Goal: Task Accomplishment & Management: Complete application form

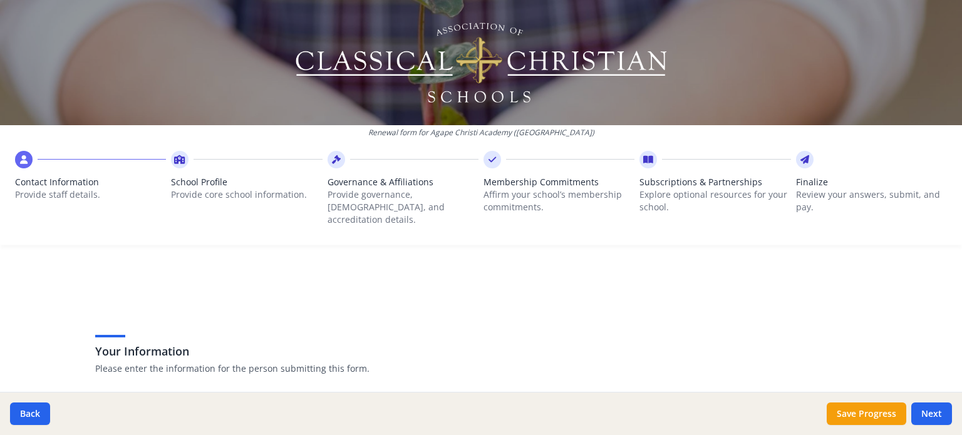
scroll to position [125, 0]
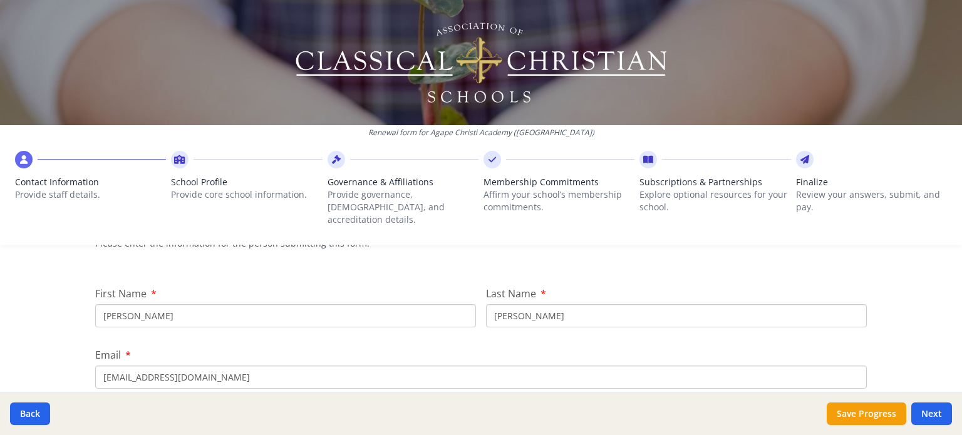
click at [119, 305] on input "Jed" at bounding box center [285, 315] width 381 height 23
type input "Rosie"
type input "Pike"
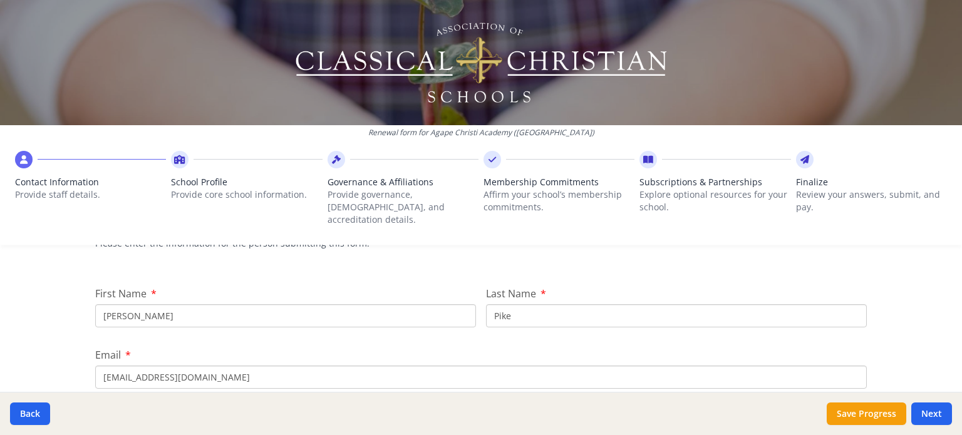
type input "rosiepike@agapechristi.com"
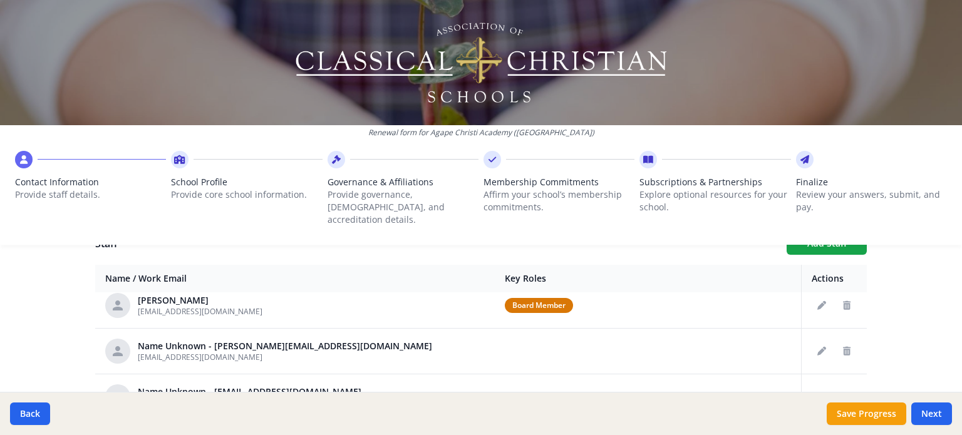
scroll to position [439, 0]
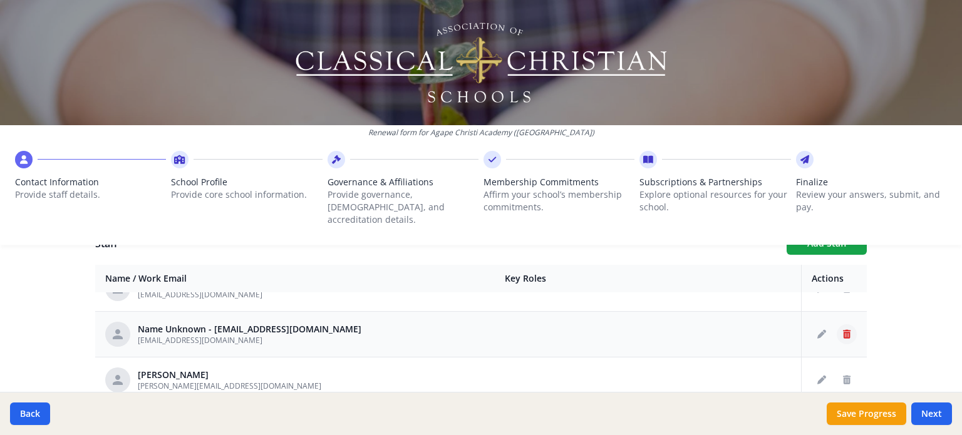
click at [843, 330] on icon "Delete staff" at bounding box center [847, 334] width 8 height 9
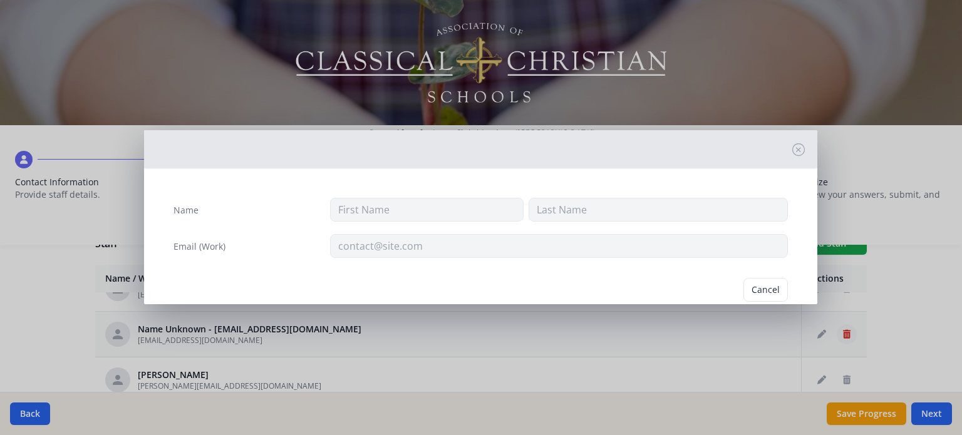
type input "jrigney@agapechristi.com"
click at [764, 285] on button "Delete" at bounding box center [766, 290] width 43 height 24
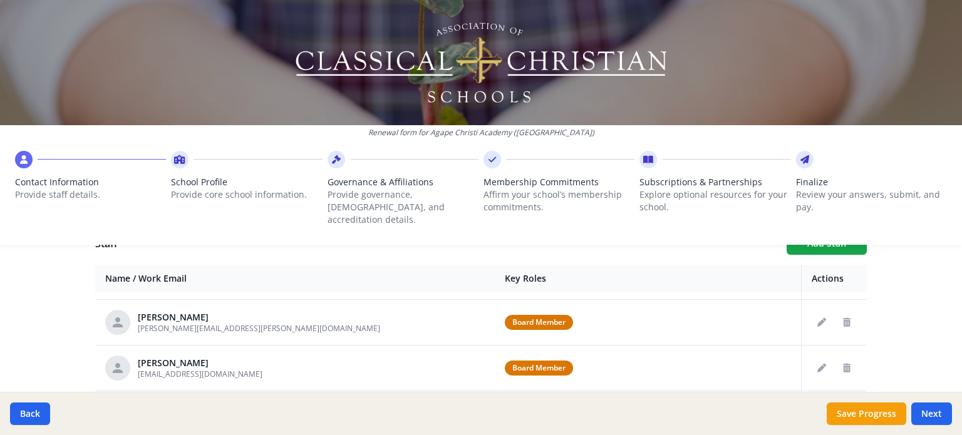
scroll to position [376, 0]
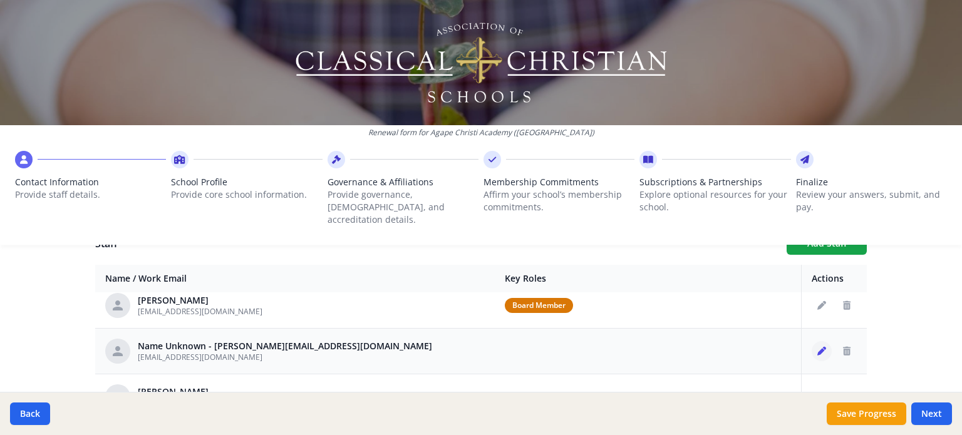
click at [818, 347] on icon "Edit staff" at bounding box center [822, 351] width 9 height 9
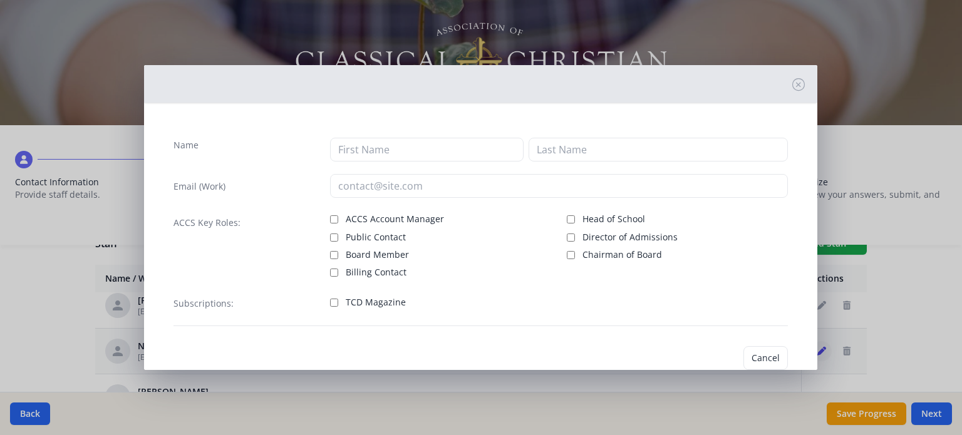
type input "jevans@agapechristi.com"
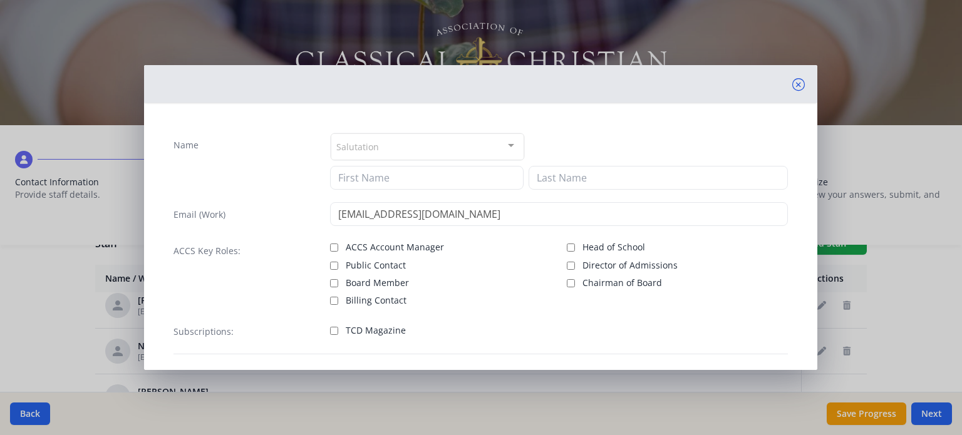
click at [792, 82] on icon at bounding box center [798, 84] width 13 height 13
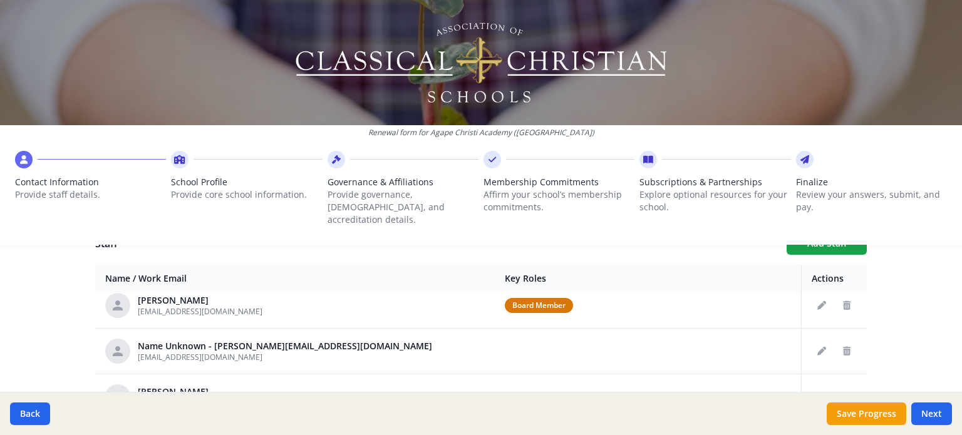
click at [904, 264] on div "Renewal form for Agape Christi Academy (MN) Contact Information Provide staff d…" at bounding box center [481, 217] width 962 height 435
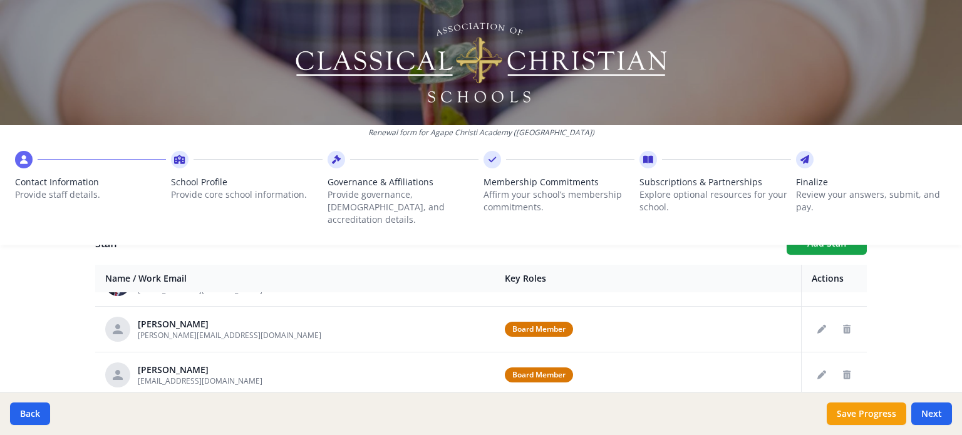
scroll to position [0, 0]
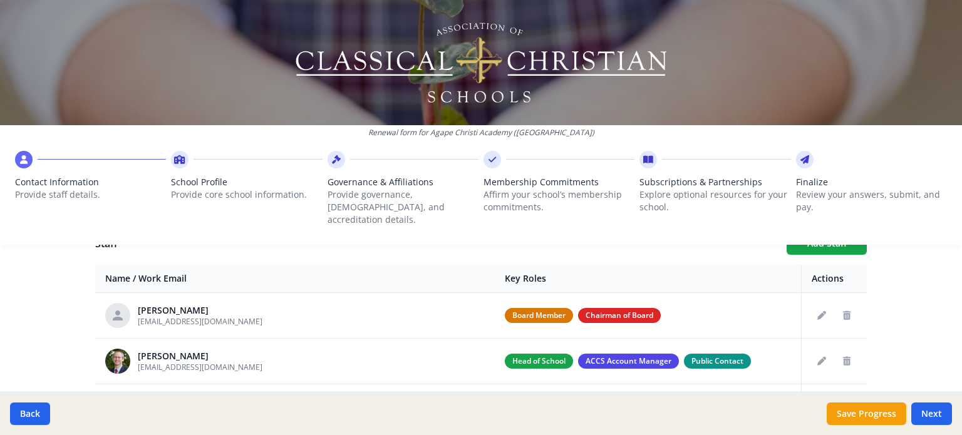
click at [60, 326] on div "Renewal form for Agape Christi Academy (MN) Contact Information Provide staff d…" at bounding box center [481, 217] width 962 height 435
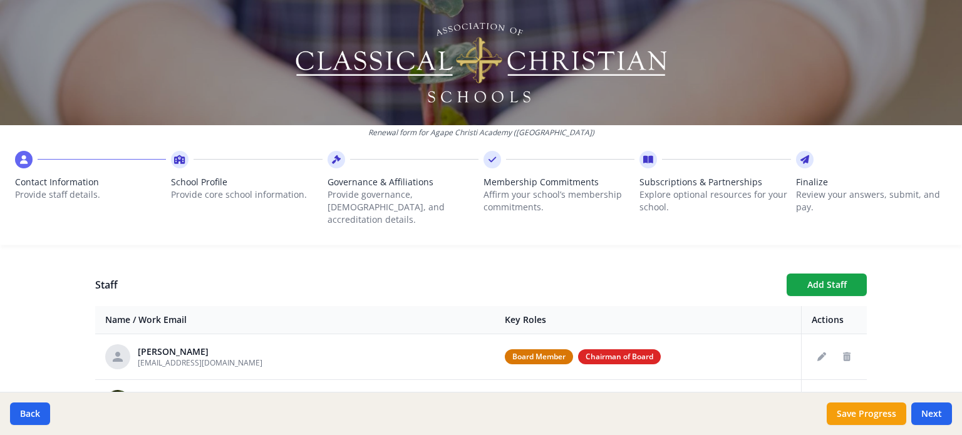
scroll to position [412, 0]
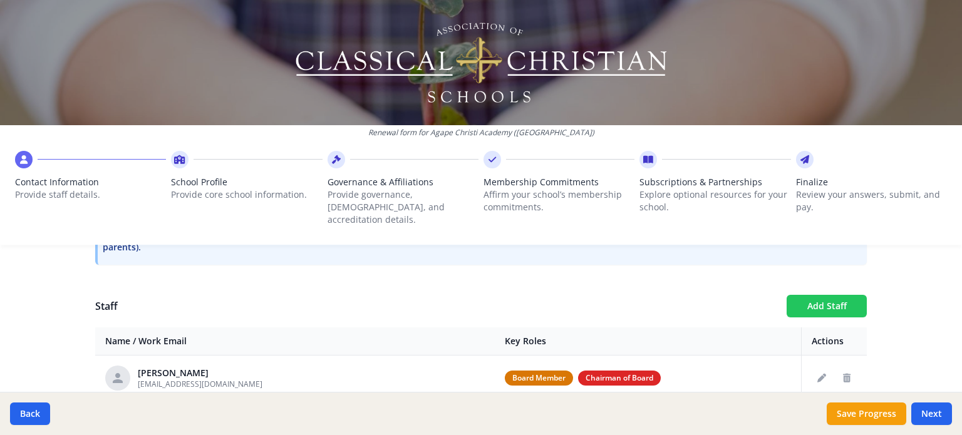
click at [834, 295] on button "Add Staff" at bounding box center [827, 306] width 80 height 23
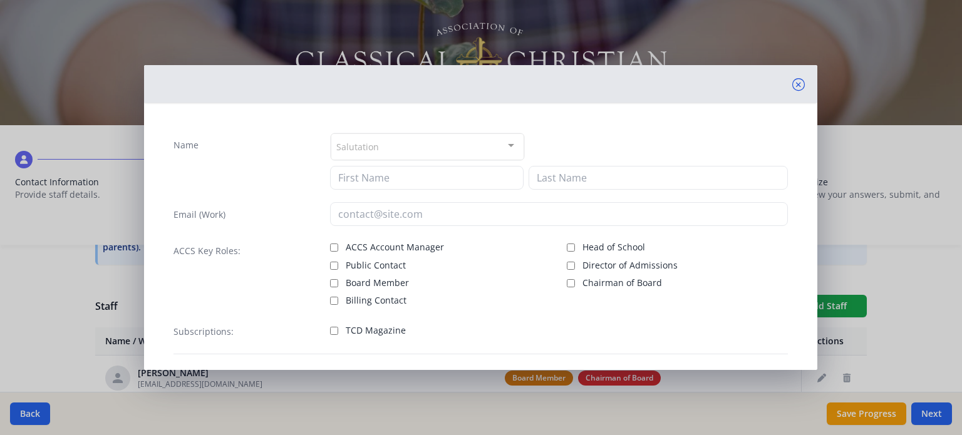
click at [792, 85] on icon at bounding box center [798, 84] width 13 height 13
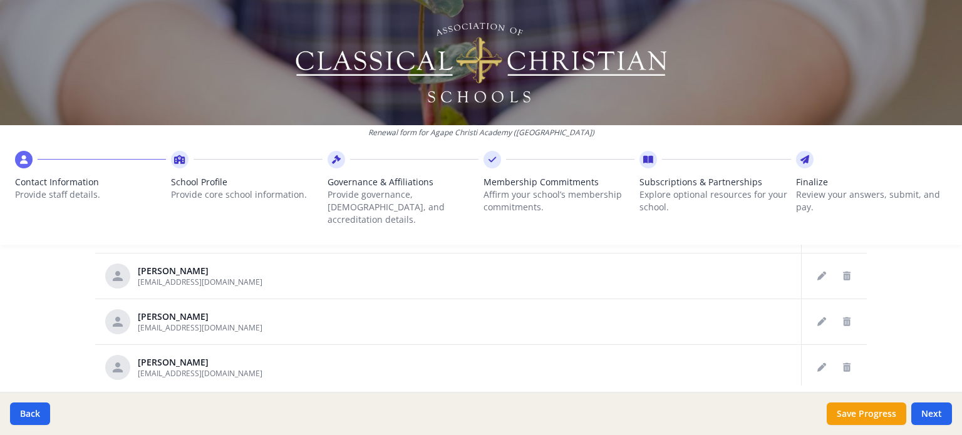
scroll to position [725, 0]
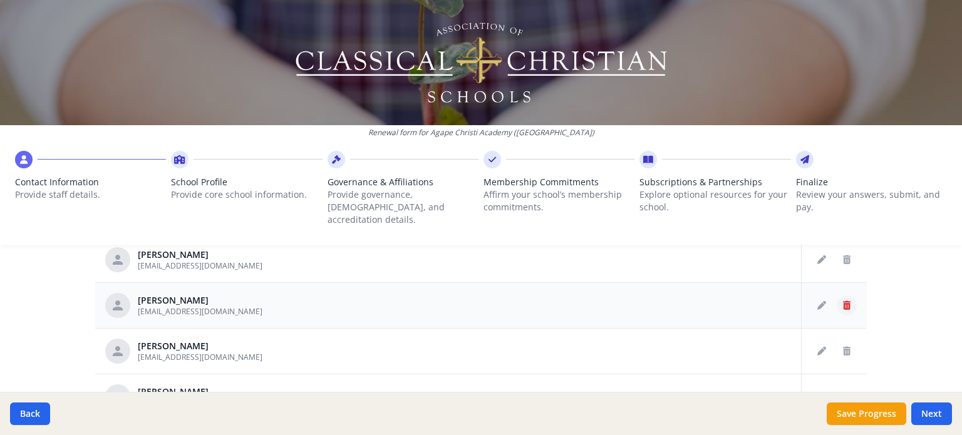
click at [843, 301] on icon "Delete staff" at bounding box center [847, 305] width 8 height 9
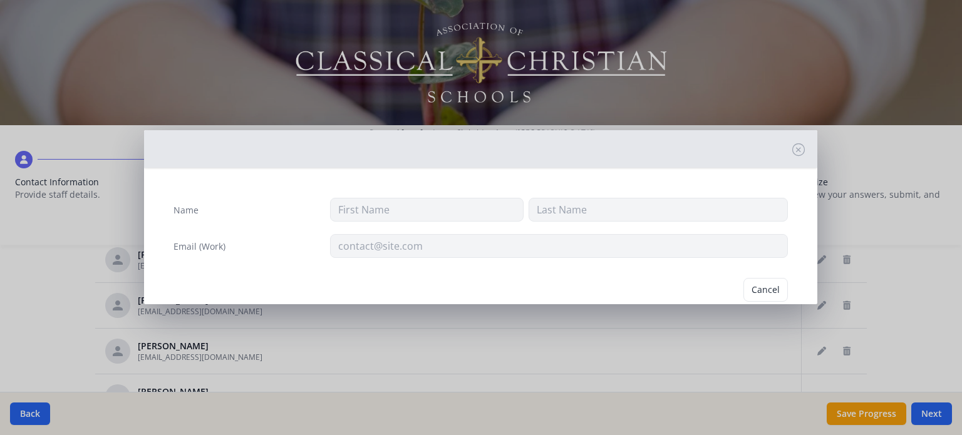
type input "Megan"
type input "Rudolph"
type input "meganrudolph@agapechristi.com"
click at [766, 287] on button "Delete" at bounding box center [766, 290] width 43 height 24
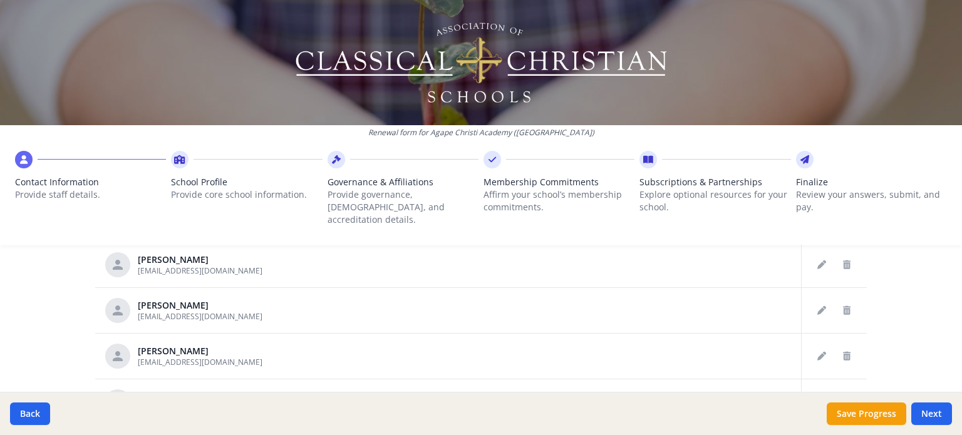
scroll to position [789, 0]
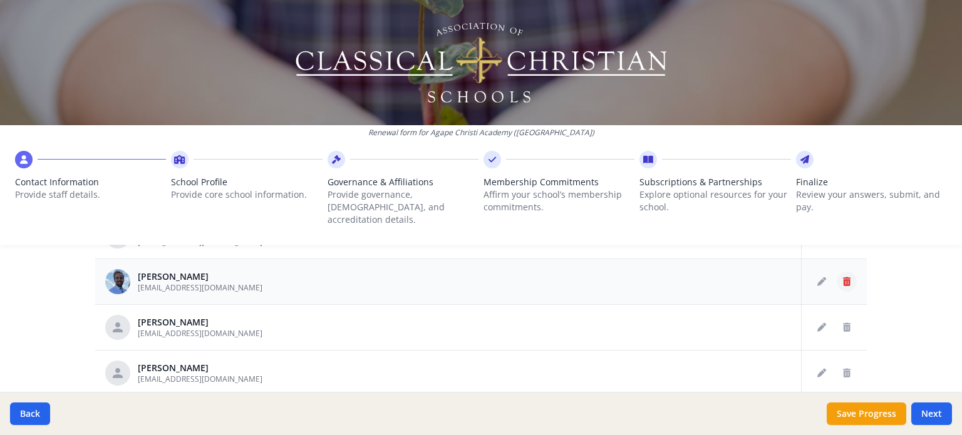
click at [843, 278] on icon "Delete staff" at bounding box center [847, 282] width 8 height 9
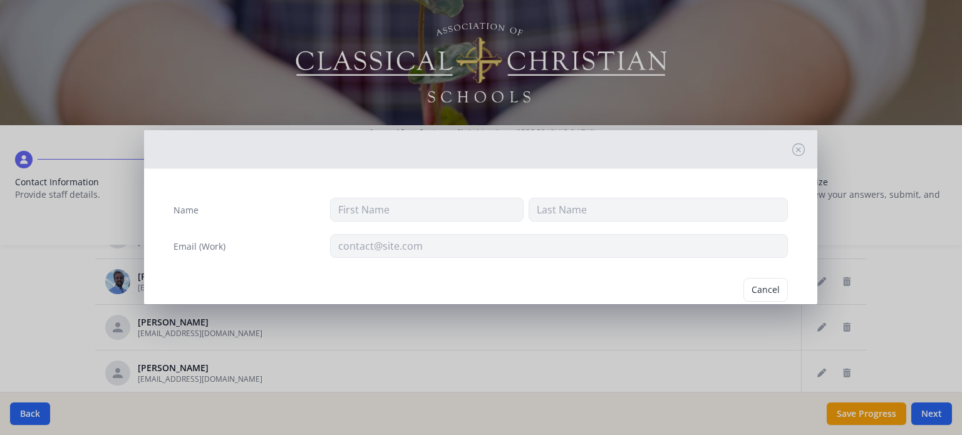
type input "Bryn"
type input "Homuth"
type input "bhomuth@agapechristi.com"
click at [755, 291] on button "Delete" at bounding box center [766, 290] width 43 height 24
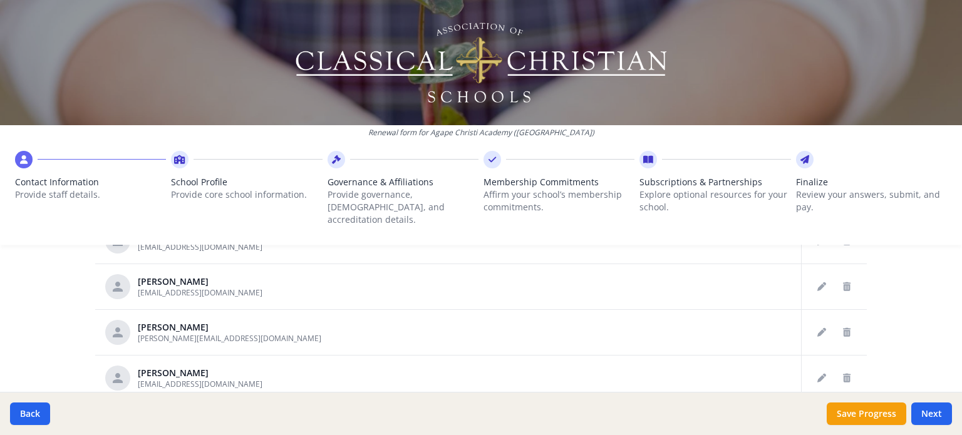
scroll to position [539, 0]
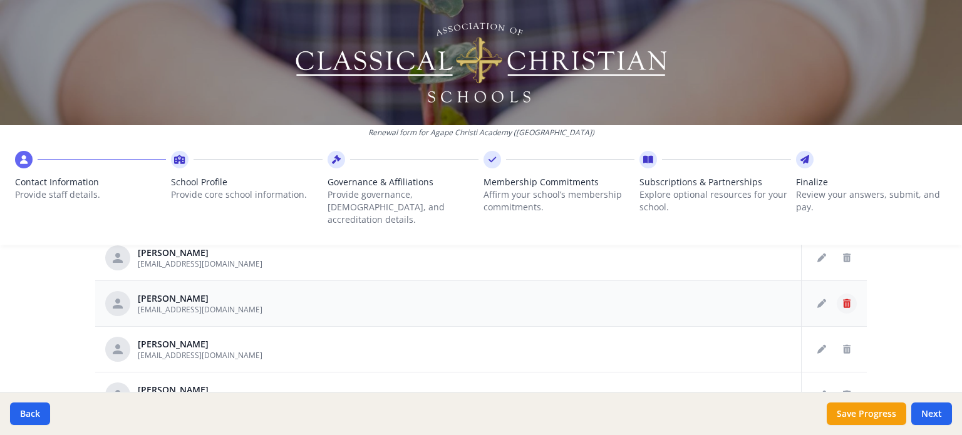
click at [843, 299] on icon "Delete staff" at bounding box center [847, 303] width 8 height 9
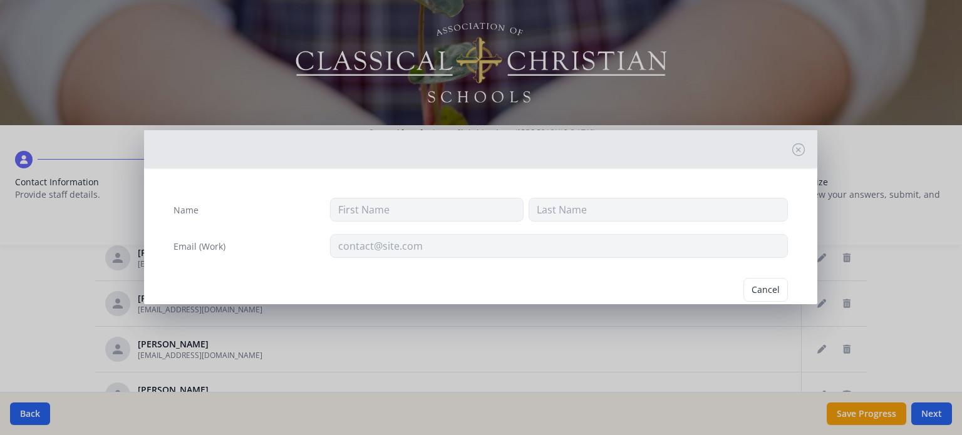
type input "Anne"
type input "Engler"
type input "anneengler@agapechristi.com"
click at [749, 290] on button "Delete" at bounding box center [766, 290] width 43 height 24
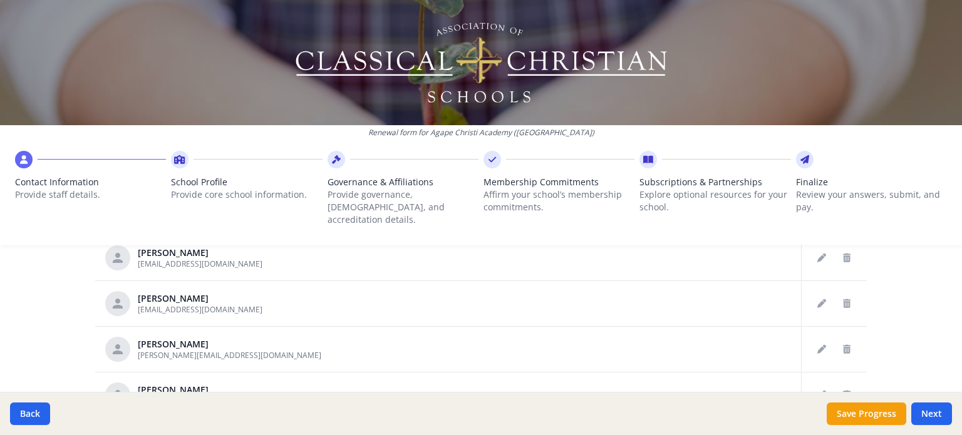
click at [831, 242] on div "Renewal form for Agape Christi Academy (MN) Contact Information Provide staff d…" at bounding box center [481, 127] width 962 height 255
click at [843, 254] on icon "Delete staff" at bounding box center [847, 258] width 8 height 9
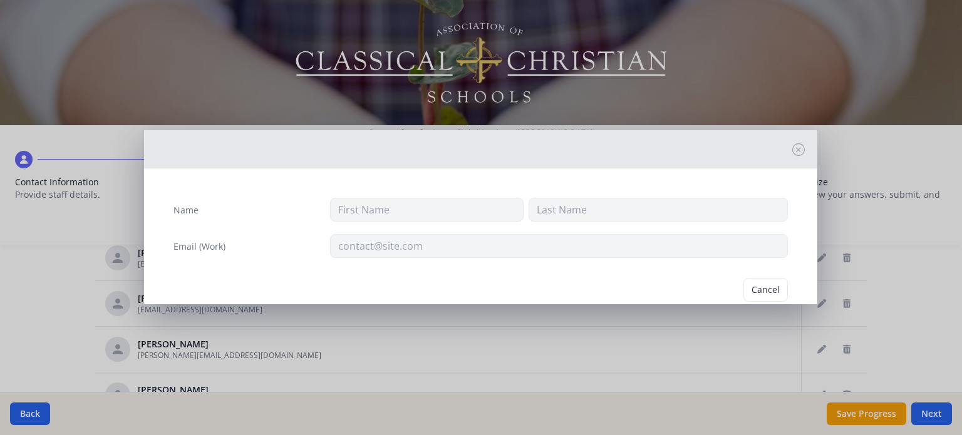
type input "Tonidell"
type input "Early"
type input "tearly@agapechristi.com"
click at [766, 288] on button "Delete" at bounding box center [766, 290] width 43 height 24
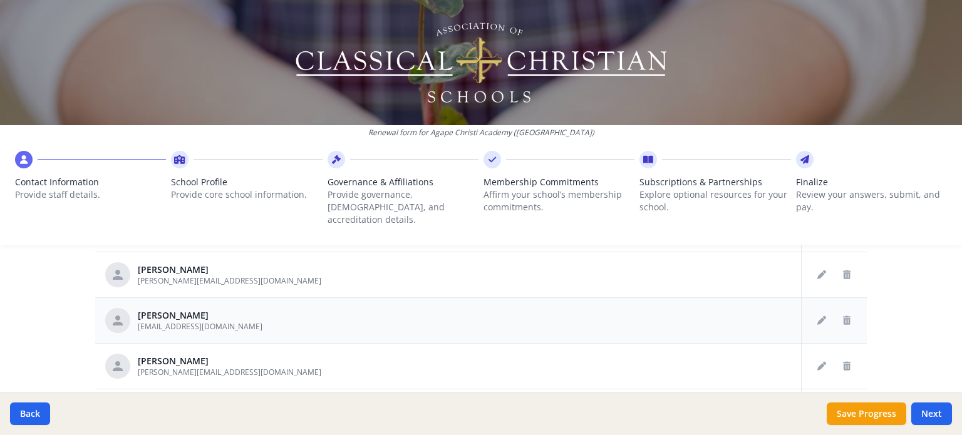
scroll to position [413, 0]
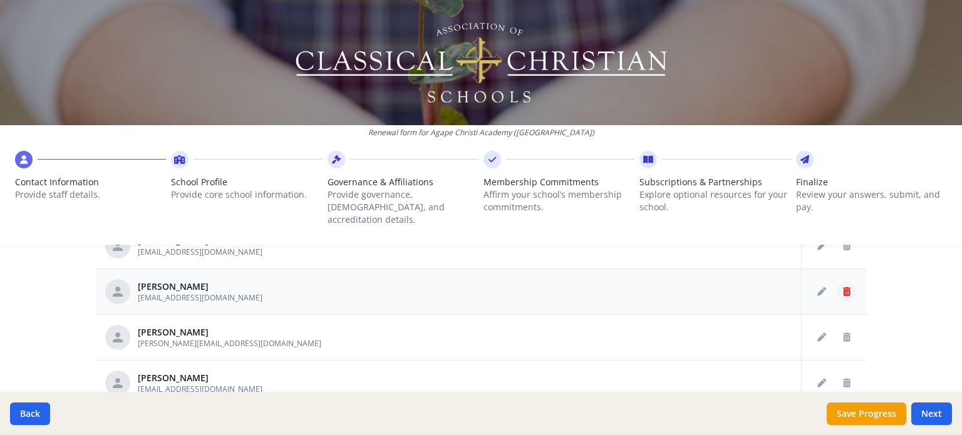
click at [843, 288] on icon "Delete staff" at bounding box center [847, 292] width 8 height 9
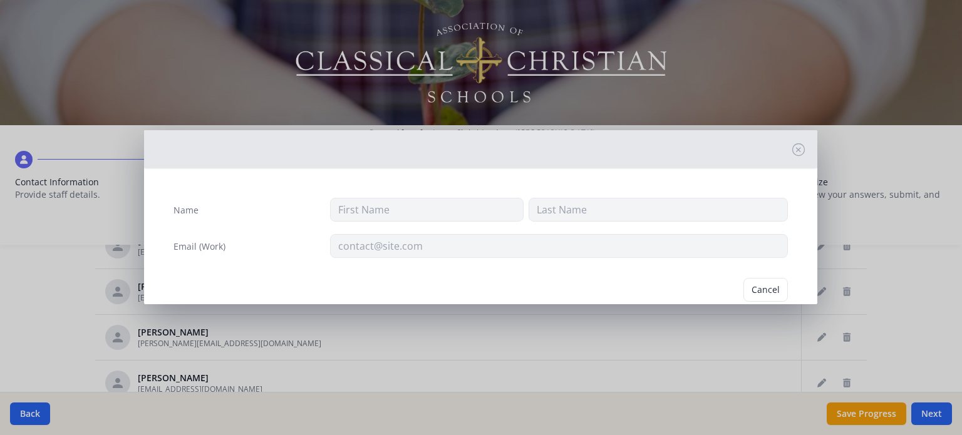
type input "Jillian"
type input "Canfield"
type input "jilliancanfield@agapechristi.com"
click at [757, 293] on button "Delete" at bounding box center [766, 290] width 43 height 24
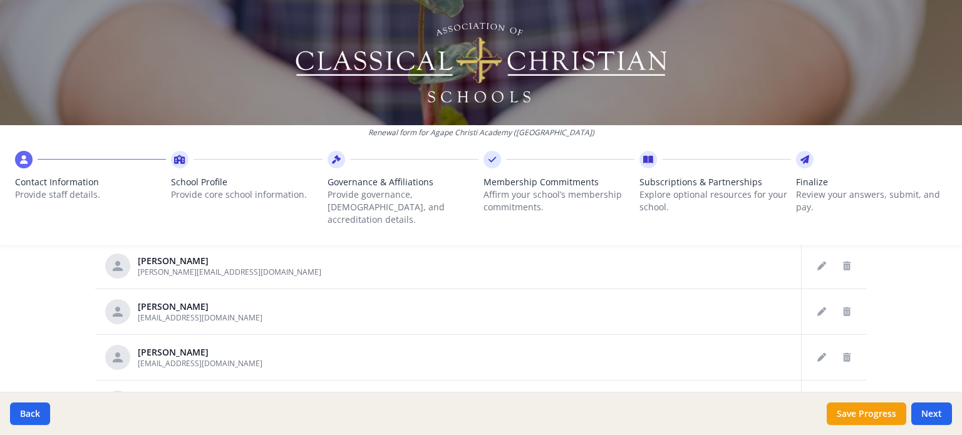
scroll to position [226, 0]
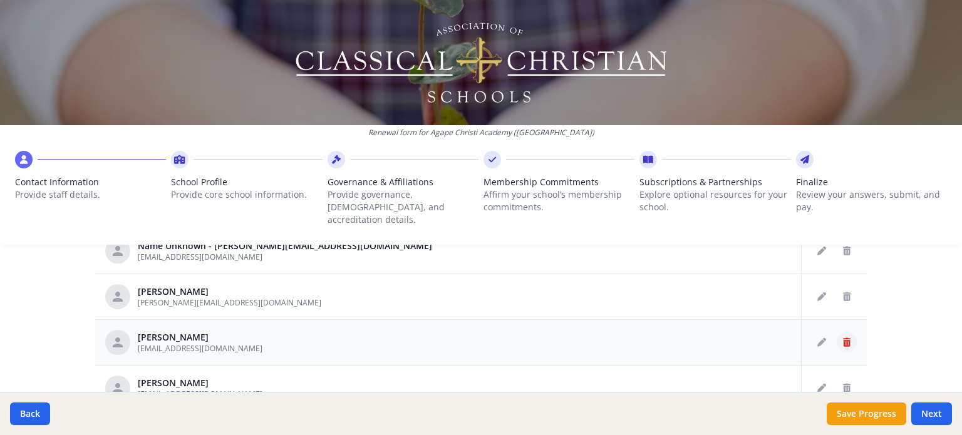
click at [843, 338] on icon "Delete staff" at bounding box center [847, 342] width 8 height 9
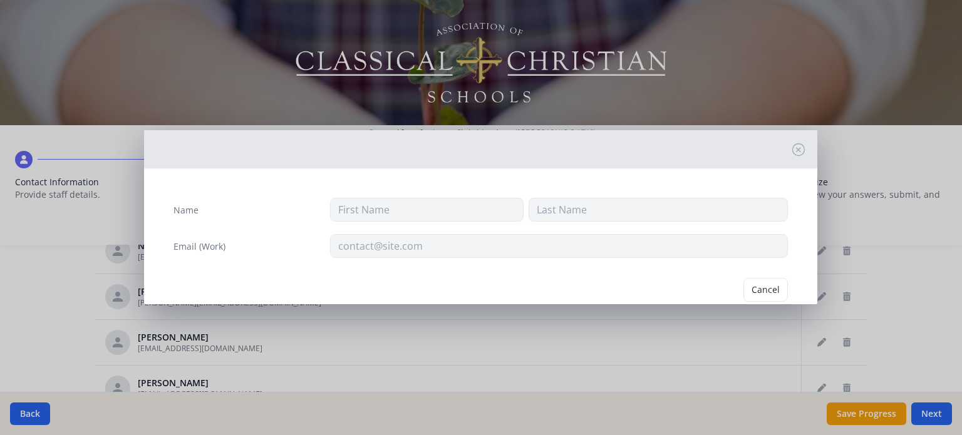
type input "Celia"
type input "Baker"
type input "celiabaker@agapechristi.com"
click at [759, 293] on button "Delete" at bounding box center [766, 290] width 43 height 24
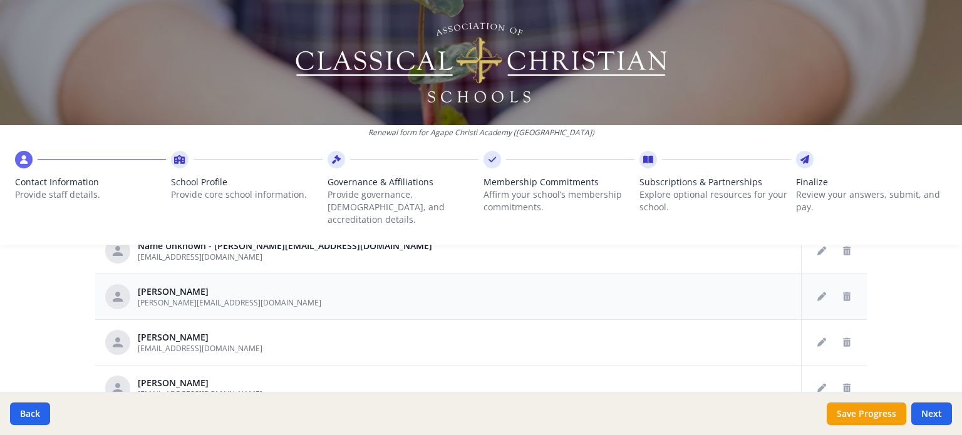
scroll to position [163, 0]
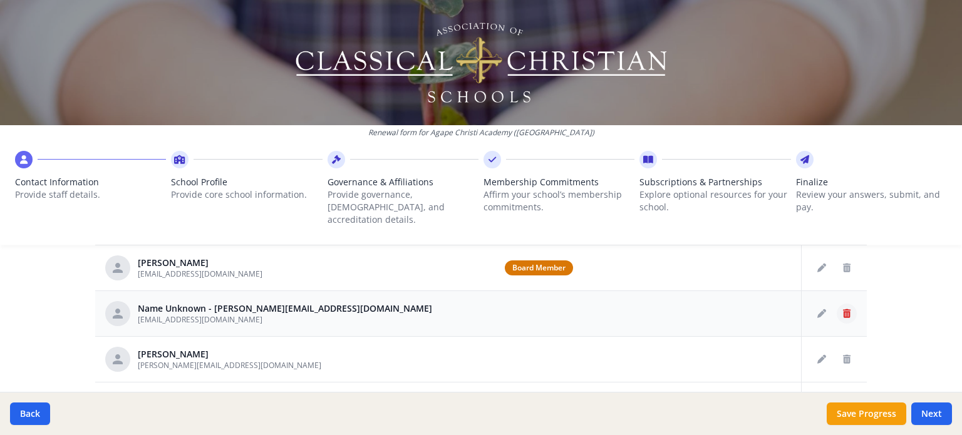
click at [843, 309] on icon "Delete staff" at bounding box center [847, 313] width 8 height 9
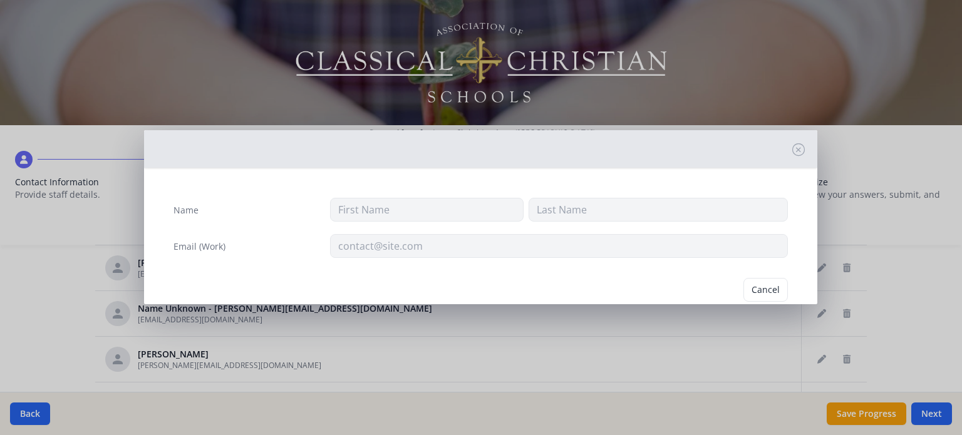
type input "jevans@agapechristi.com"
click at [759, 291] on button "Delete" at bounding box center [766, 290] width 43 height 24
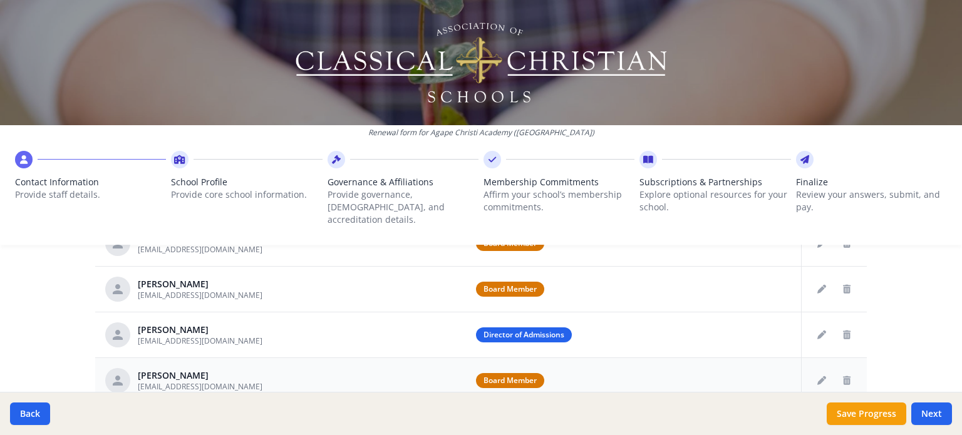
scroll to position [600, 0]
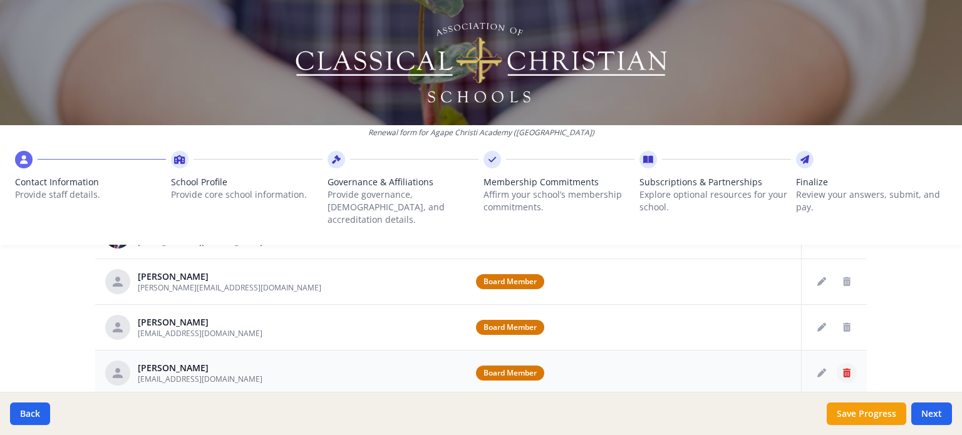
click at [843, 369] on icon "Delete staff" at bounding box center [847, 373] width 8 height 9
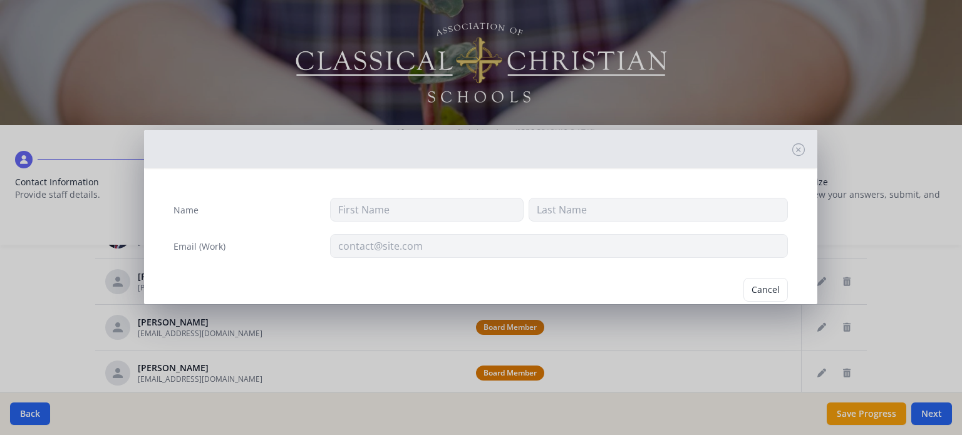
type input "Dave"
type input "Johnson"
type input "djohnson@agapechristi.com"
click at [762, 294] on button "Delete" at bounding box center [766, 290] width 43 height 24
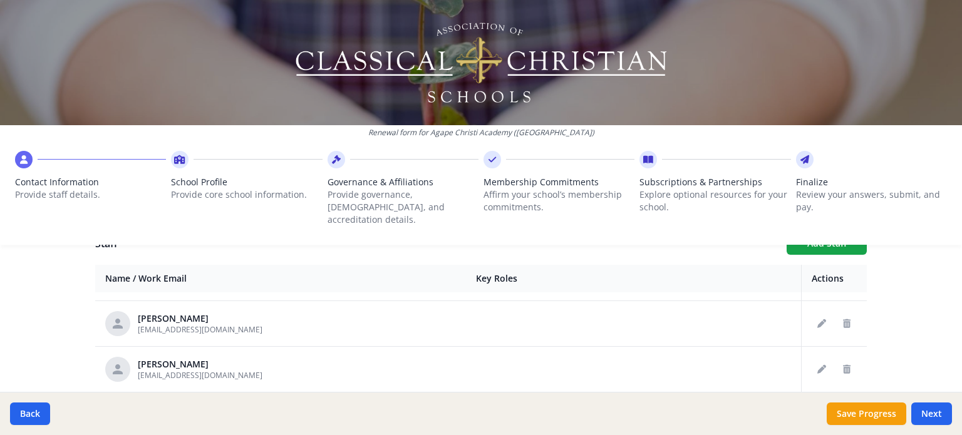
scroll to position [721, 0]
click at [847, 235] on div "Renewal form for Agape Christi Academy (MN) Contact Information Provide staff d…" at bounding box center [481, 127] width 962 height 255
click at [826, 235] on div "Renewal form for Agape Christi Academy (MN) Contact Information Provide staff d…" at bounding box center [481, 127] width 962 height 255
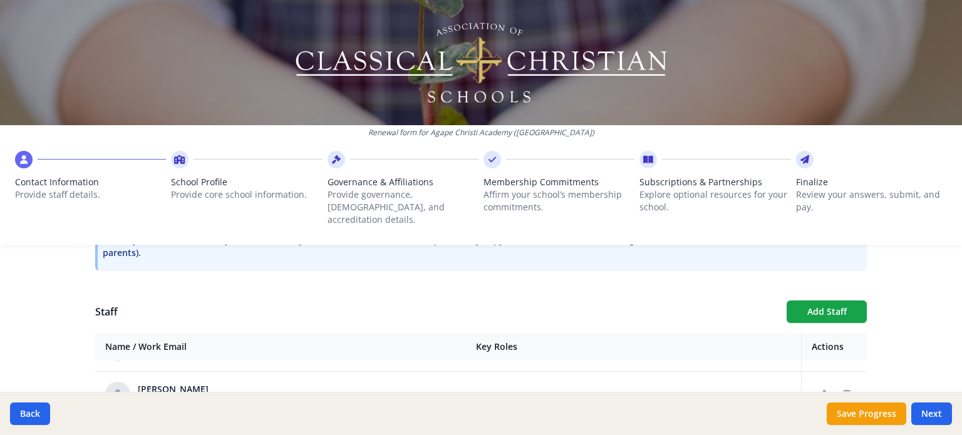
scroll to position [412, 0]
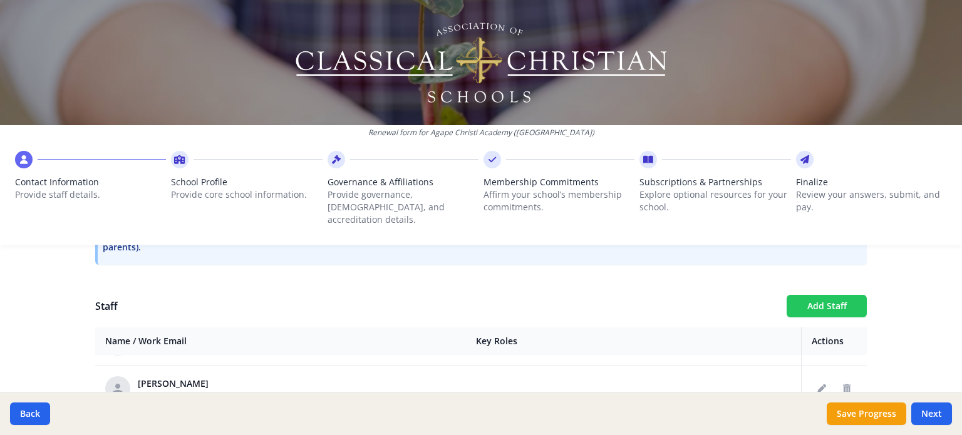
click at [816, 295] on button "Add Staff" at bounding box center [827, 306] width 80 height 23
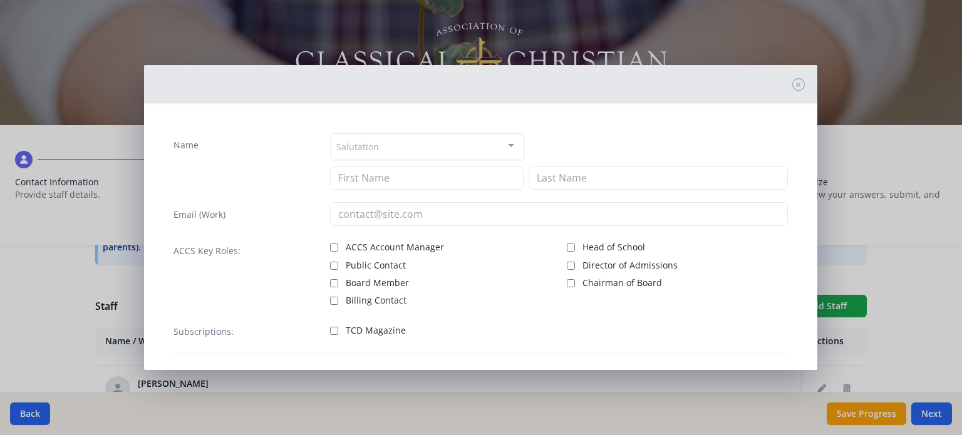
click at [499, 145] on div at bounding box center [511, 146] width 25 height 24
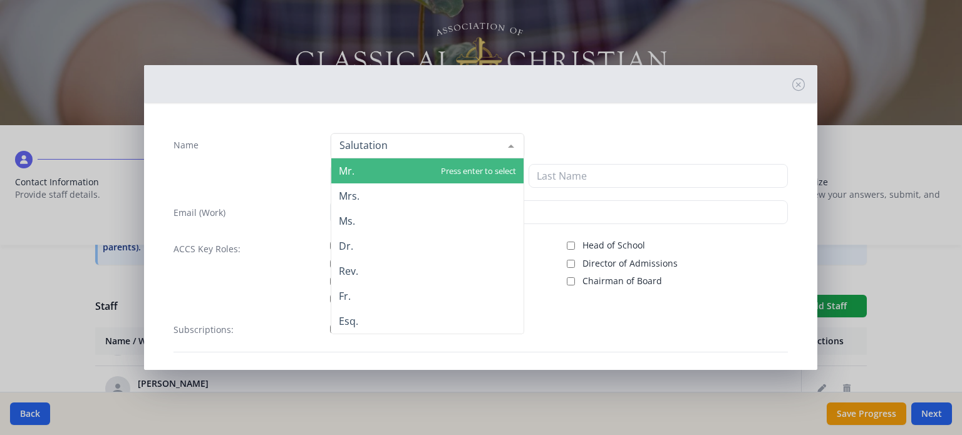
click at [375, 171] on span "Mr." at bounding box center [427, 170] width 192 height 25
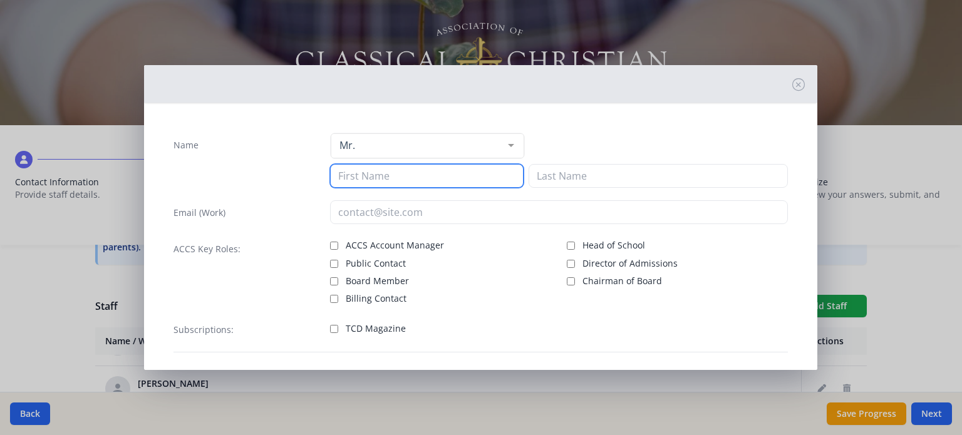
click at [377, 174] on input at bounding box center [427, 176] width 194 height 24
type input "Ian"
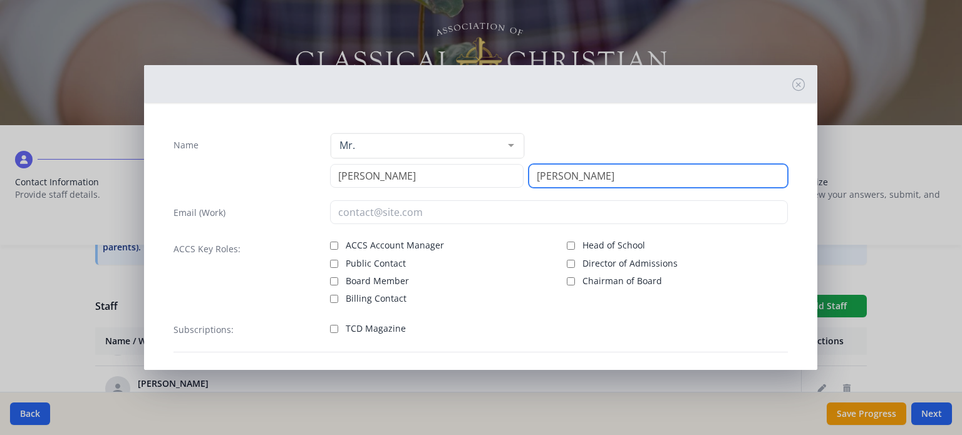
type input "Miller"
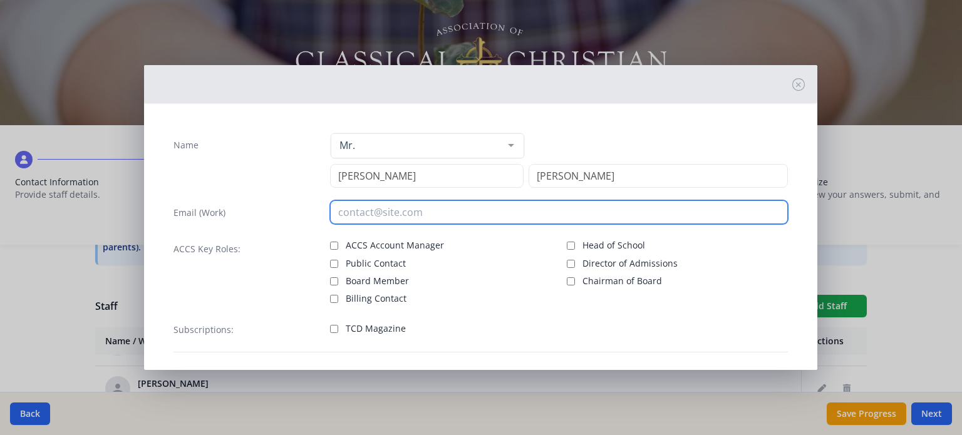
click at [421, 217] on input "email" at bounding box center [559, 212] width 458 height 24
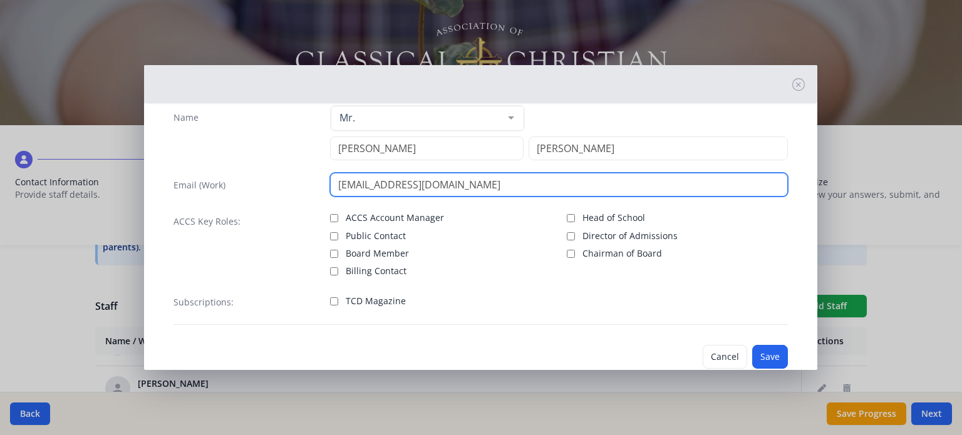
scroll to position [55, 0]
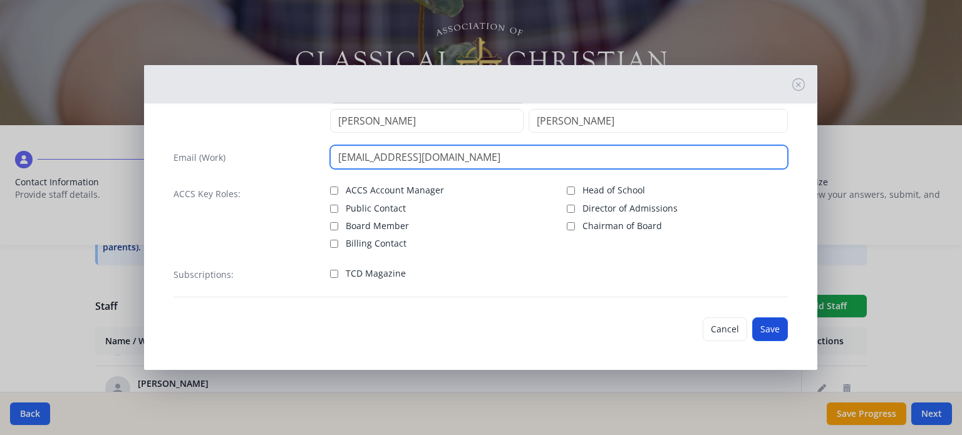
type input "IanMiller@agapechristi.com"
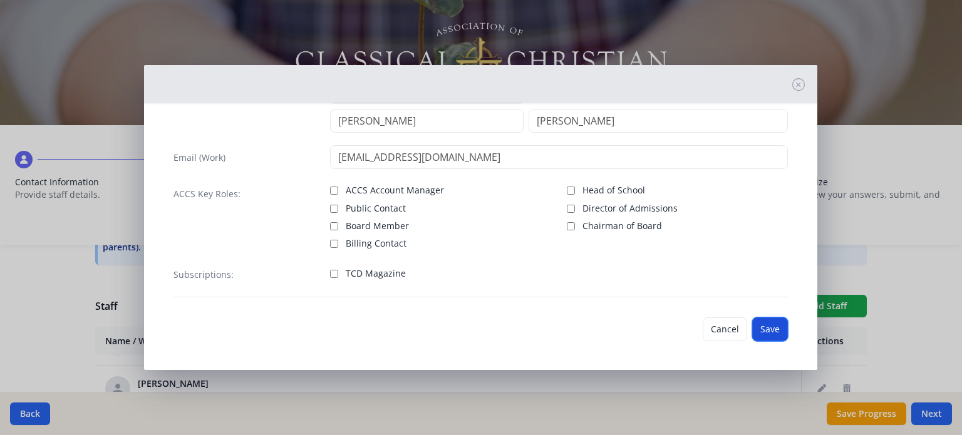
click at [754, 330] on button "Save" at bounding box center [770, 330] width 36 height 24
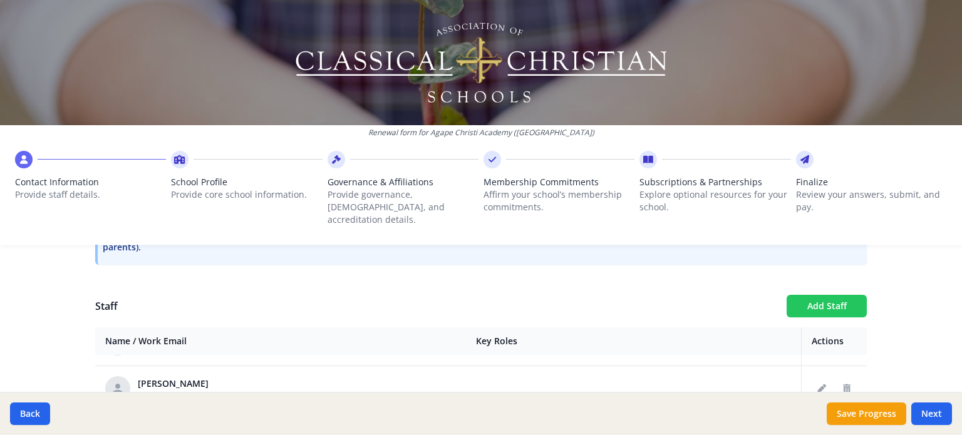
click at [824, 296] on button "Add Staff" at bounding box center [827, 306] width 80 height 23
checkbox input "false"
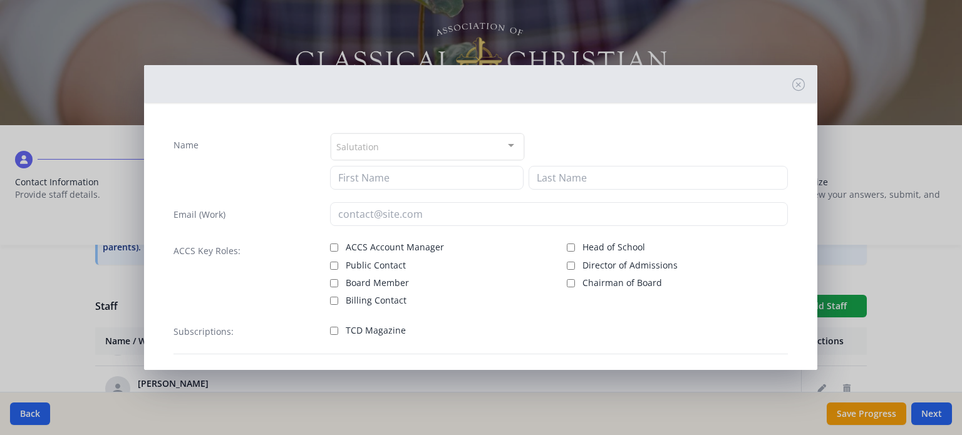
click at [395, 145] on div "Salutation" at bounding box center [428, 146] width 194 height 27
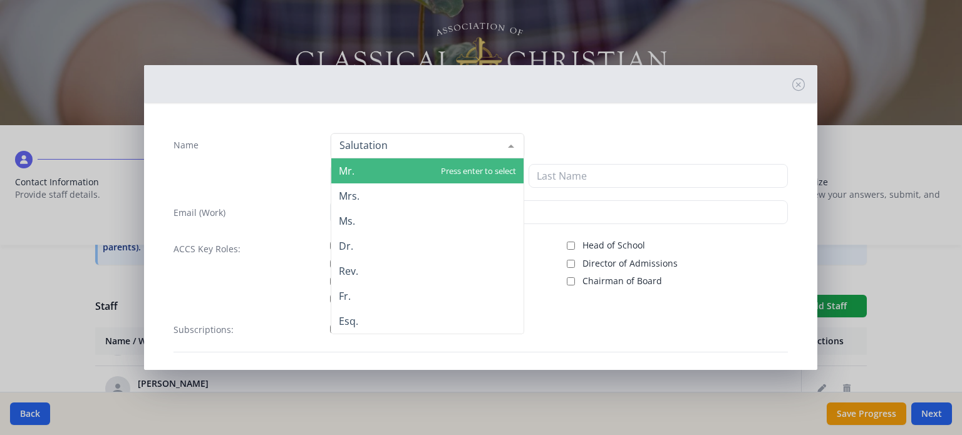
click at [363, 165] on span "Mr." at bounding box center [427, 170] width 192 height 25
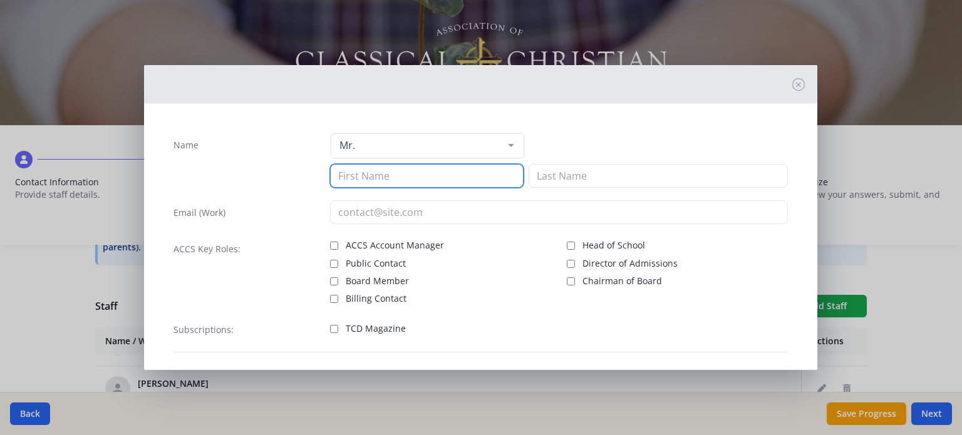
click at [366, 174] on input at bounding box center [427, 176] width 194 height 24
type input "John"
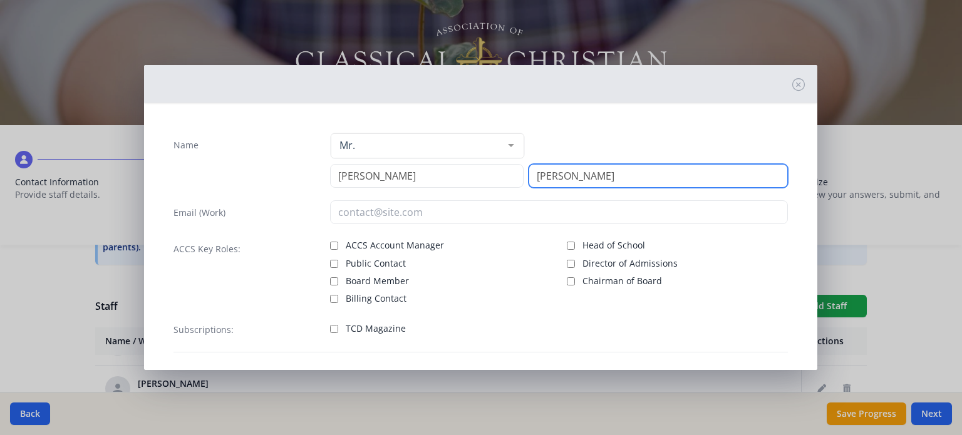
type input "Choi"
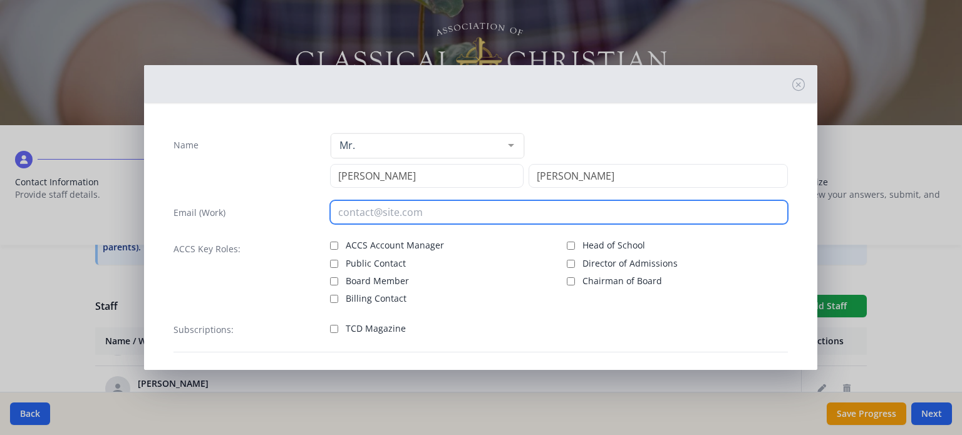
click at [374, 205] on input "email" at bounding box center [559, 212] width 458 height 24
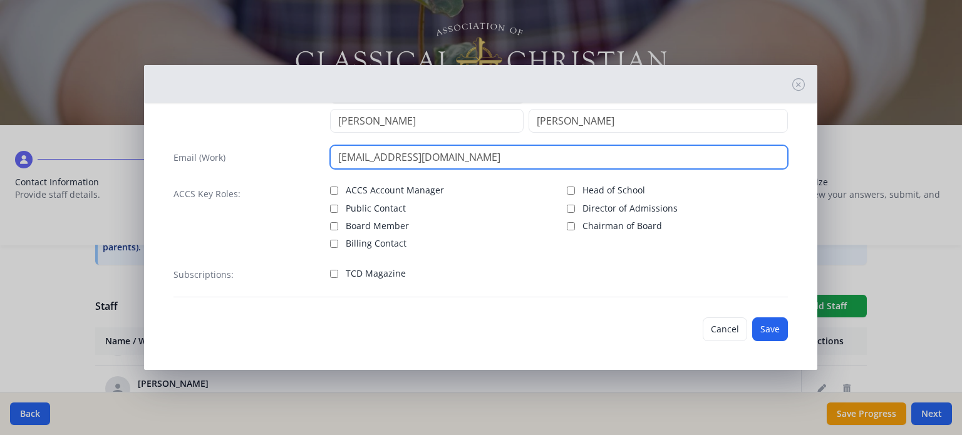
type input "johnchoi@agapechristi.com"
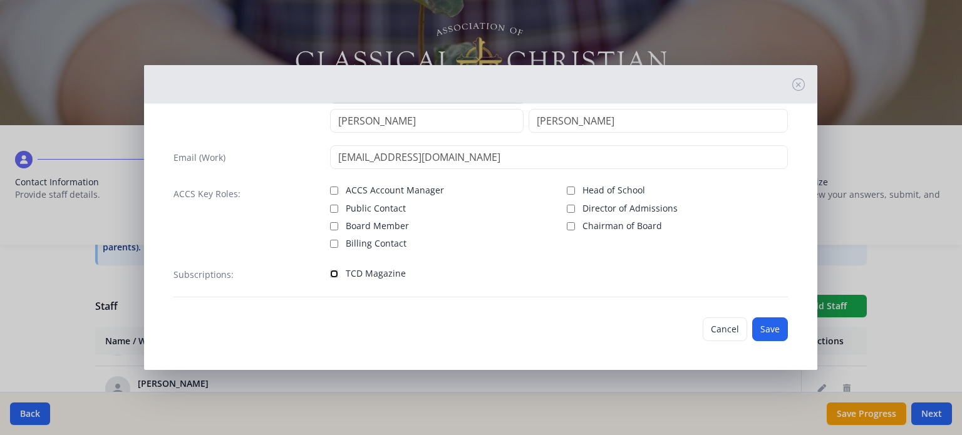
click at [333, 274] on input "TCD Magazine" at bounding box center [334, 274] width 8 height 8
checkbox input "true"
click at [763, 330] on button "Save" at bounding box center [770, 330] width 36 height 24
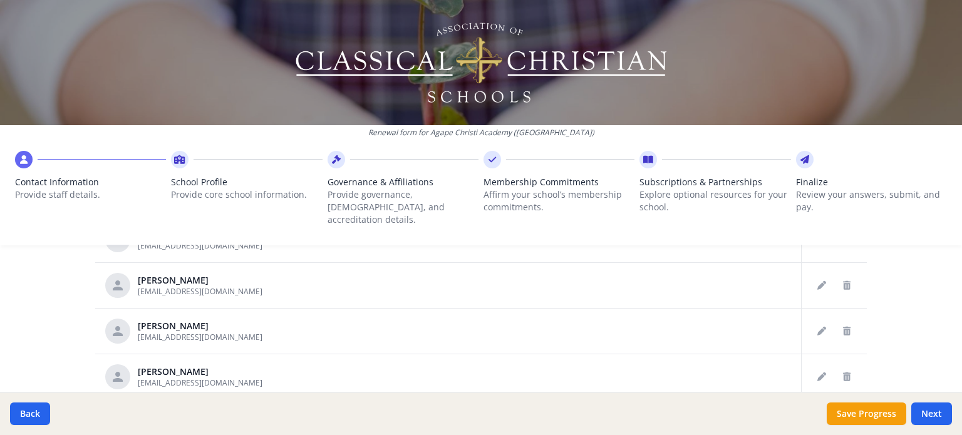
scroll to position [600, 0]
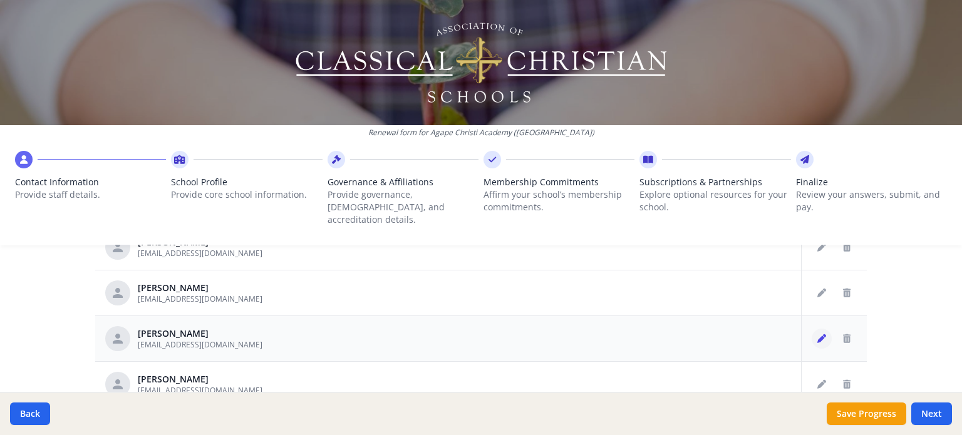
click at [818, 335] on icon "Edit staff" at bounding box center [822, 339] width 9 height 9
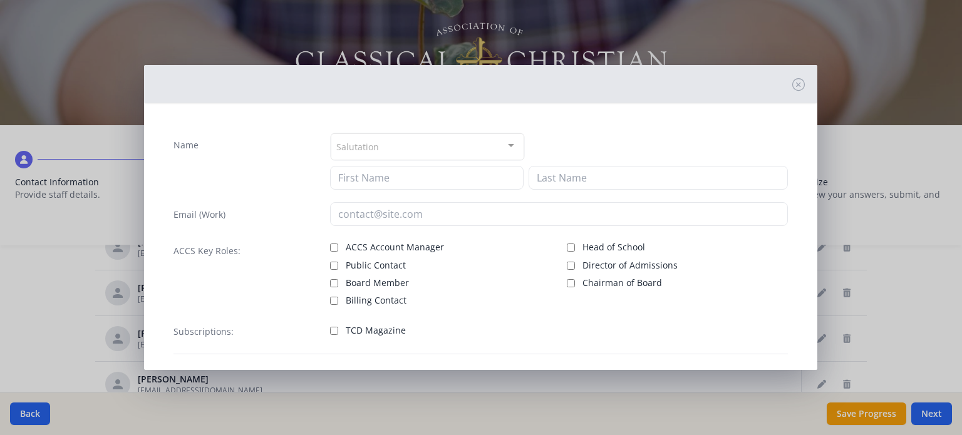
type input "Ian"
type input "Miller"
type input "ianmiller@agapechristi.com"
click at [331, 330] on input "TCD Magazine" at bounding box center [334, 329] width 8 height 8
checkbox input "true"
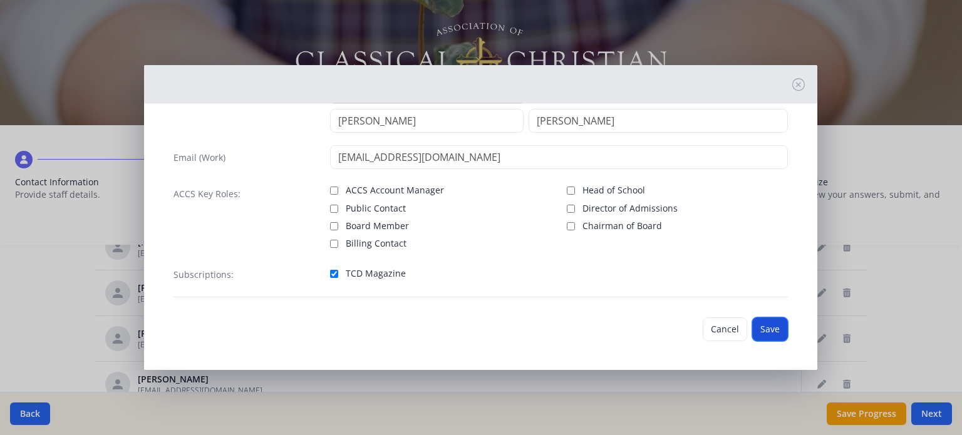
click at [758, 325] on button "Save" at bounding box center [770, 330] width 36 height 24
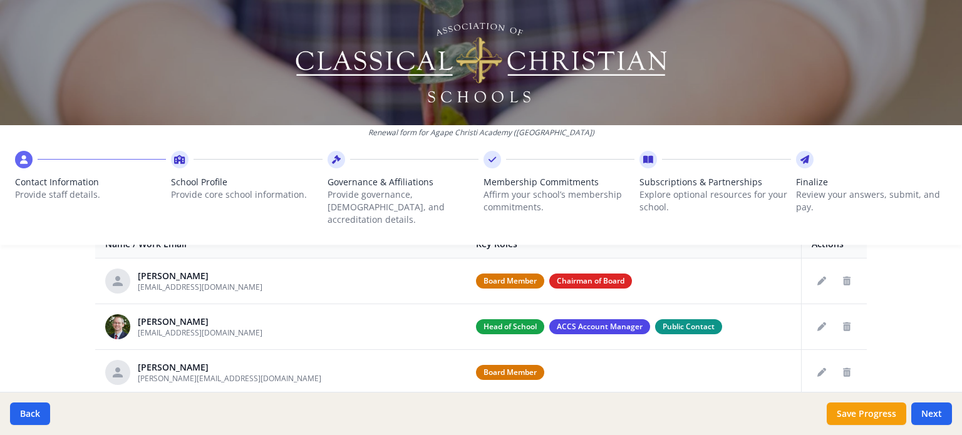
scroll to position [350, 0]
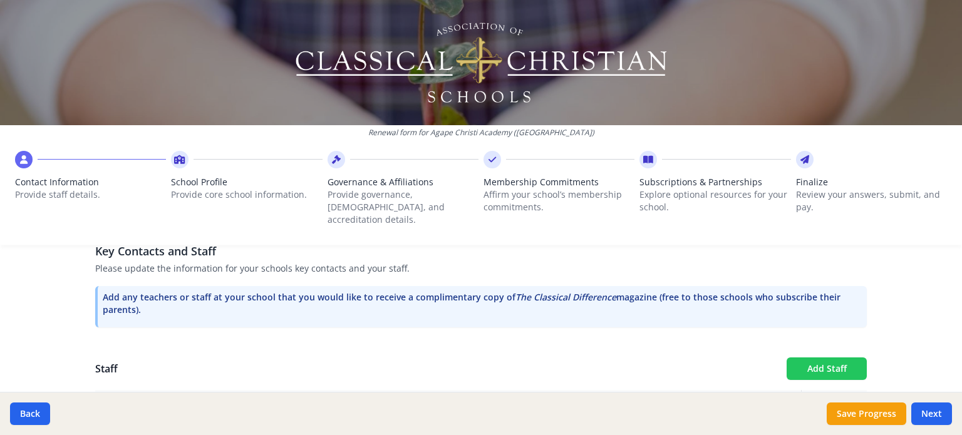
click at [843, 358] on button "Add Staff" at bounding box center [827, 369] width 80 height 23
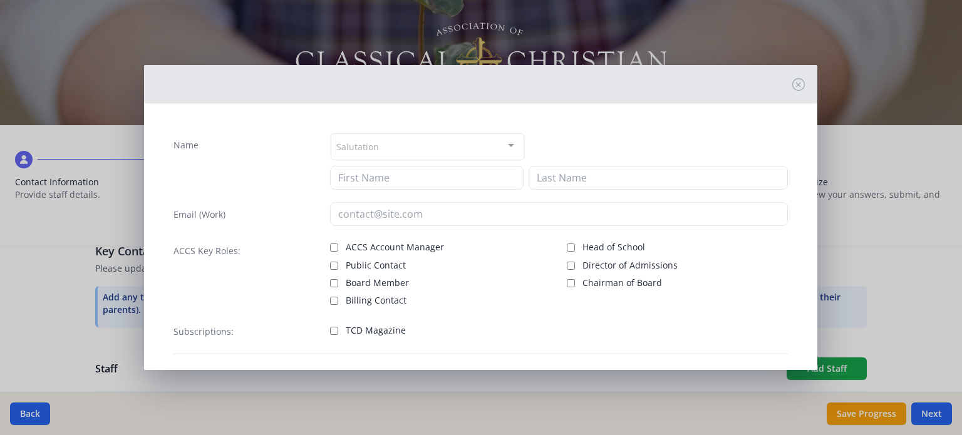
click at [390, 138] on div "Salutation" at bounding box center [428, 146] width 194 height 27
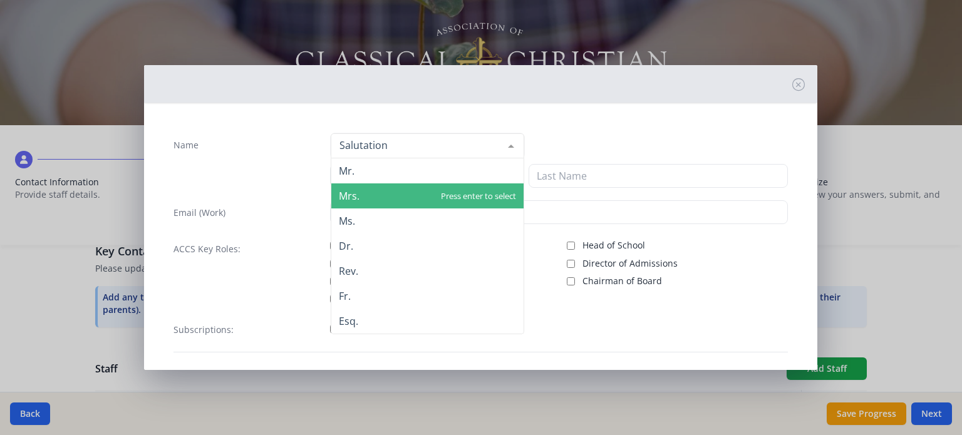
click at [358, 190] on span "Mrs." at bounding box center [427, 196] width 192 height 25
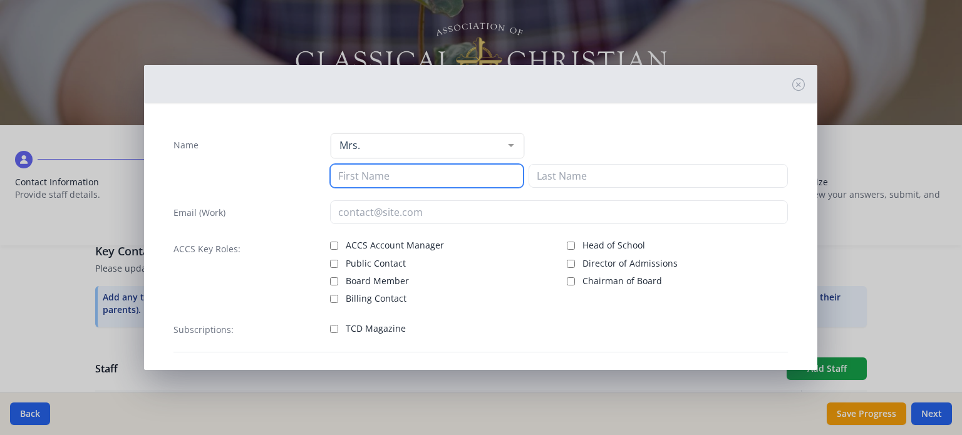
click at [363, 182] on input at bounding box center [427, 176] width 194 height 24
type input "Yohanna"
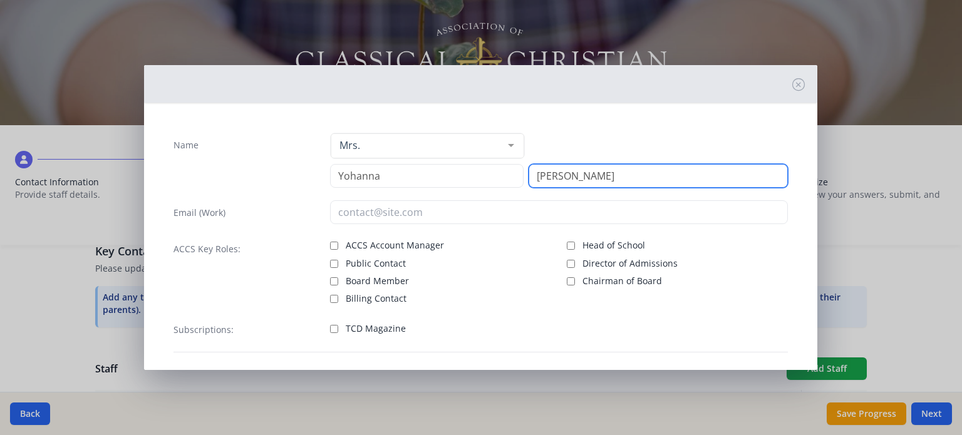
type input "Kelly"
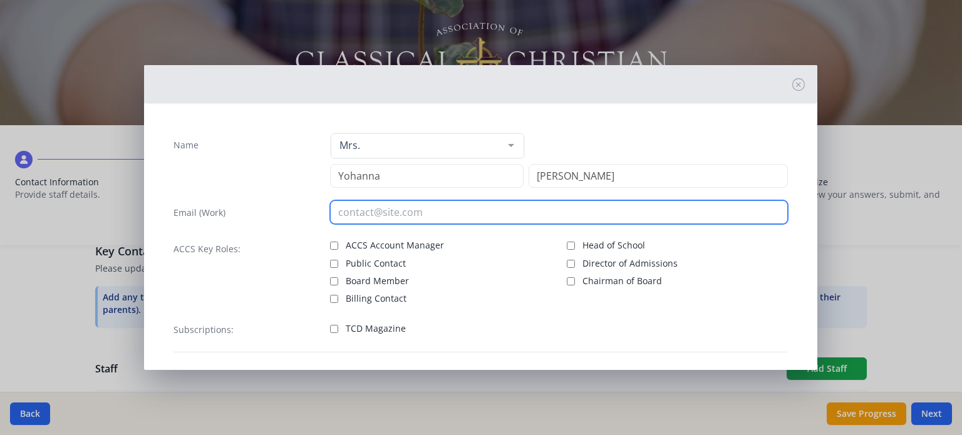
click at [371, 212] on input "email" at bounding box center [559, 212] width 458 height 24
type input "y"
type input "yohannakelly@agapechristi.com"
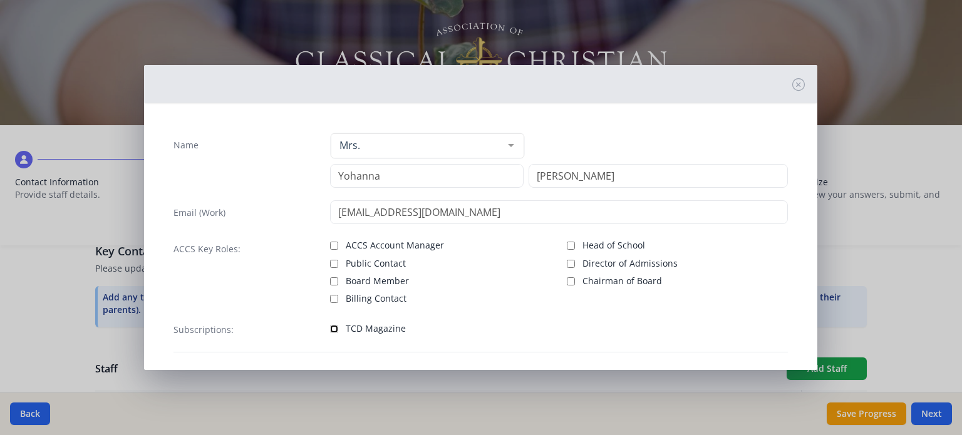
click at [330, 329] on input "TCD Magazine" at bounding box center [334, 329] width 8 height 8
checkbox input "true"
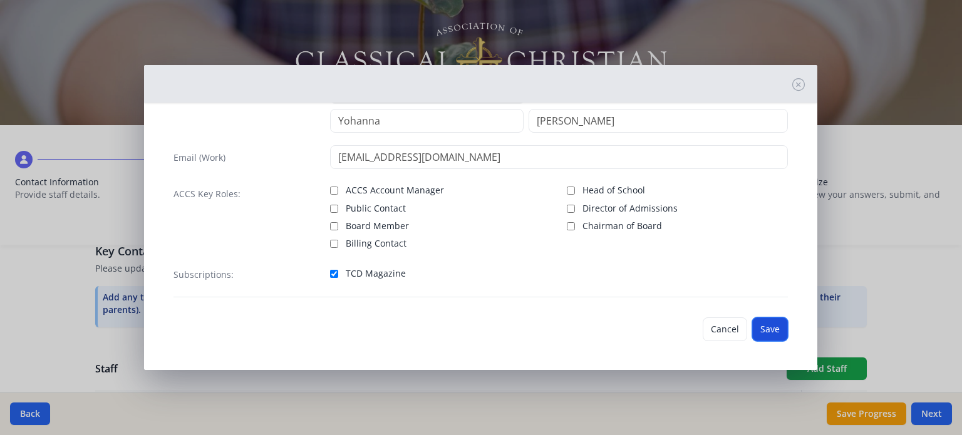
click at [764, 328] on button "Save" at bounding box center [770, 330] width 36 height 24
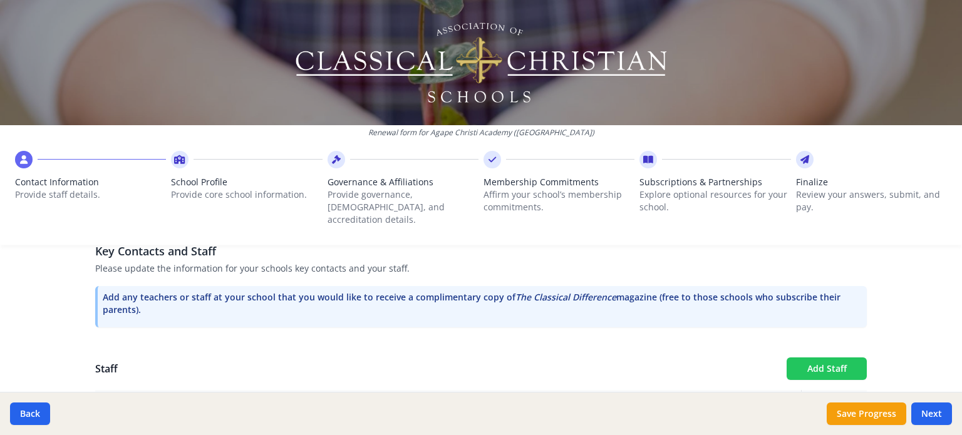
click at [819, 358] on button "Add Staff" at bounding box center [827, 369] width 80 height 23
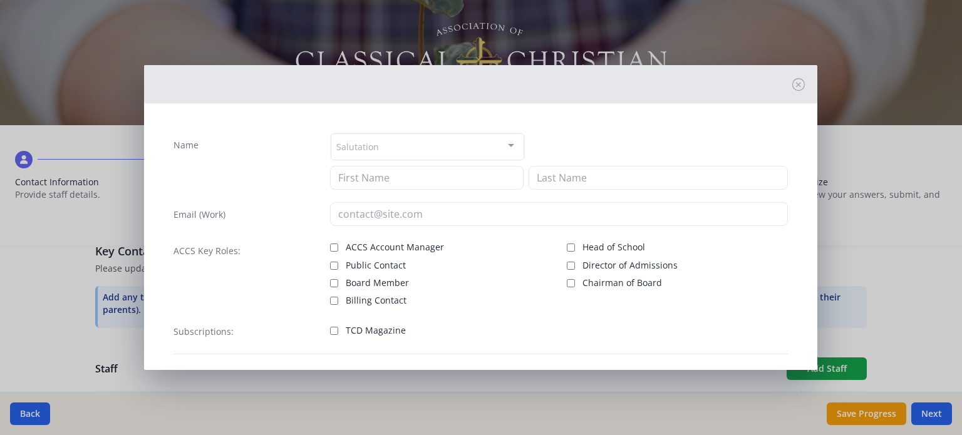
click at [393, 147] on div "Salutation" at bounding box center [428, 146] width 194 height 27
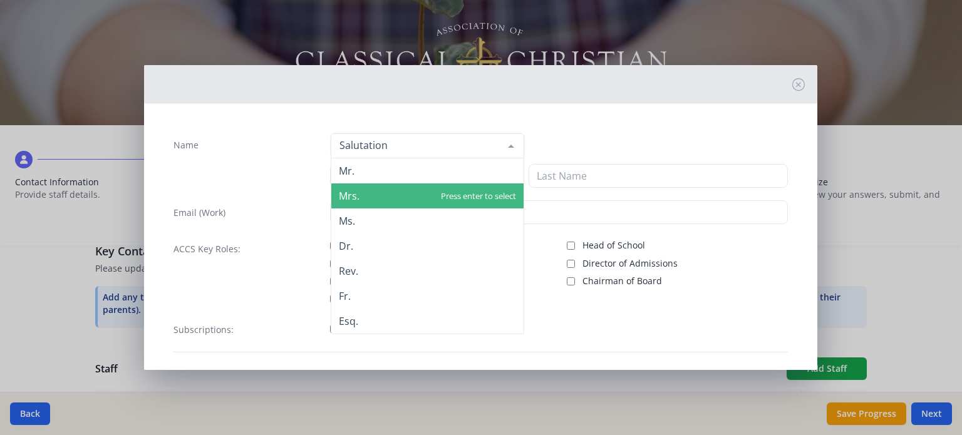
click at [363, 189] on span "Mrs." at bounding box center [427, 196] width 192 height 25
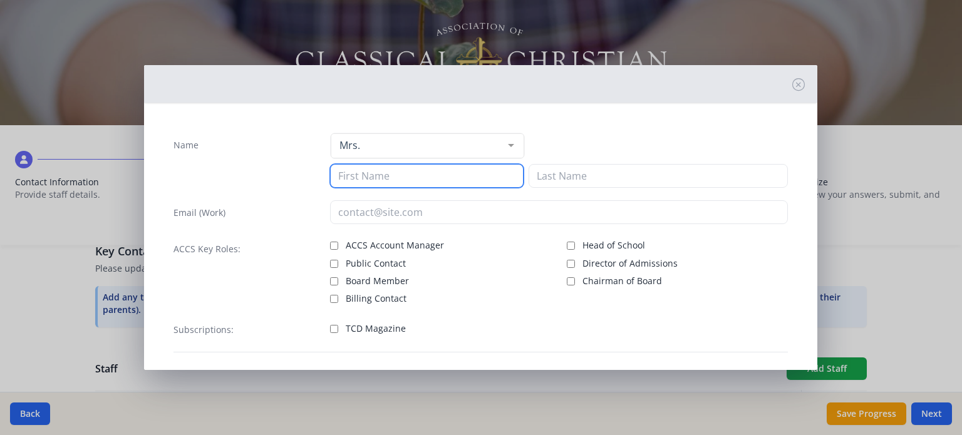
click at [365, 180] on input at bounding box center [427, 176] width 194 height 24
type input "Beck"
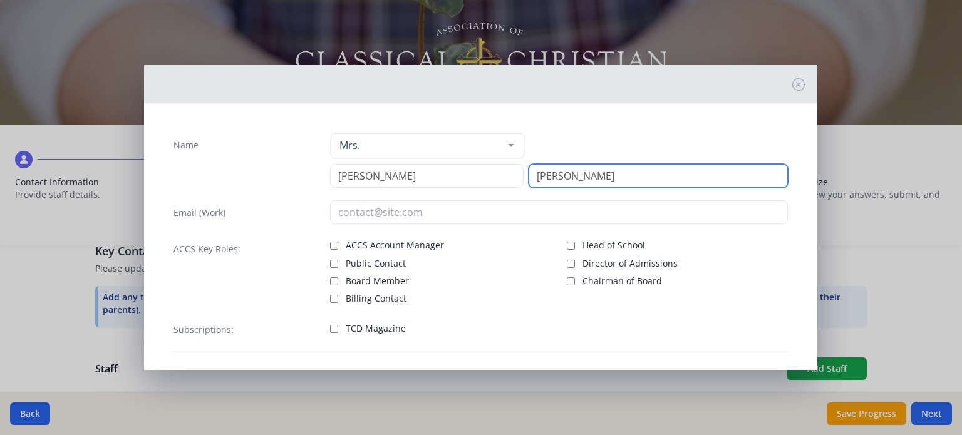
type input "Stabley"
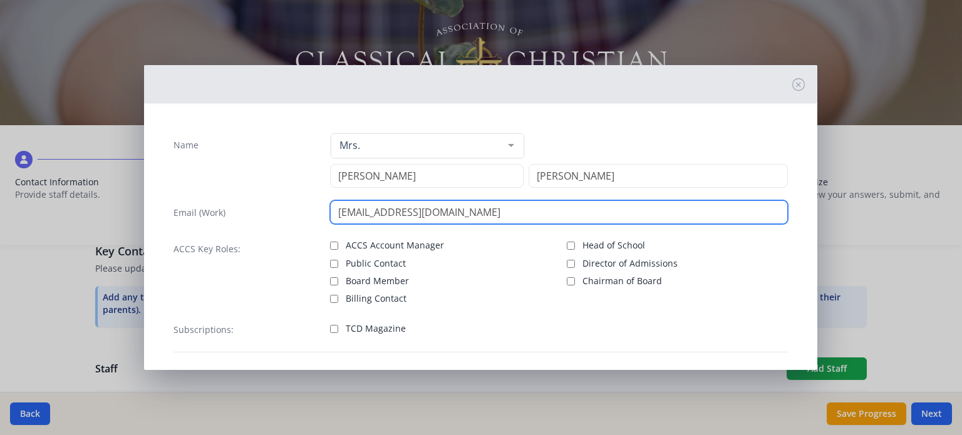
type input "beckstabley@agapechristi.com"
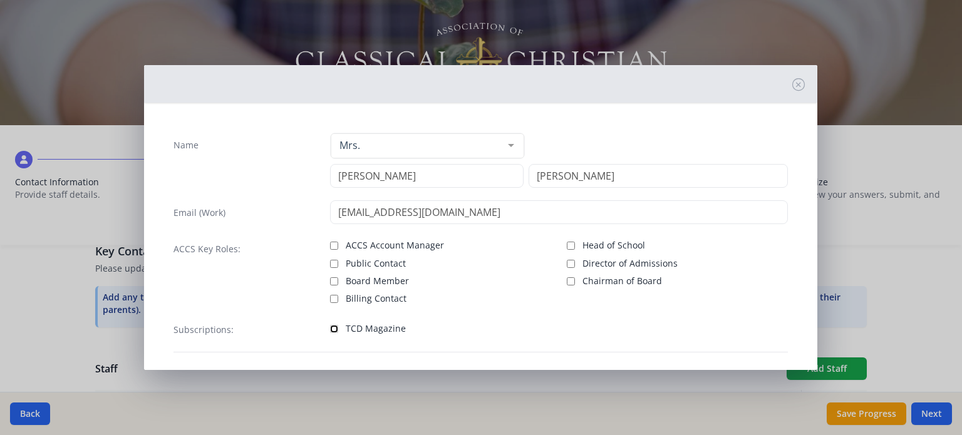
click at [331, 327] on input "TCD Magazine" at bounding box center [334, 329] width 8 height 8
checkbox input "true"
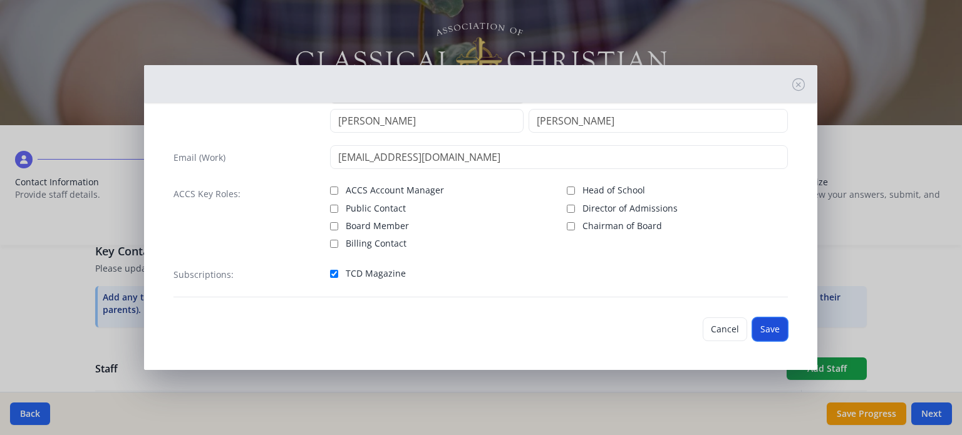
click at [757, 328] on button "Save" at bounding box center [770, 330] width 36 height 24
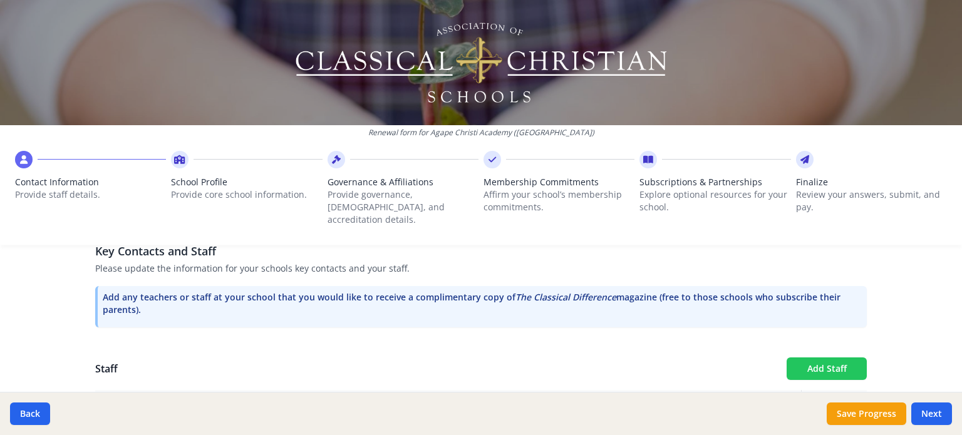
click at [806, 360] on button "Add Staff" at bounding box center [827, 369] width 80 height 23
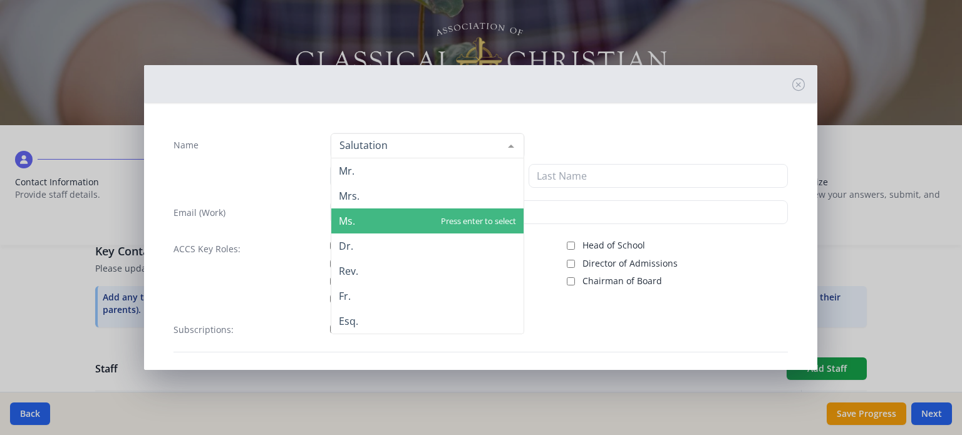
click at [353, 216] on span "Ms." at bounding box center [427, 221] width 192 height 25
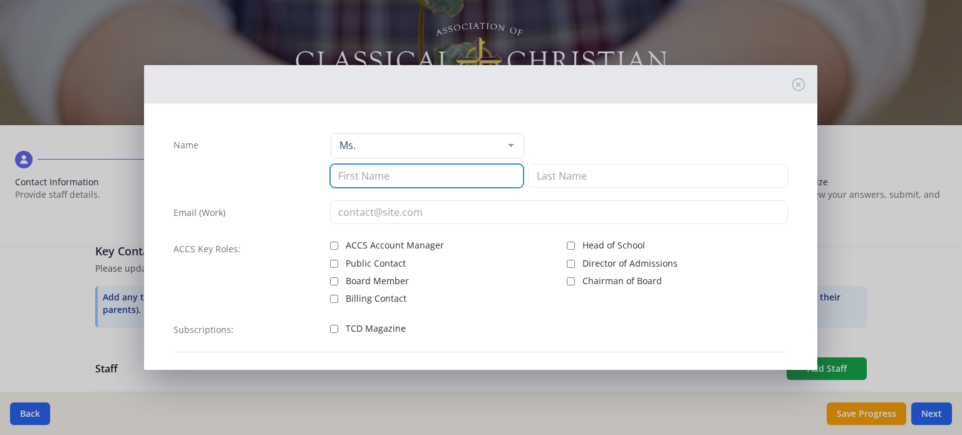
click at [357, 182] on input at bounding box center [427, 176] width 194 height 24
type input "Grace"
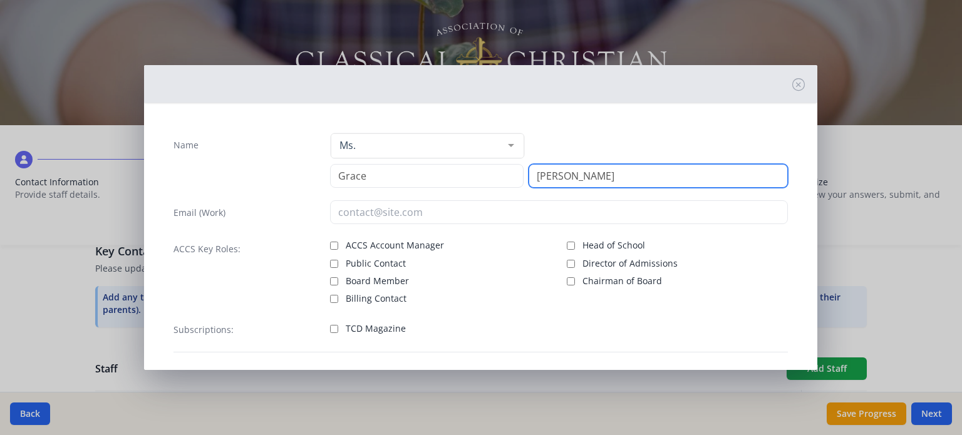
type input "Patz"
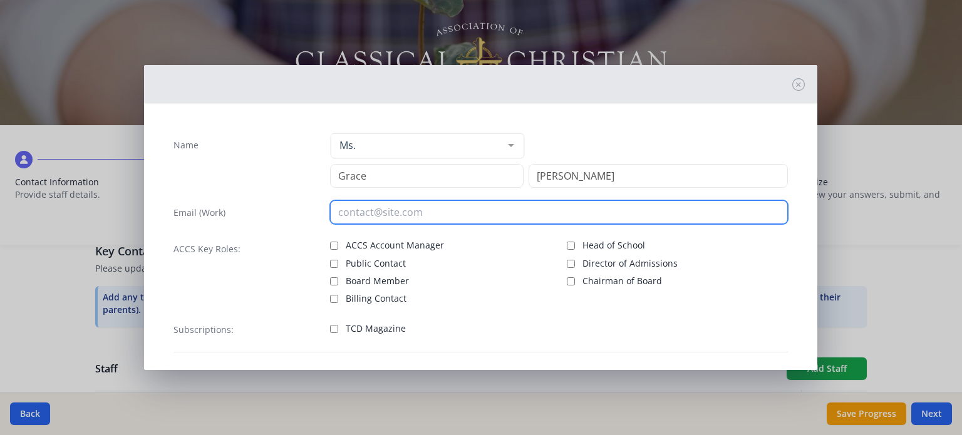
click at [383, 220] on input "email" at bounding box center [559, 212] width 458 height 24
type input "gracepatz@agapechristi.com"
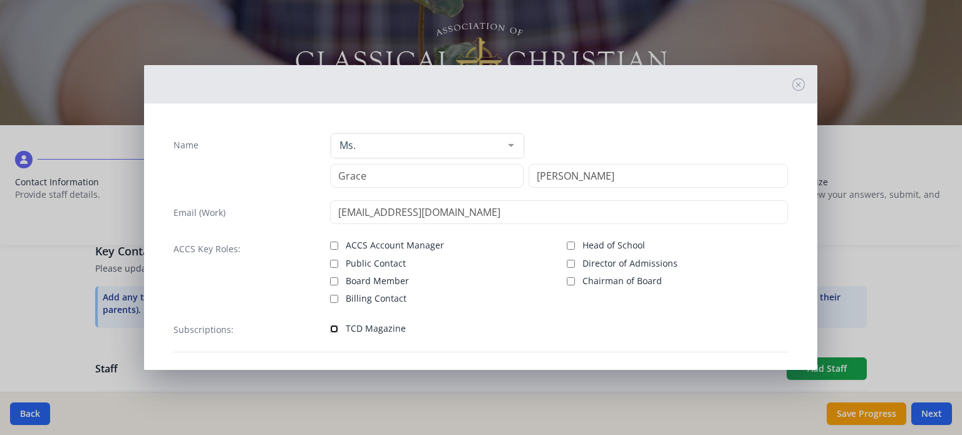
click at [331, 325] on input "TCD Magazine" at bounding box center [334, 329] width 8 height 8
checkbox input "true"
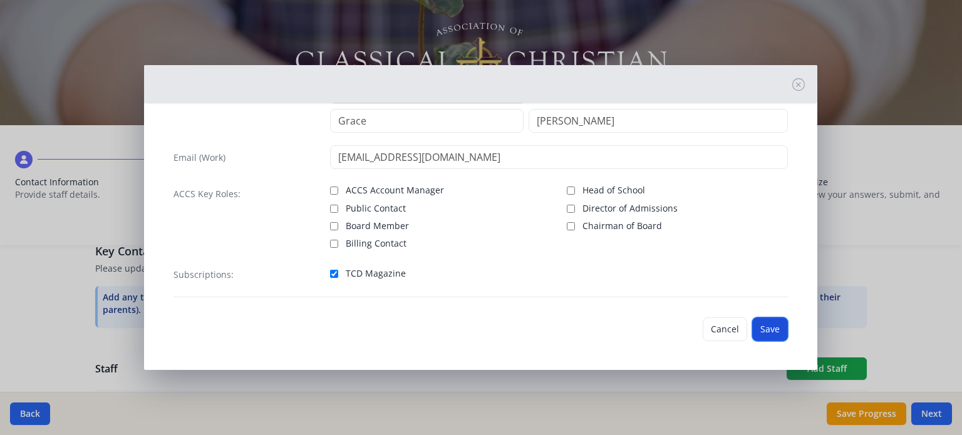
click at [756, 326] on button "Save" at bounding box center [770, 330] width 36 height 24
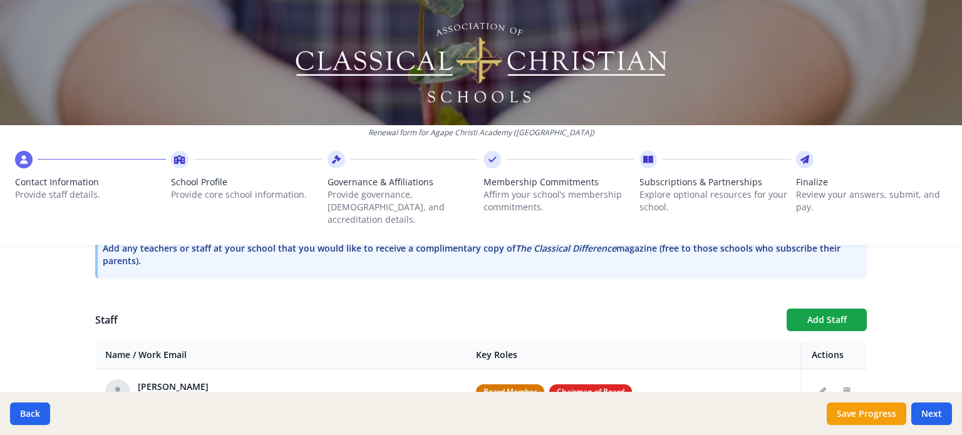
scroll to position [412, 0]
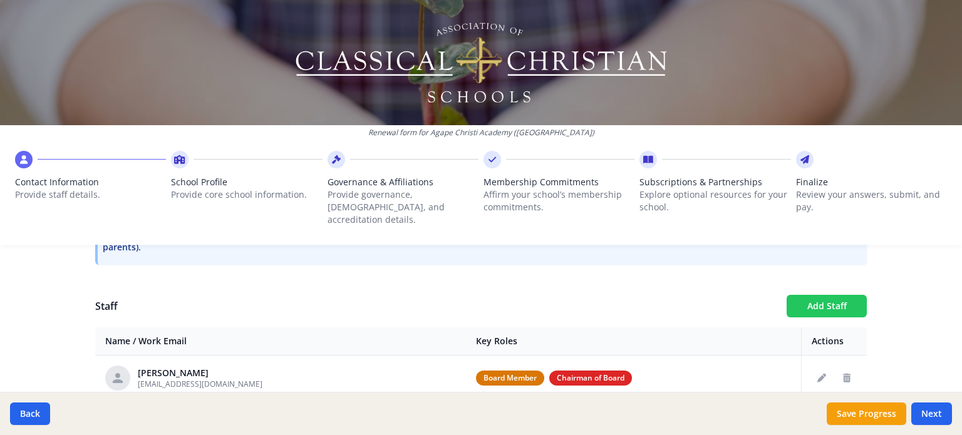
click at [819, 295] on button "Add Staff" at bounding box center [827, 306] width 80 height 23
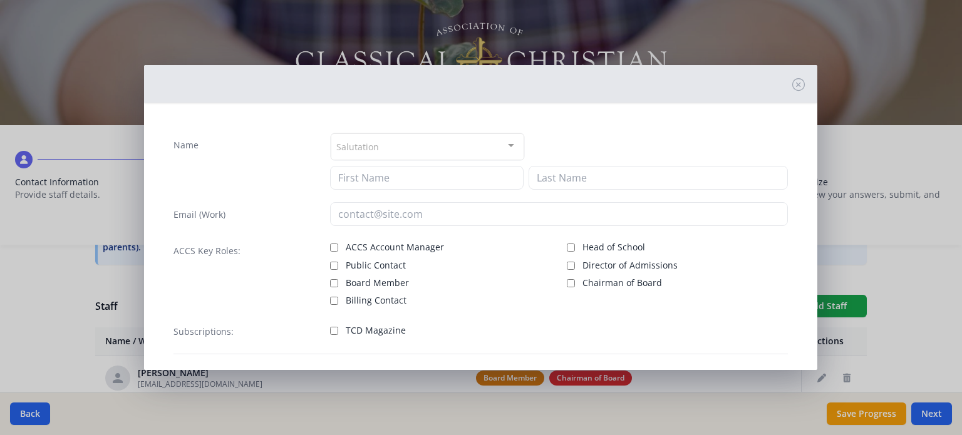
click at [403, 139] on div "Salutation" at bounding box center [428, 146] width 194 height 27
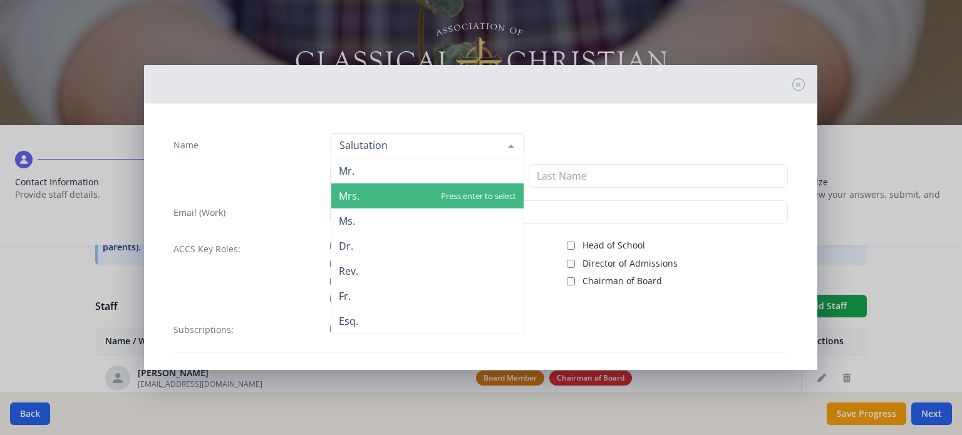
click at [366, 198] on span "Mrs." at bounding box center [427, 196] width 192 height 25
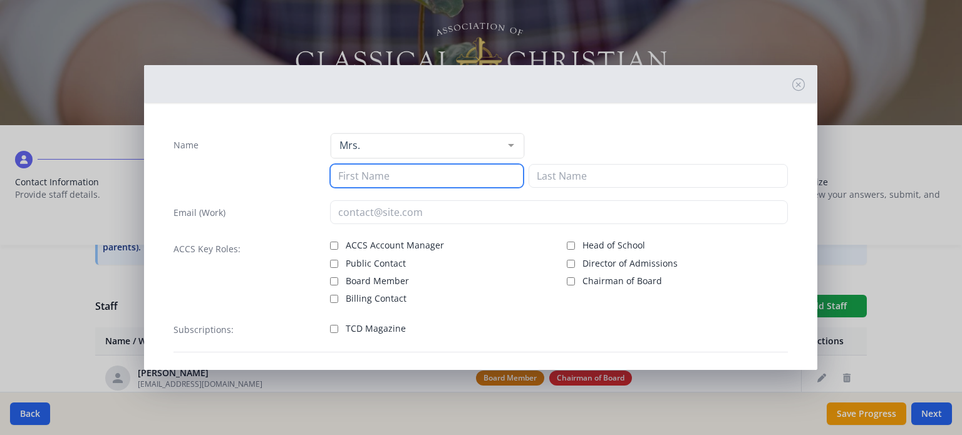
click at [378, 172] on input at bounding box center [427, 176] width 194 height 24
type input "Rosie"
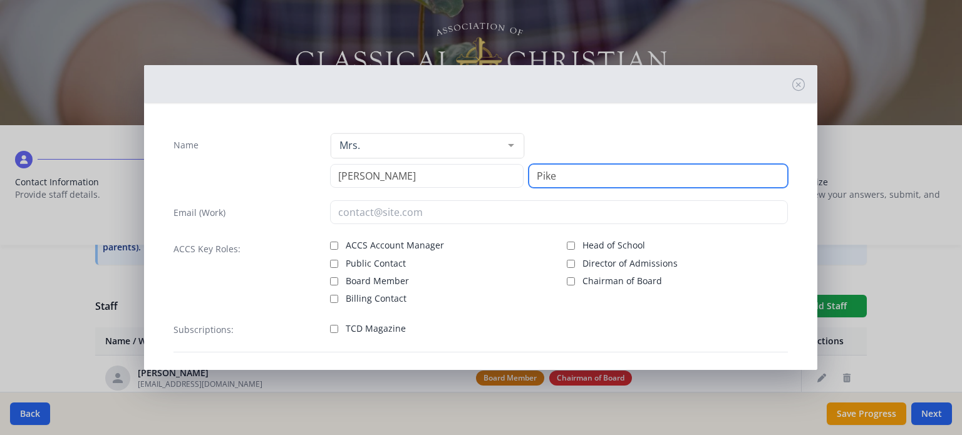
type input "Pike"
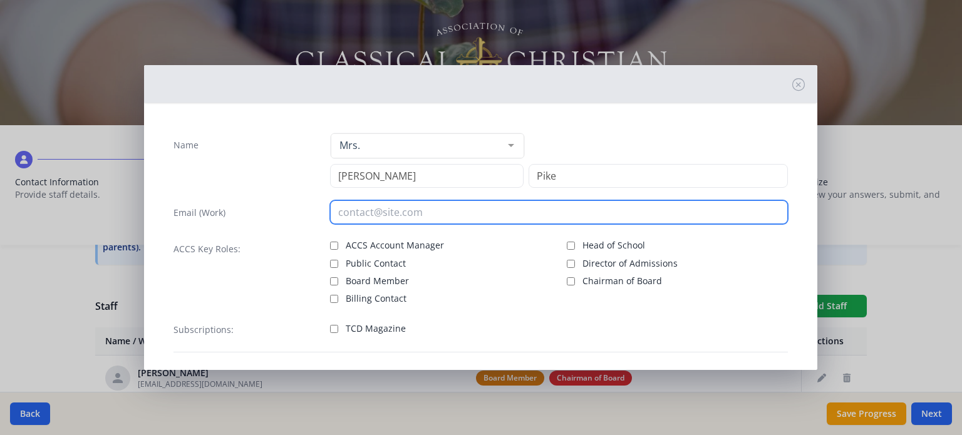
click at [391, 216] on input "email" at bounding box center [559, 212] width 458 height 24
type input "rosiepike@agapechristi.com"
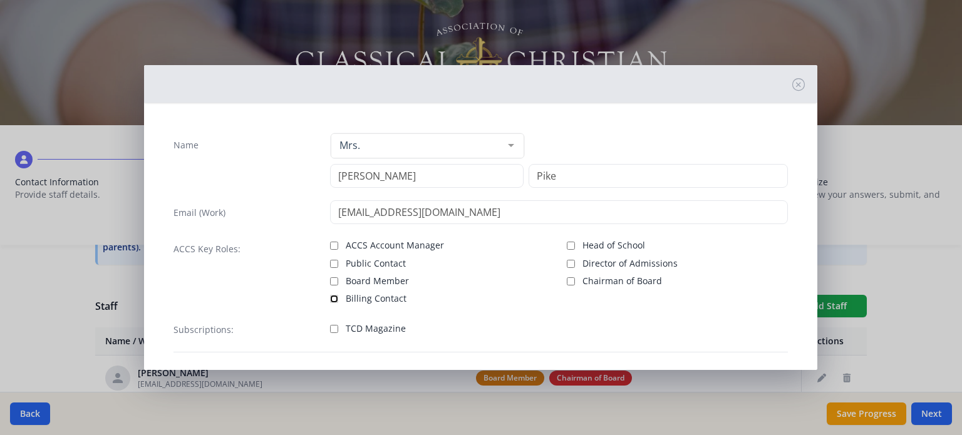
click at [330, 295] on input "Billing Contact" at bounding box center [334, 299] width 8 height 8
checkbox input "true"
click at [333, 325] on input "TCD Magazine" at bounding box center [334, 329] width 8 height 8
checkbox input "true"
click at [687, 302] on div "Head of School Director of Admissions Chairman of Board" at bounding box center [677, 271] width 221 height 68
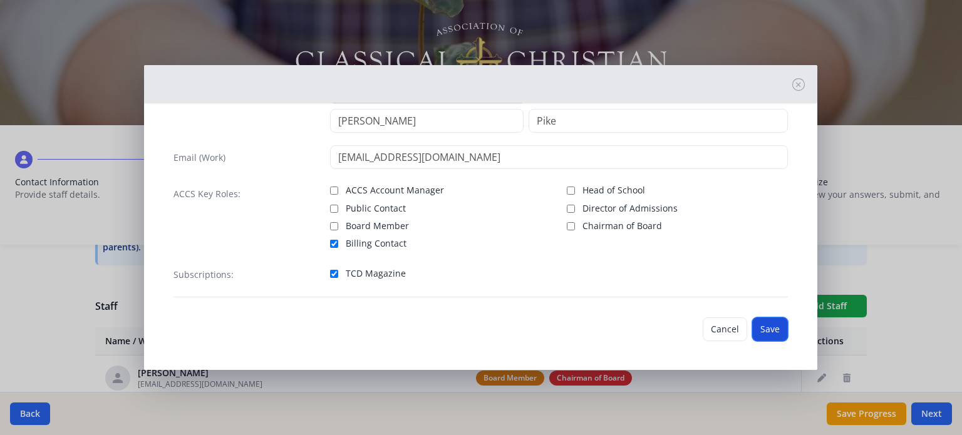
click at [757, 326] on button "Save" at bounding box center [770, 330] width 36 height 24
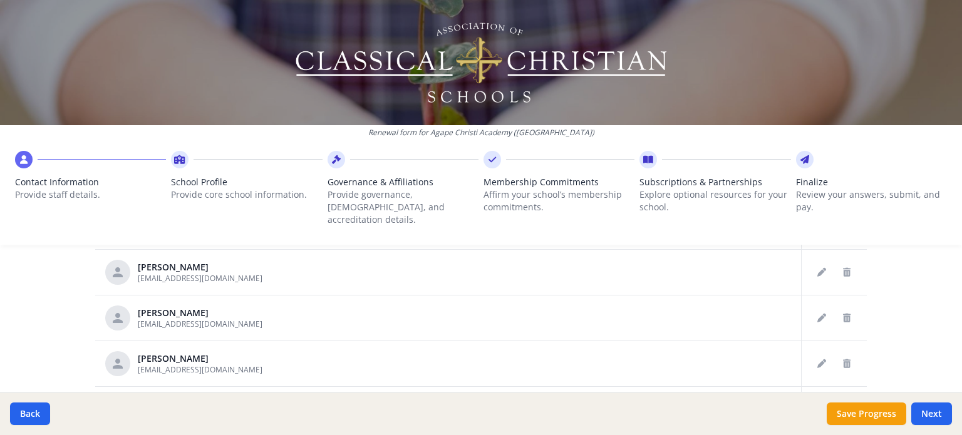
scroll to position [884, 0]
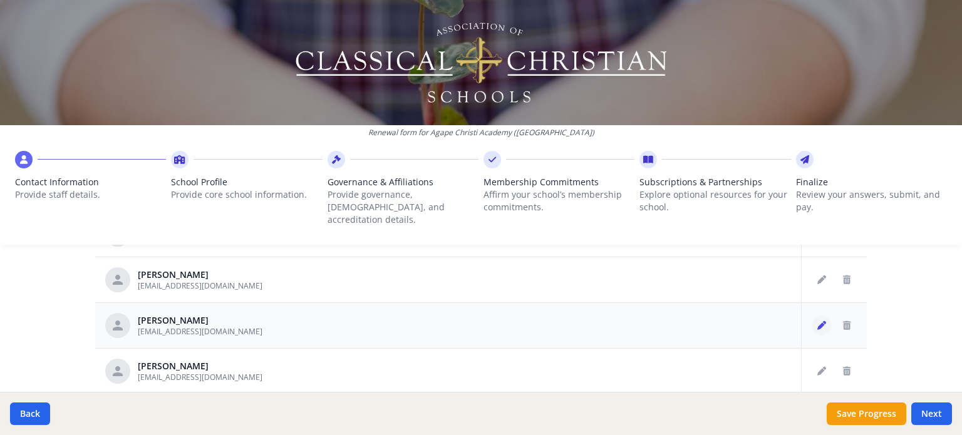
click at [812, 316] on button "Edit staff" at bounding box center [822, 326] width 20 height 20
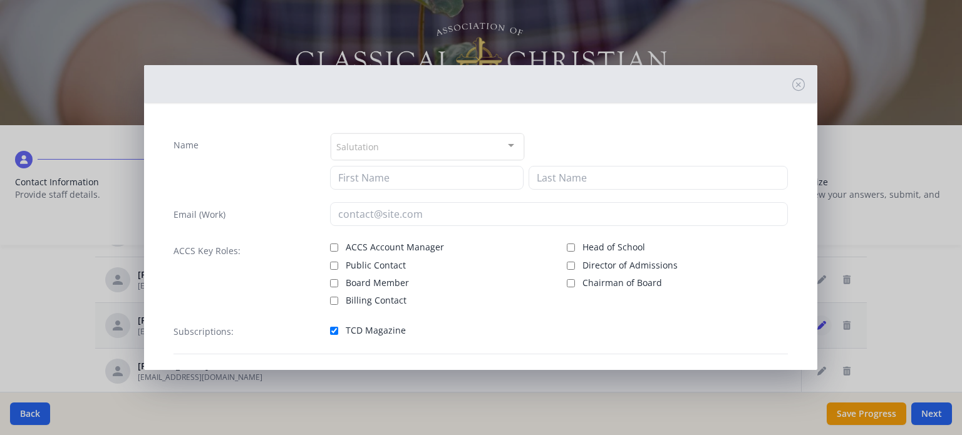
type input "Rosie"
type input "Pike"
type input "rosiepike@agapechristi.com"
checkbox input "true"
click at [330, 298] on input "Billing Contact" at bounding box center [334, 299] width 8 height 8
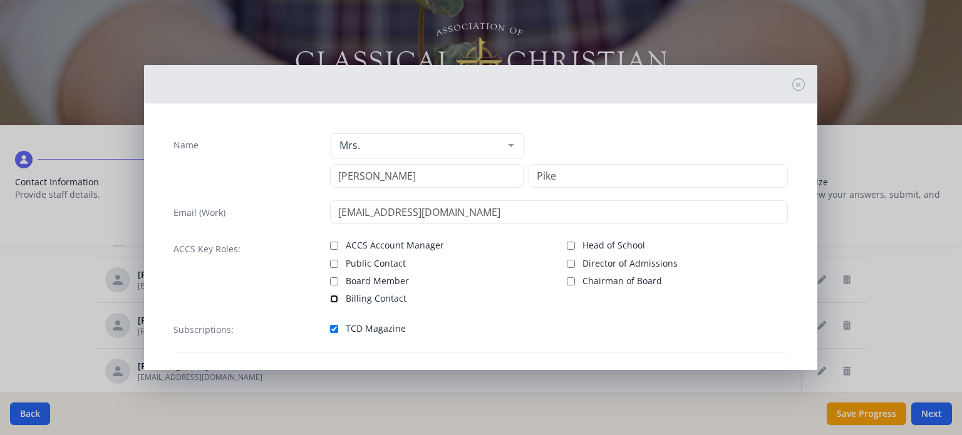
checkbox input "true"
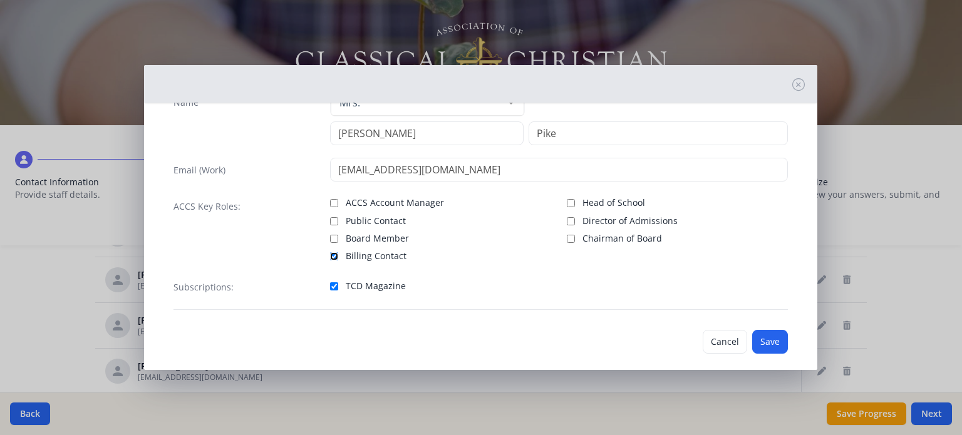
scroll to position [55, 0]
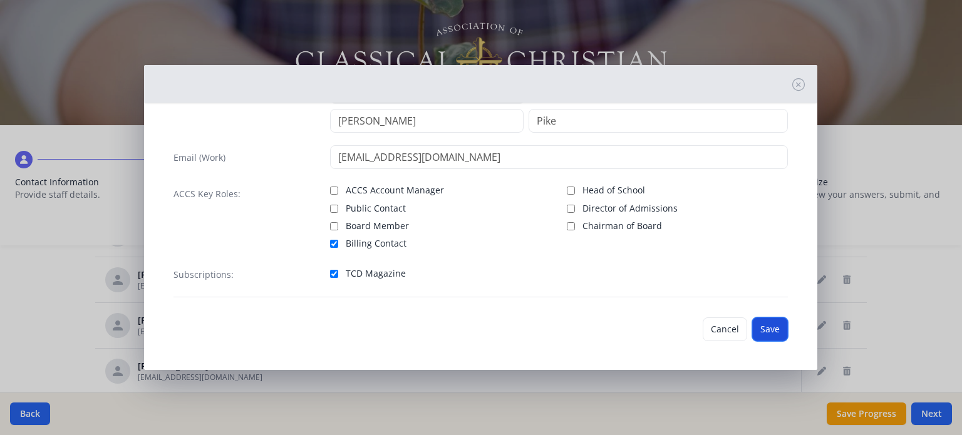
click at [759, 325] on button "Save" at bounding box center [770, 330] width 36 height 24
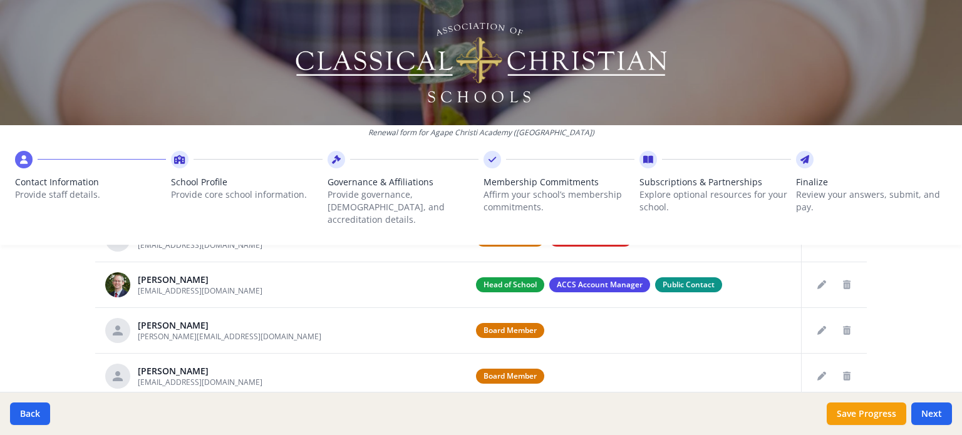
scroll to position [365, 0]
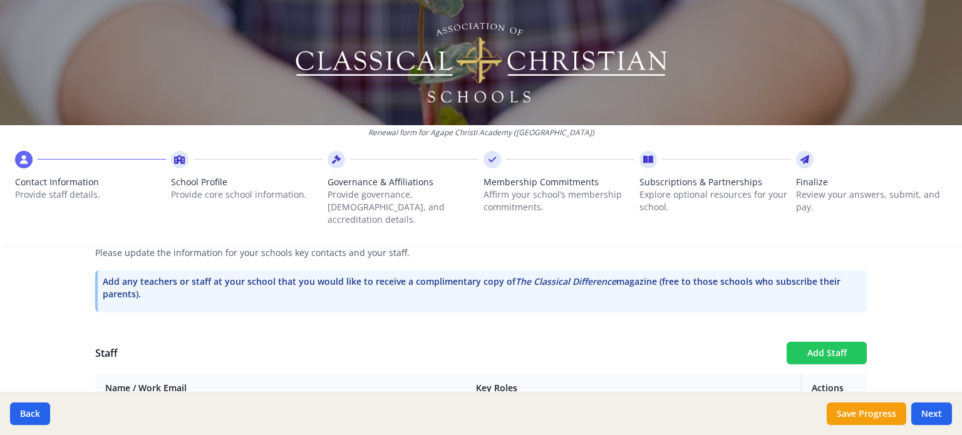
click at [814, 342] on button "Add Staff" at bounding box center [827, 353] width 80 height 23
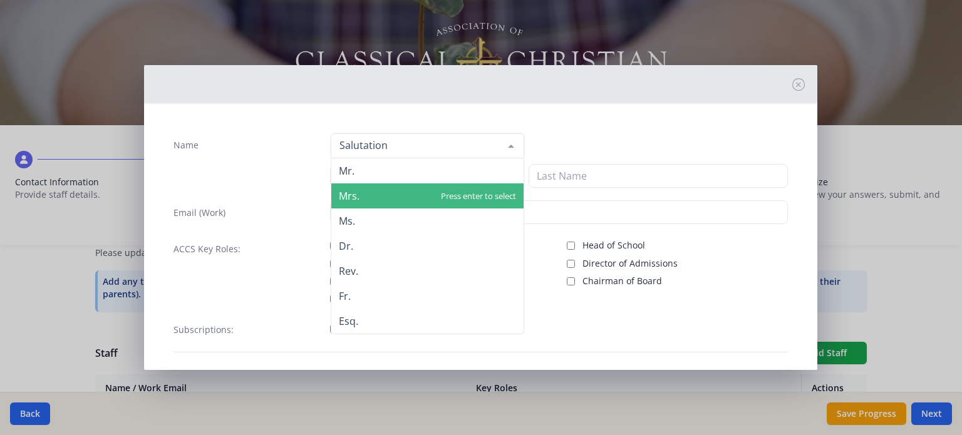
click at [358, 193] on span "Mrs." at bounding box center [427, 196] width 192 height 25
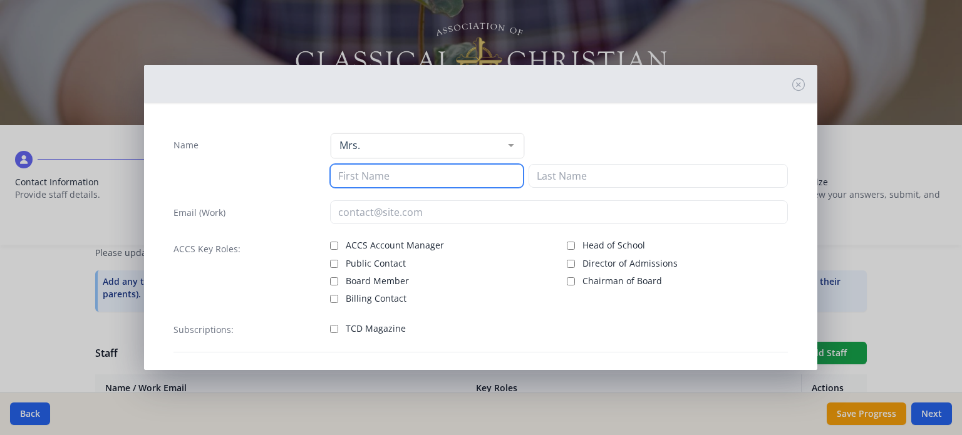
click at [363, 174] on input at bounding box center [427, 176] width 194 height 24
type input "Kristen"
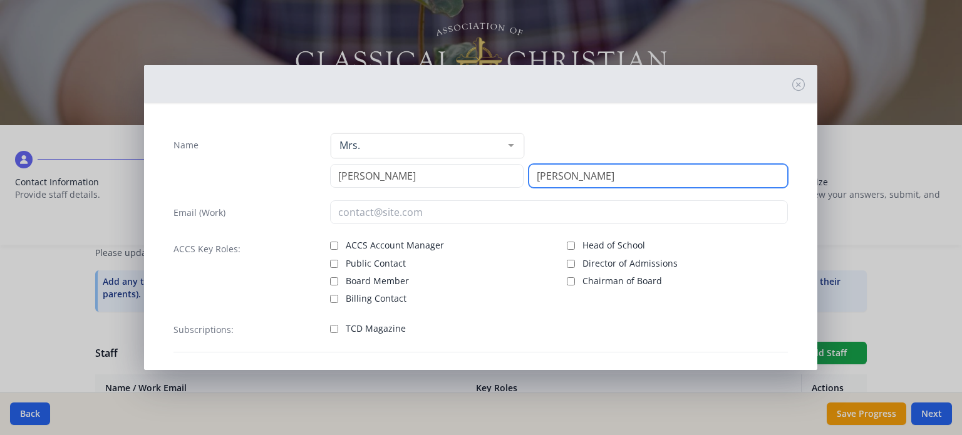
type input "Mulnix"
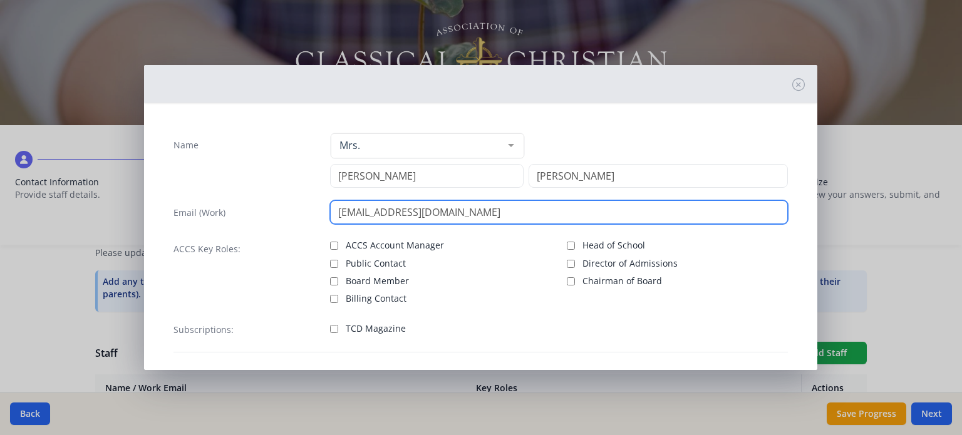
type input "kristenmulnix@agapechristi.com"
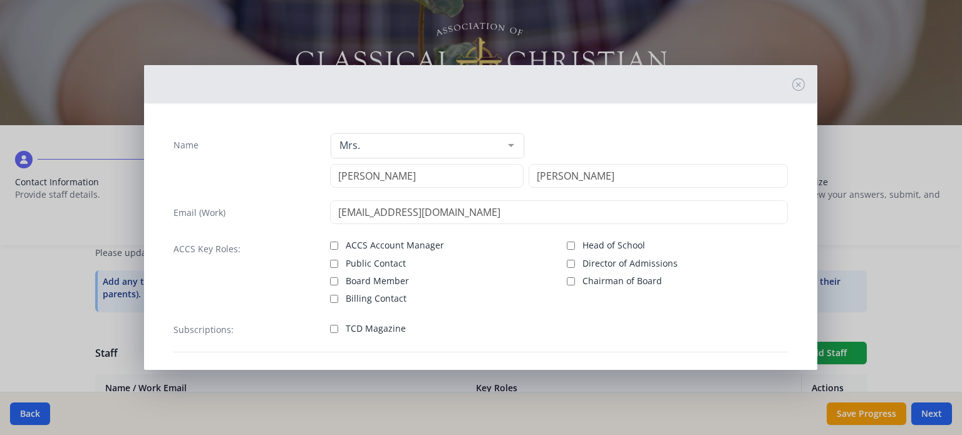
click at [759, 270] on div "Head of School Director of Admissions Chairman of Board" at bounding box center [677, 271] width 221 height 68
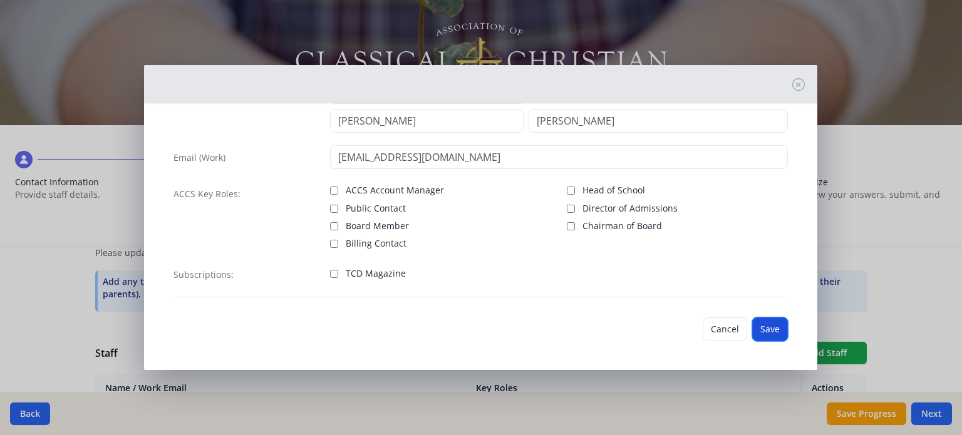
click at [758, 325] on button "Save" at bounding box center [770, 330] width 36 height 24
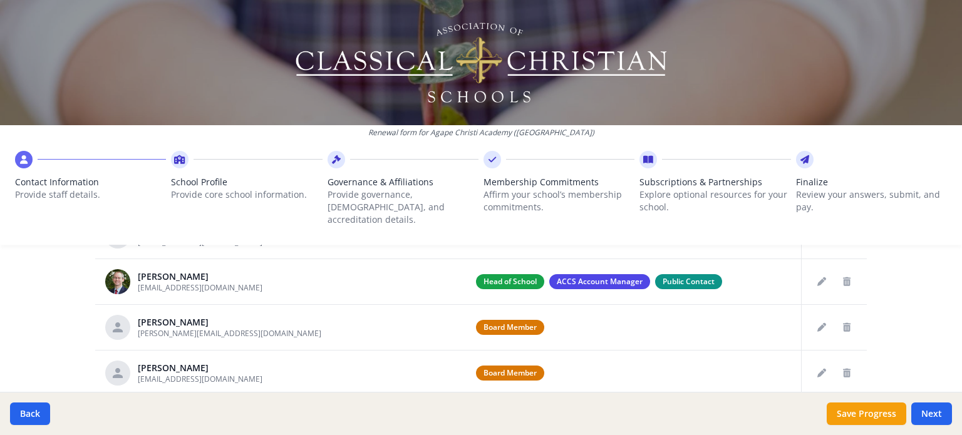
scroll to position [616, 0]
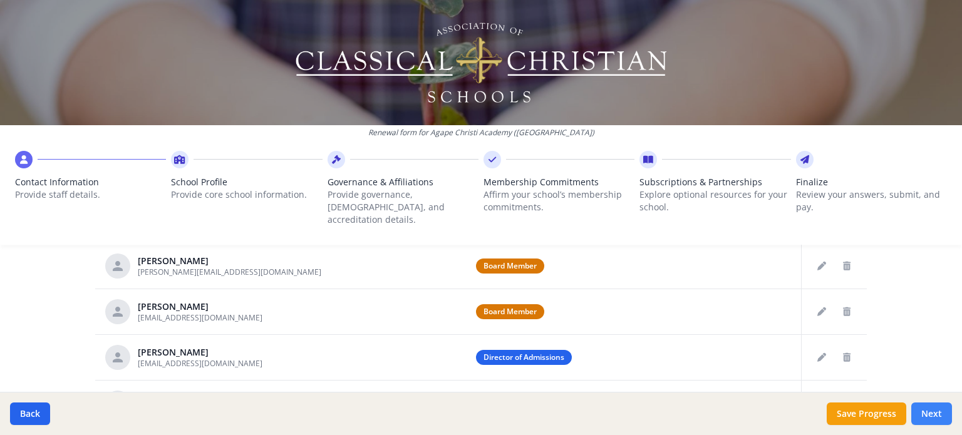
click at [936, 408] on button "Next" at bounding box center [932, 414] width 41 height 23
type input "(952) 856-0103"
type input "7"
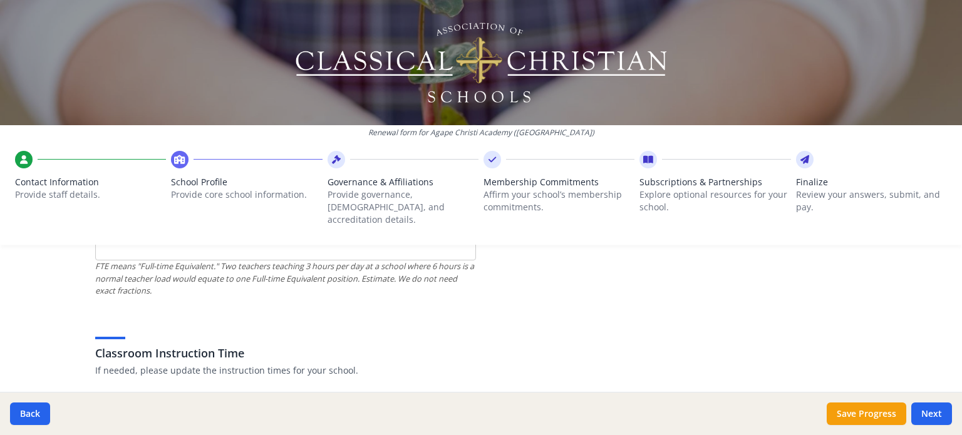
scroll to position [804, 0]
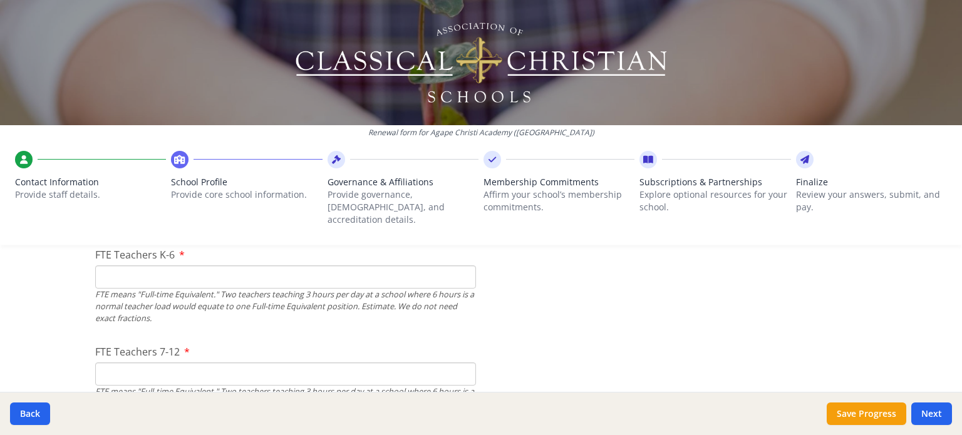
click at [148, 266] on input "FTE Teachers K-6" at bounding box center [285, 277] width 381 height 23
type input "6"
click at [156, 363] on input "FTE Teachers 7-12" at bounding box center [285, 374] width 381 height 23
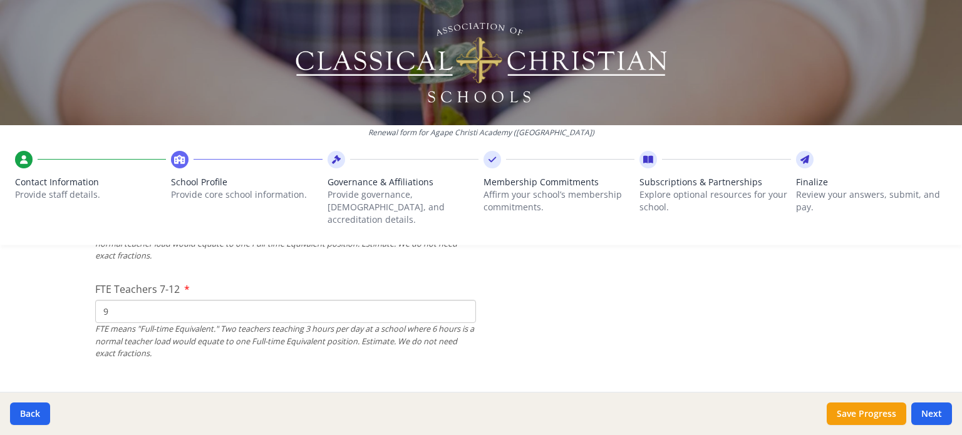
drag, startPoint x: 103, startPoint y: 303, endPoint x: 93, endPoint y: 301, distance: 10.1
click at [95, 301] on input "9" at bounding box center [285, 311] width 381 height 23
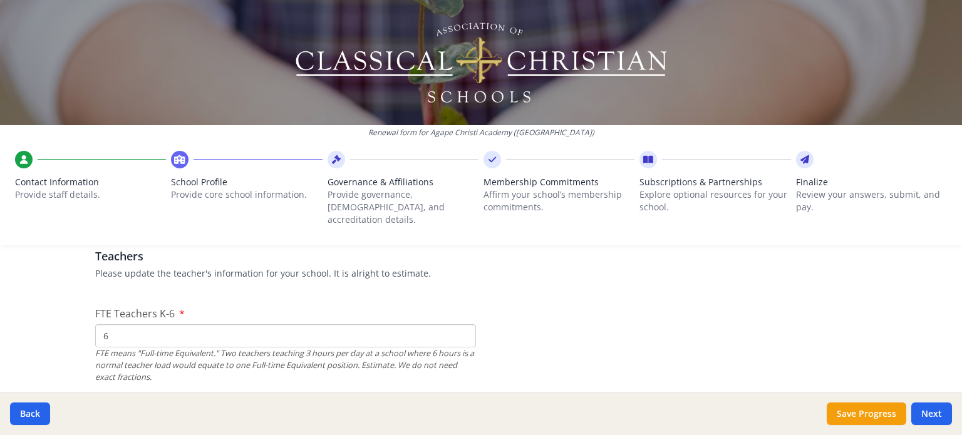
scroll to position [741, 0]
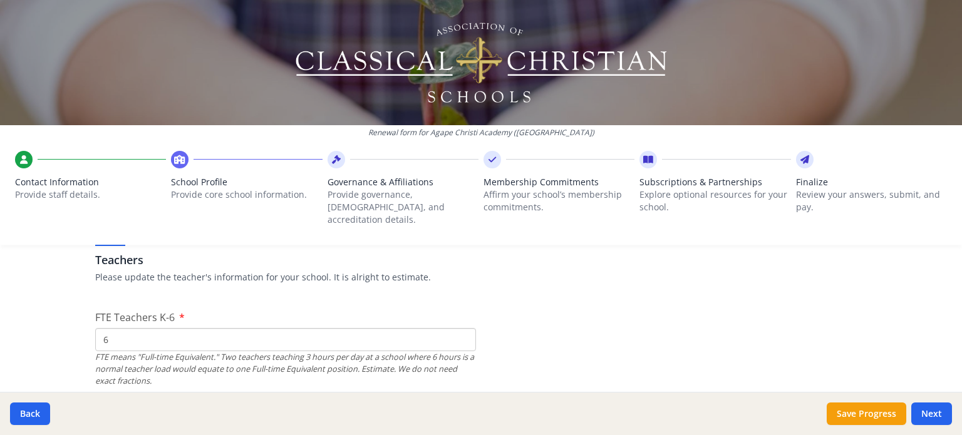
type input "6"
drag, startPoint x: 113, startPoint y: 329, endPoint x: 91, endPoint y: 326, distance: 22.1
click at [95, 328] on input "6" at bounding box center [285, 339] width 381 height 23
type input "9"
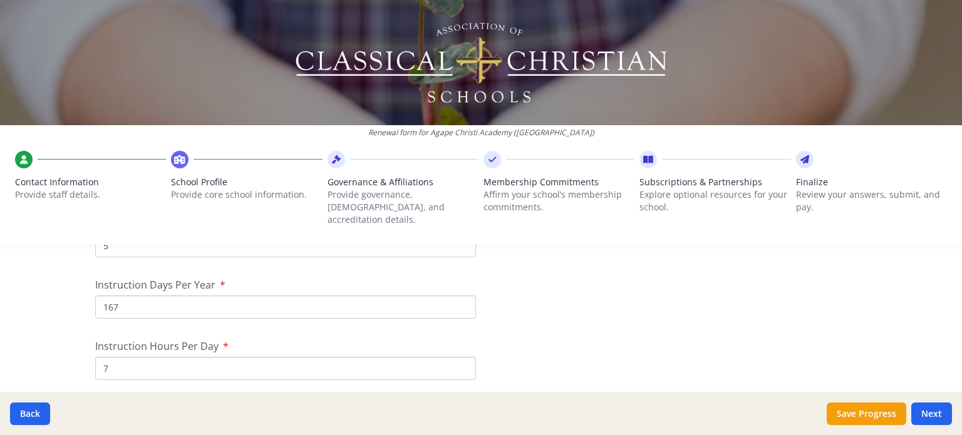
scroll to position [1117, 0]
click at [117, 295] on input "167" at bounding box center [285, 306] width 381 height 23
type input "166"
click at [59, 329] on div "Renewal form for Agape Christi Academy (MN) Contact Information Provide staff d…" at bounding box center [481, 217] width 962 height 435
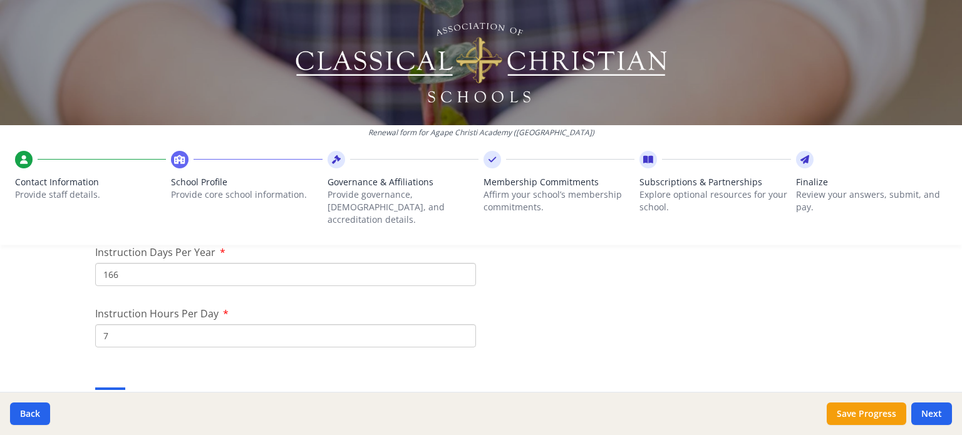
scroll to position [1180, 0]
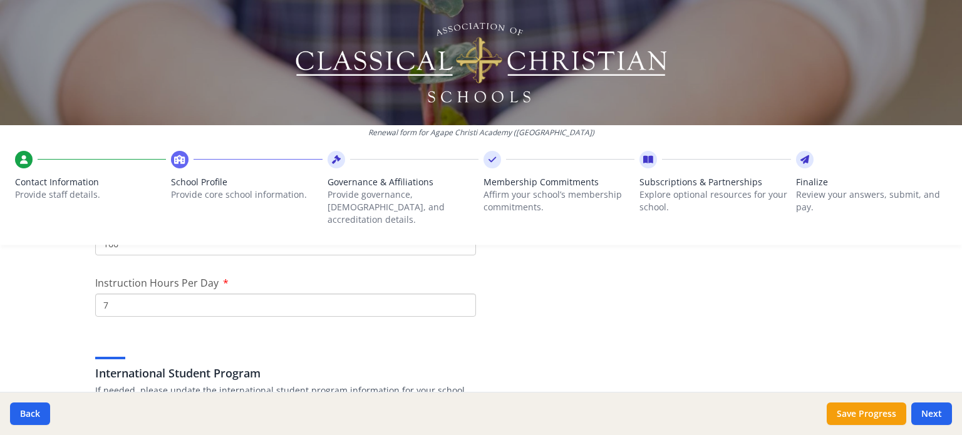
click at [402, 337] on div "International Student Program If needed, please update the international studen…" at bounding box center [481, 367] width 772 height 60
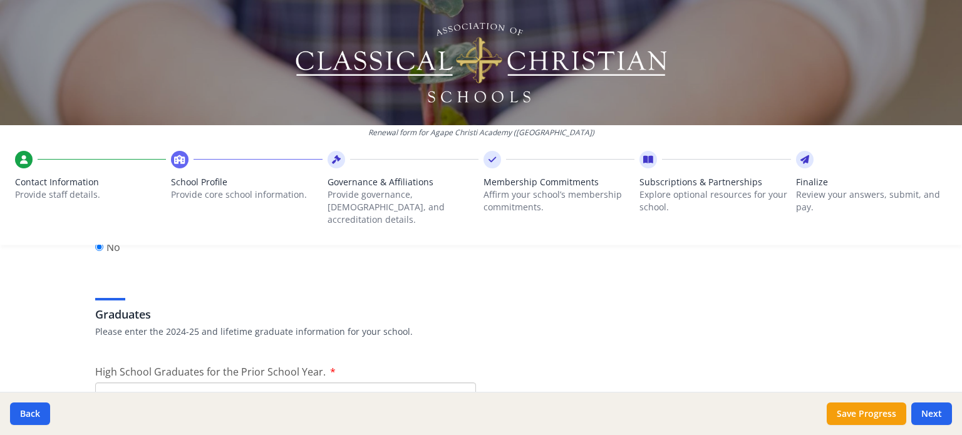
scroll to position [1743, 0]
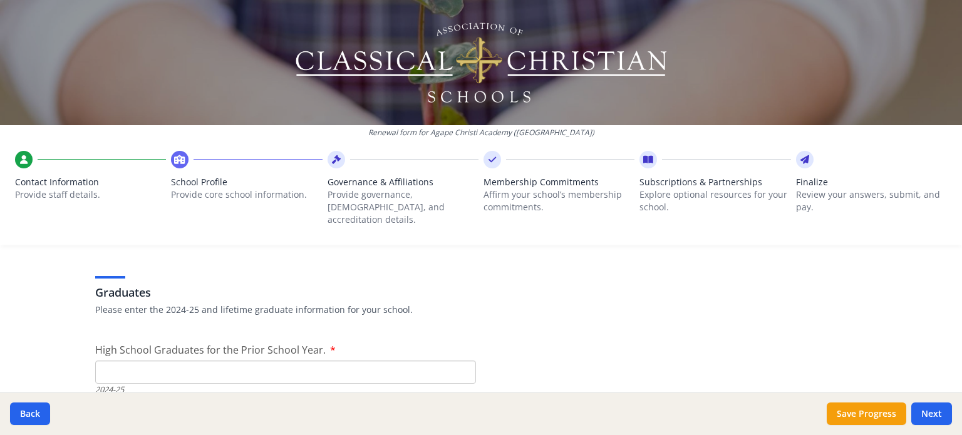
click at [125, 361] on input "High School Graduates for the Prior School Year." at bounding box center [285, 372] width 381 height 23
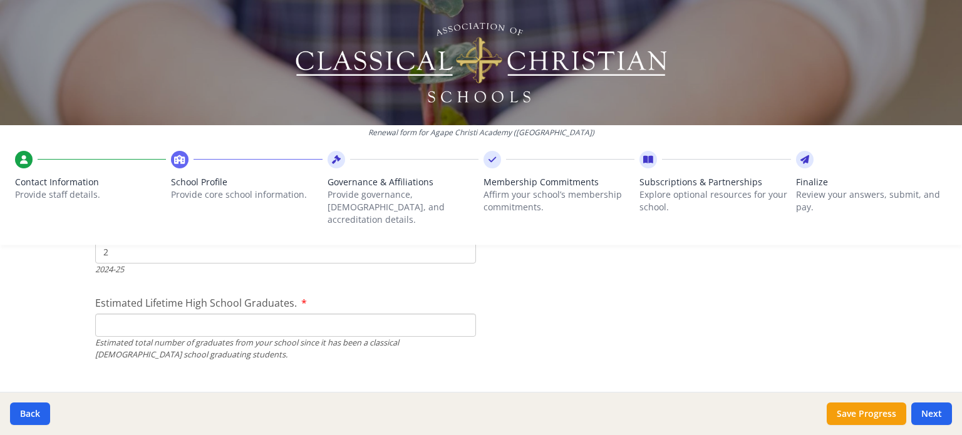
scroll to position [1869, 0]
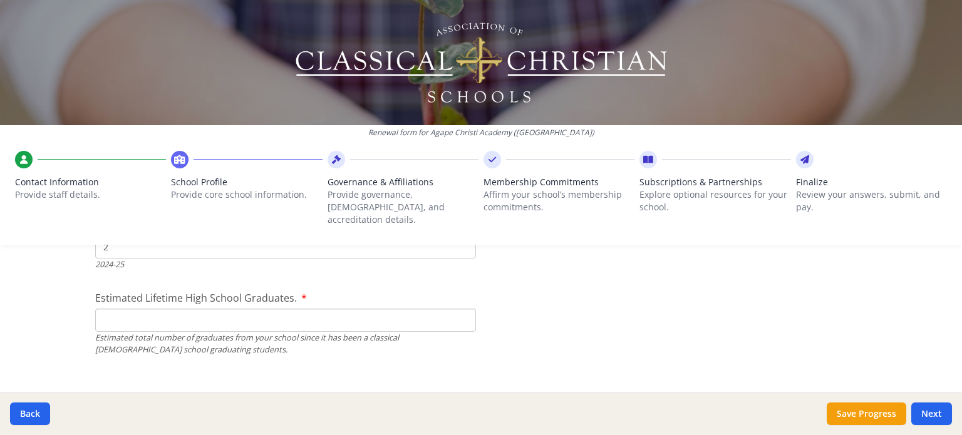
type input "2"
click at [64, 314] on div "Renewal form for Agape Christi Academy (MN) Contact Information Provide staff d…" at bounding box center [481, 217] width 962 height 435
click at [119, 314] on input "Estimated Lifetime High School Graduates." at bounding box center [285, 320] width 381 height 23
type input "5"
click at [63, 333] on div "Renewal form for Agape Christi Academy (MN) Contact Information Provide staff d…" at bounding box center [481, 217] width 962 height 435
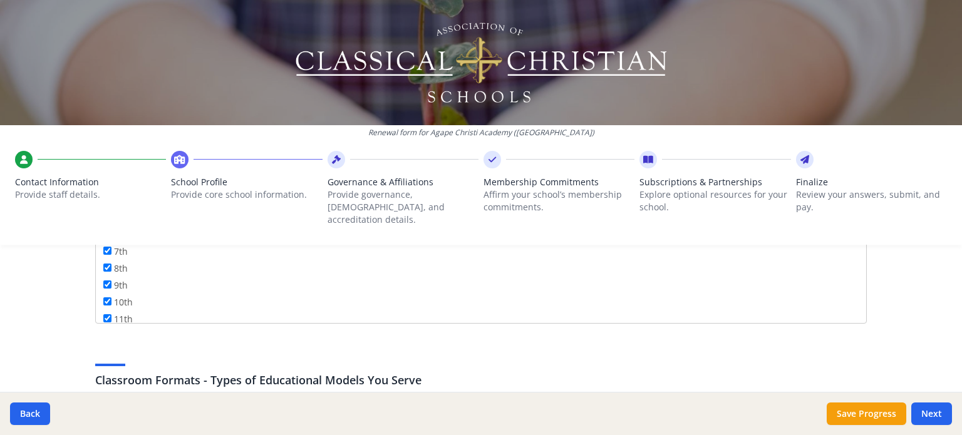
scroll to position [149, 0]
click at [103, 308] on input "12th" at bounding box center [107, 312] width 8 height 8
checkbox input "false"
click at [710, 350] on div "Classroom Formats - Types of Educational Models You Serve If needed, please upd…" at bounding box center [481, 374] width 772 height 60
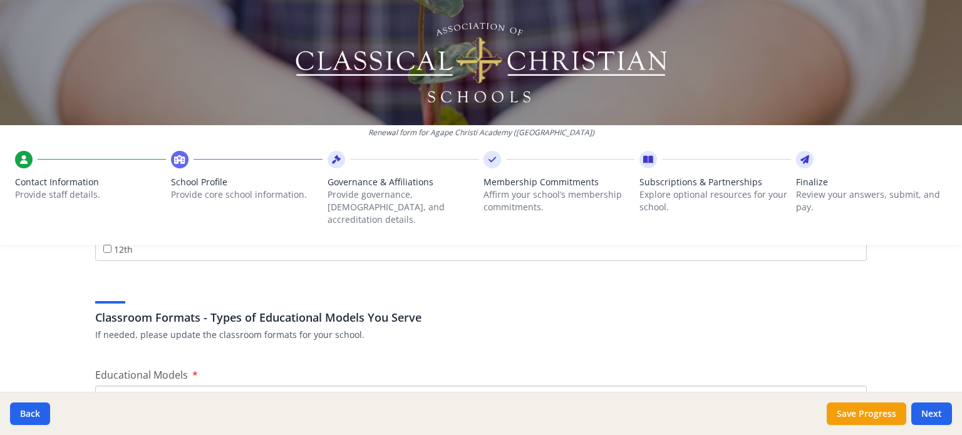
scroll to position [2245, 0]
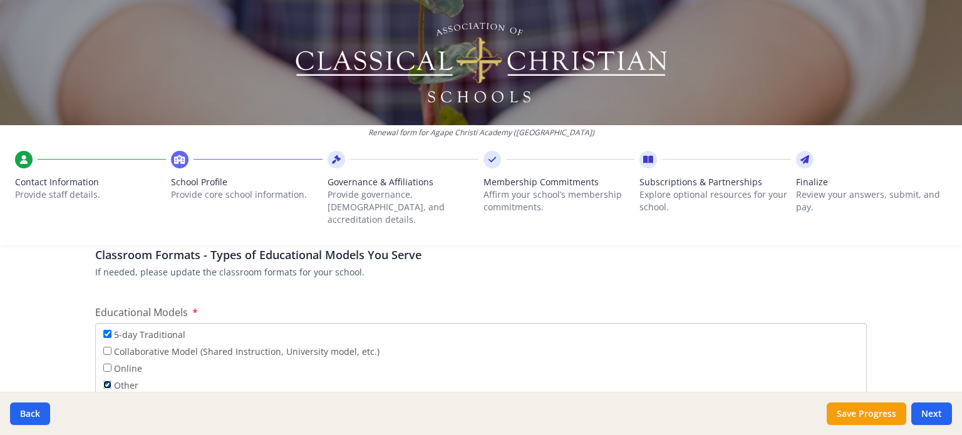
click at [103, 381] on input "Other" at bounding box center [107, 385] width 8 height 8
checkbox input "false"
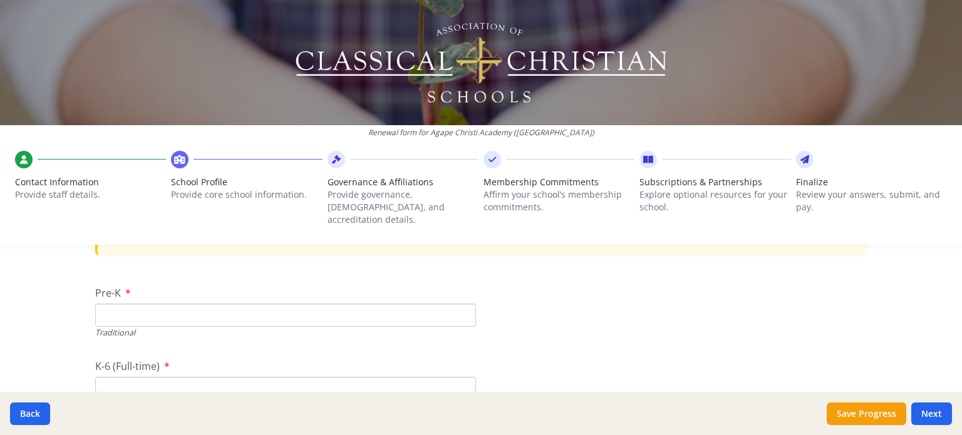
scroll to position [2621, 0]
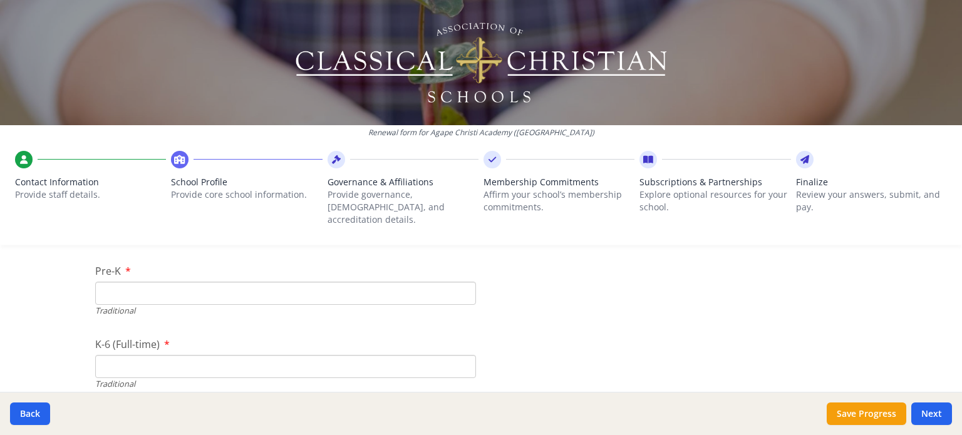
click at [132, 283] on input "Pre-K" at bounding box center [285, 293] width 381 height 23
type input "0"
click at [126, 355] on input "K-6 (Full-time)" at bounding box center [285, 366] width 381 height 23
type input "0"
click at [56, 345] on div "Renewal form for Agape Christi Academy (MN) Contact Information Provide staff d…" at bounding box center [481, 217] width 962 height 435
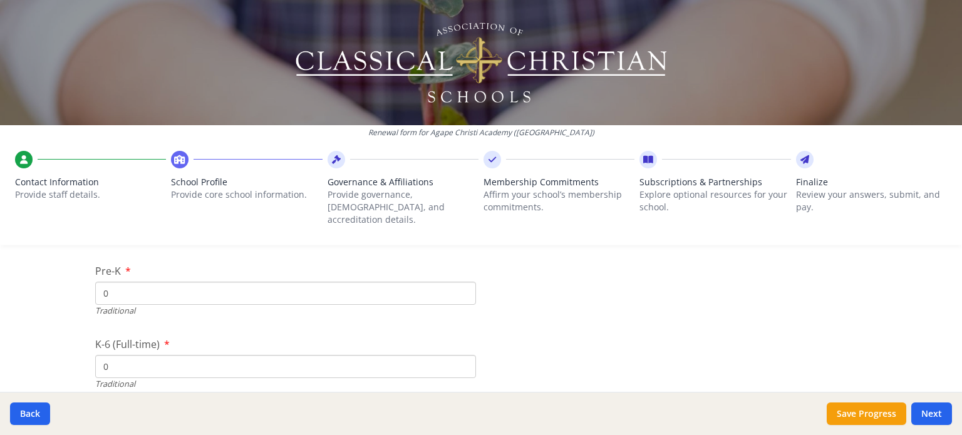
drag, startPoint x: 133, startPoint y: 345, endPoint x: 91, endPoint y: 350, distance: 42.8
click at [95, 355] on input "0" at bounding box center [285, 366] width 381 height 23
click at [135, 355] on input "K-6 (Full-time)" at bounding box center [285, 366] width 381 height 23
type input "79"
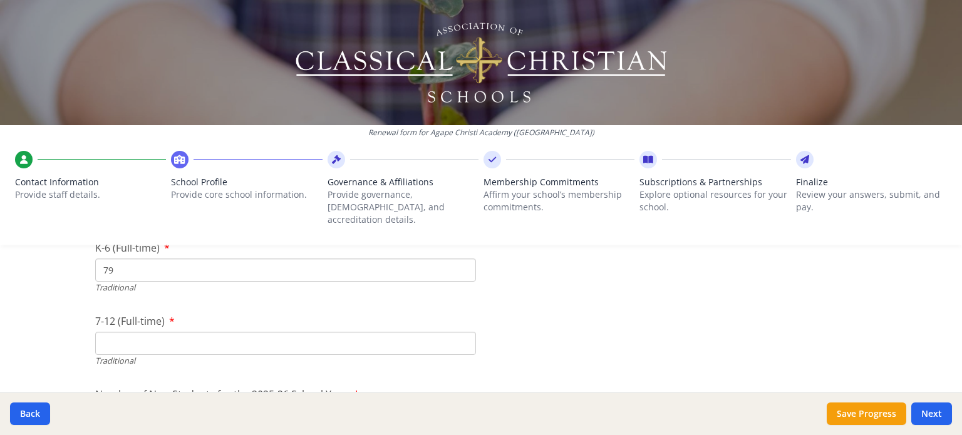
scroll to position [2746, 0]
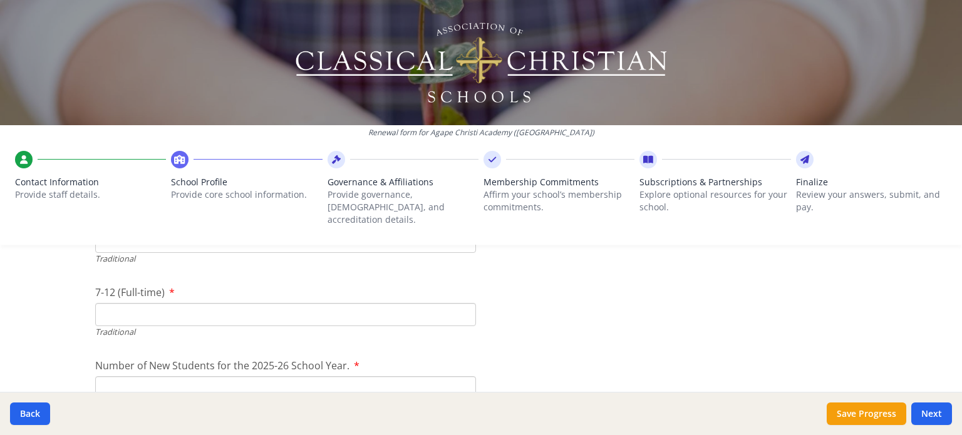
click at [114, 303] on input "7-12 (Full-time)" at bounding box center [285, 314] width 381 height 23
type input "42"
click at [65, 345] on div "Renewal form for Agape Christi Academy (MN) Contact Information Provide staff d…" at bounding box center [481, 217] width 962 height 435
click at [108, 377] on input "Number of New Students for the 2025-26 School Year." at bounding box center [285, 388] width 381 height 23
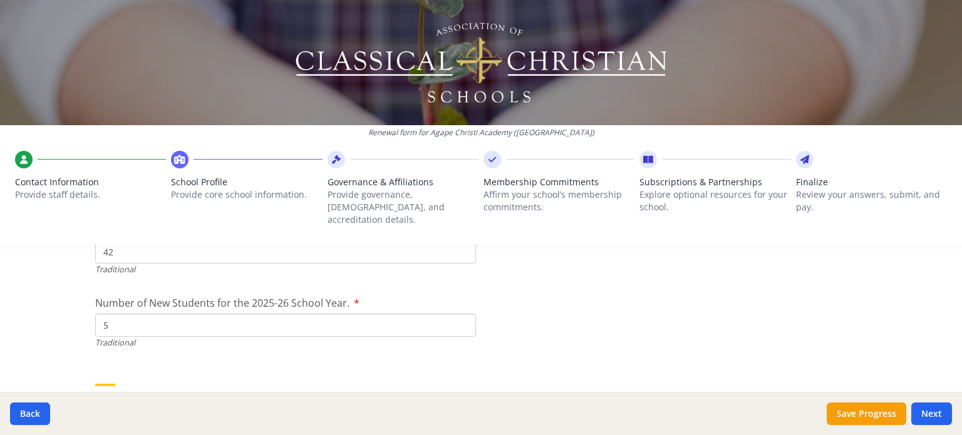
type input "5"
click at [63, 331] on div "Renewal form for Agape Christi Academy (MN) Contact Information Provide staff d…" at bounding box center [481, 217] width 962 height 435
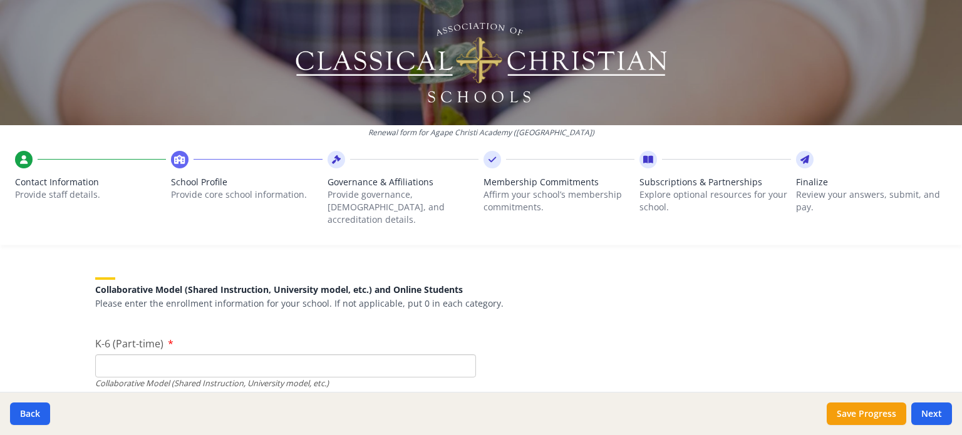
scroll to position [2934, 0]
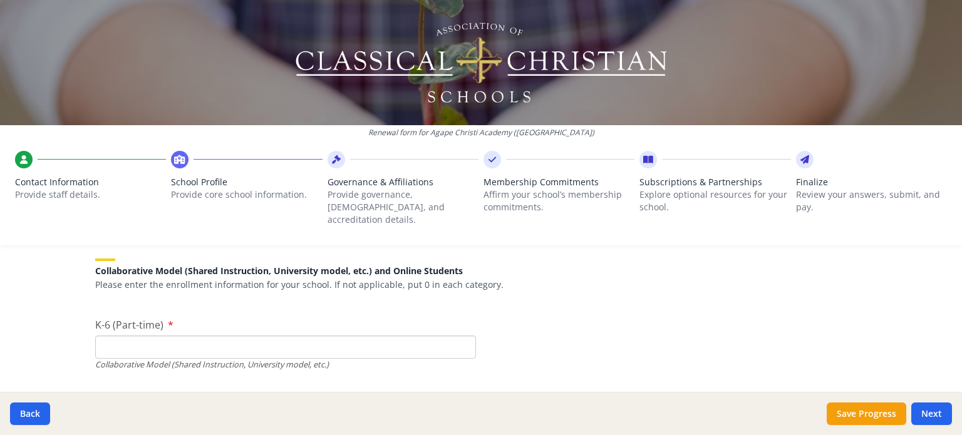
click at [137, 336] on input "K-6 (Part-time)" at bounding box center [285, 347] width 381 height 23
type input "0"
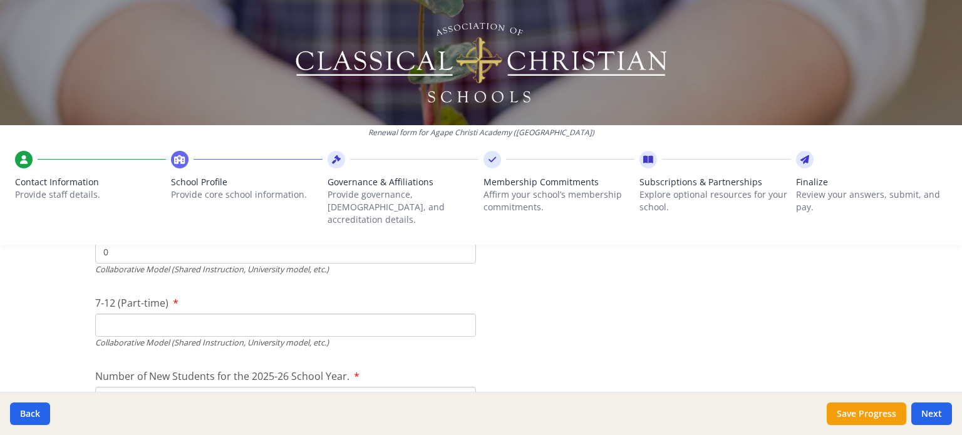
scroll to position [3059, 0]
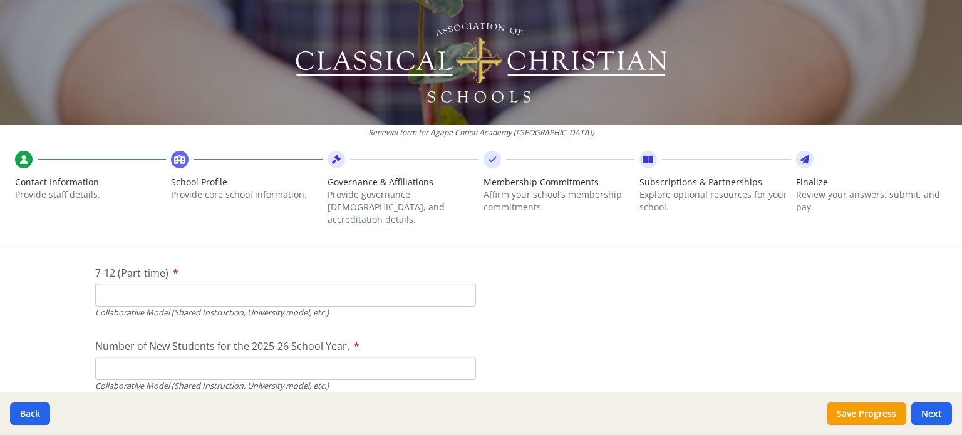
click at [141, 288] on input "7-12 (Part-time)" at bounding box center [285, 295] width 381 height 23
type input "0"
click at [115, 357] on input "Number of New Students for the 2025-26 School Year." at bounding box center [285, 368] width 381 height 23
type input "0"
click at [28, 336] on div "Renewal form for Agape Christi Academy (MN) Contact Information Provide staff d…" at bounding box center [481, 217] width 962 height 435
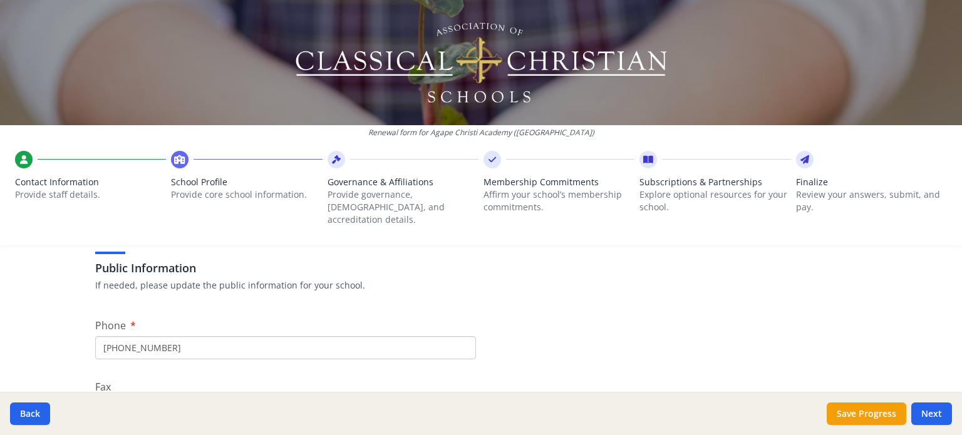
scroll to position [251, 0]
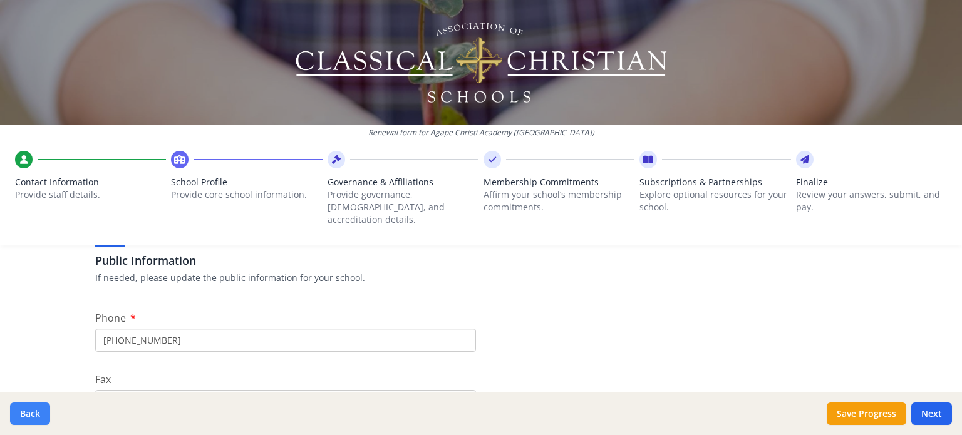
click at [29, 413] on button "Back" at bounding box center [30, 414] width 40 height 23
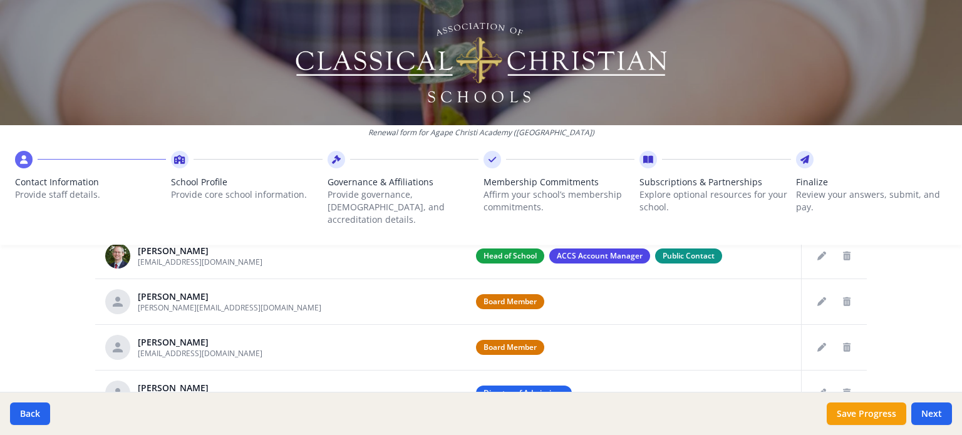
scroll to position [626, 0]
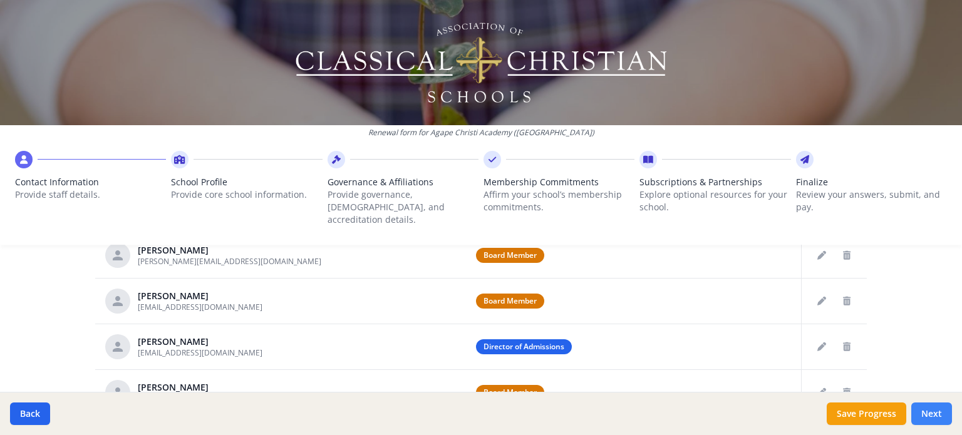
click at [940, 415] on button "Next" at bounding box center [932, 414] width 41 height 23
type input "(952) 856-0103"
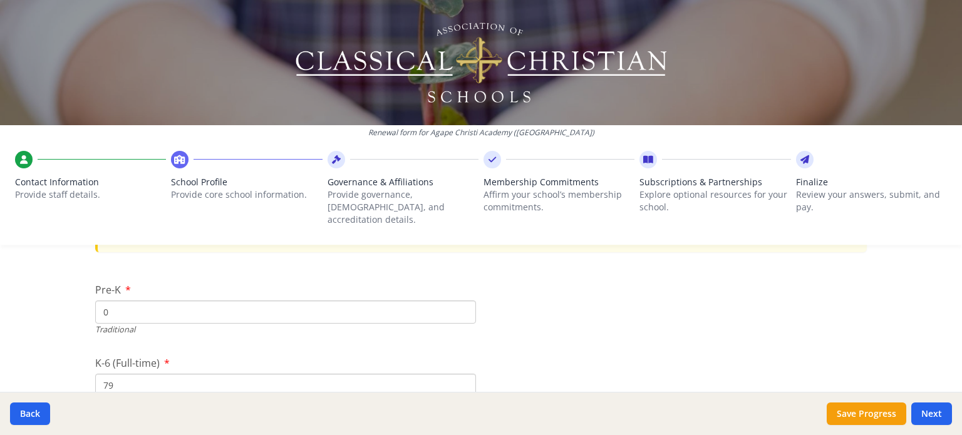
scroll to position [2631, 0]
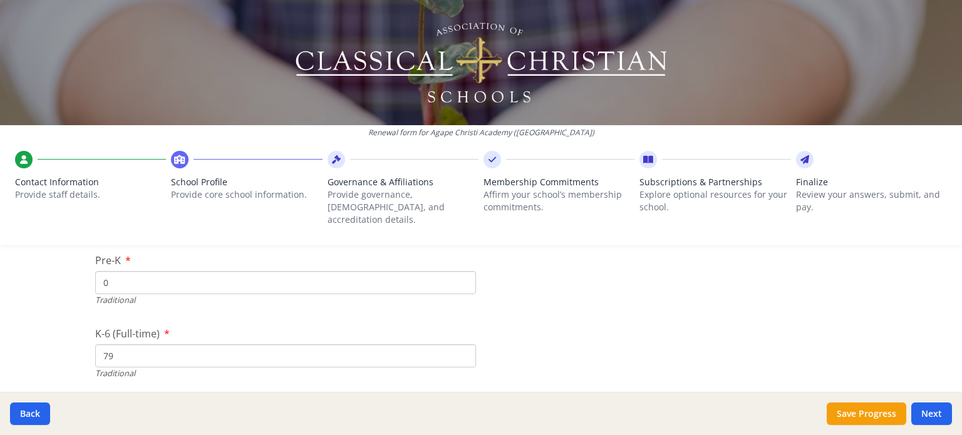
drag, startPoint x: 116, startPoint y: 268, endPoint x: 95, endPoint y: 266, distance: 20.8
click at [95, 271] on input "0" at bounding box center [285, 282] width 381 height 23
type input "3"
click at [63, 313] on div "Renewal form for Agape Christi Academy (MN) Contact Information Provide staff d…" at bounding box center [481, 217] width 962 height 435
drag, startPoint x: 110, startPoint y: 340, endPoint x: 96, endPoint y: 341, distance: 13.8
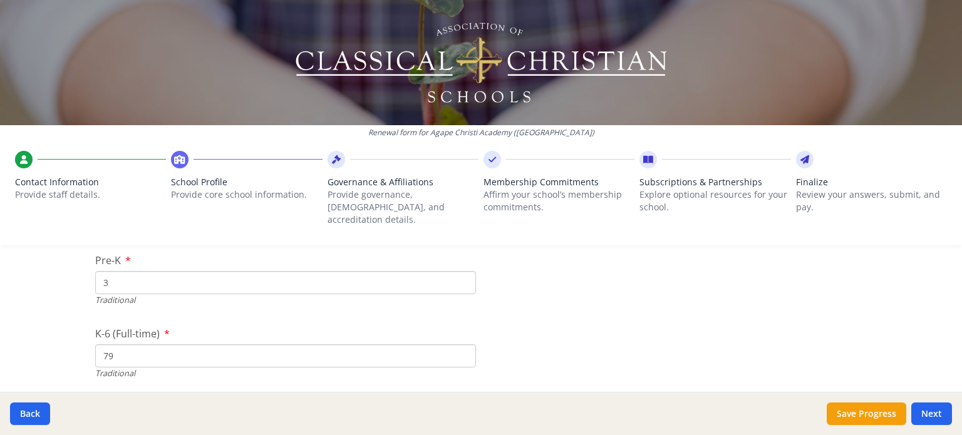
click at [96, 345] on input "79" at bounding box center [285, 356] width 381 height 23
type input "89"
click at [66, 340] on div "Renewal form for Agape Christi Academy (MN) Contact Information Provide staff d…" at bounding box center [481, 217] width 962 height 435
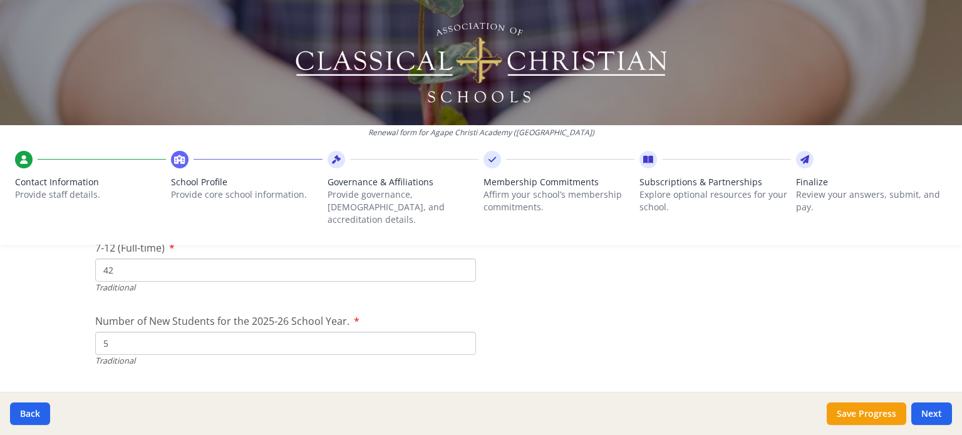
scroll to position [2819, 0]
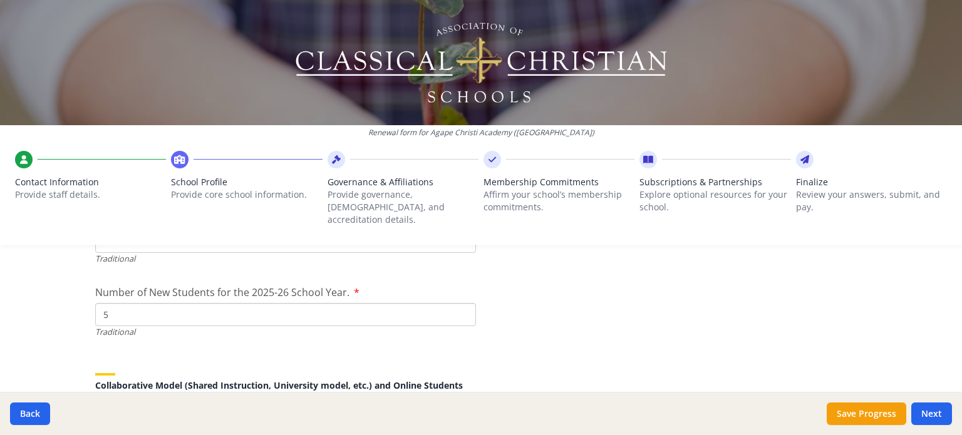
click at [112, 303] on input "5" at bounding box center [285, 314] width 381 height 23
drag, startPoint x: 112, startPoint y: 303, endPoint x: 88, endPoint y: 300, distance: 24.6
type input "20"
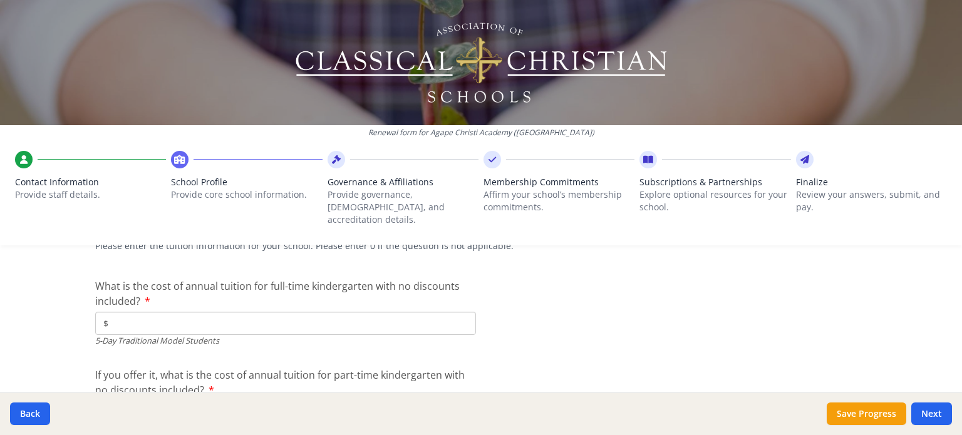
scroll to position [3258, 0]
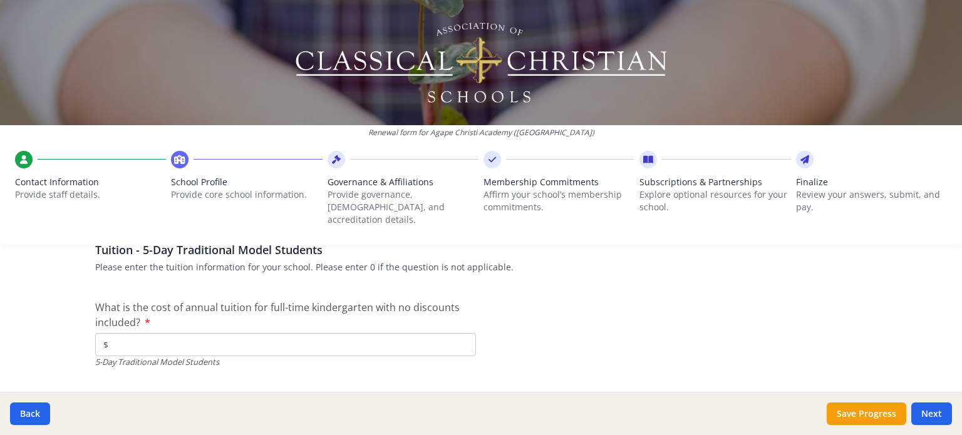
click at [129, 337] on input "$" at bounding box center [285, 344] width 381 height 23
type input "$0"
click at [75, 343] on div "Renewal form for Agape Christi Academy (MN) Contact Information Provide staff d…" at bounding box center [481, 217] width 962 height 435
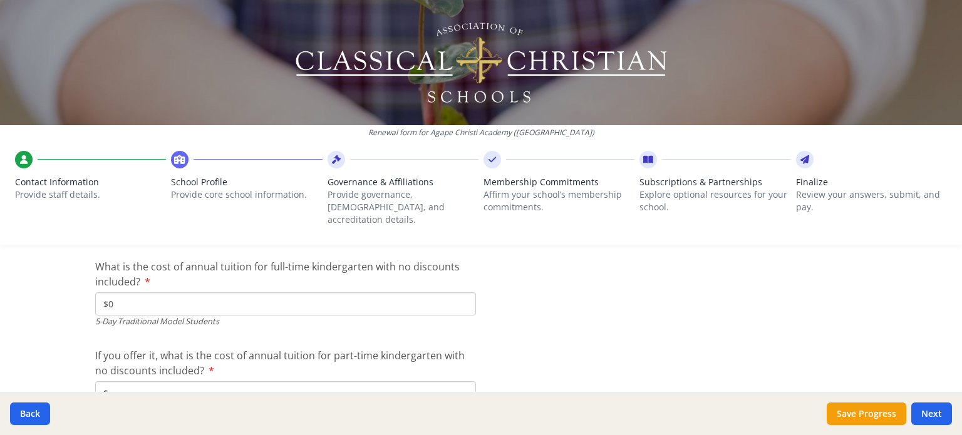
scroll to position [3320, 0]
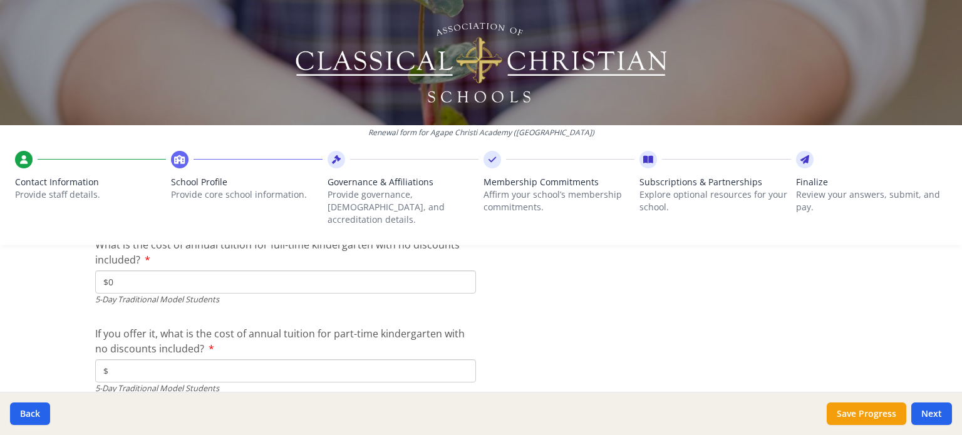
click at [134, 362] on input "$" at bounding box center [285, 371] width 381 height 23
type input "$6 375"
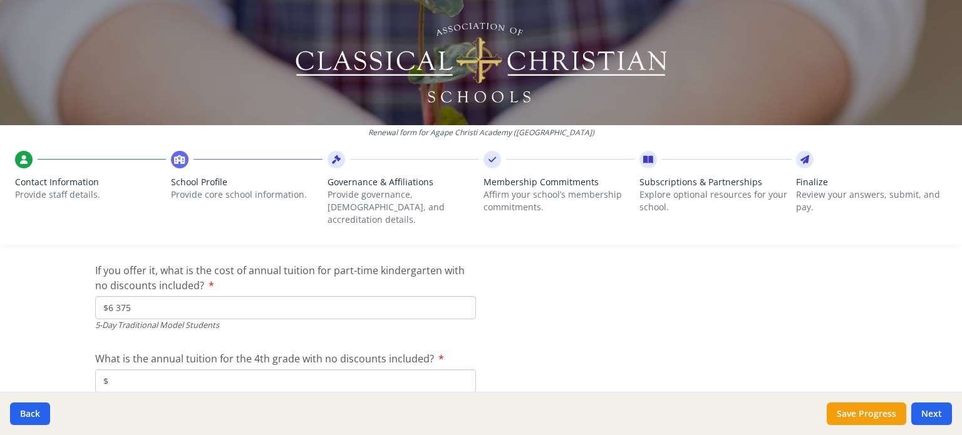
scroll to position [3446, 0]
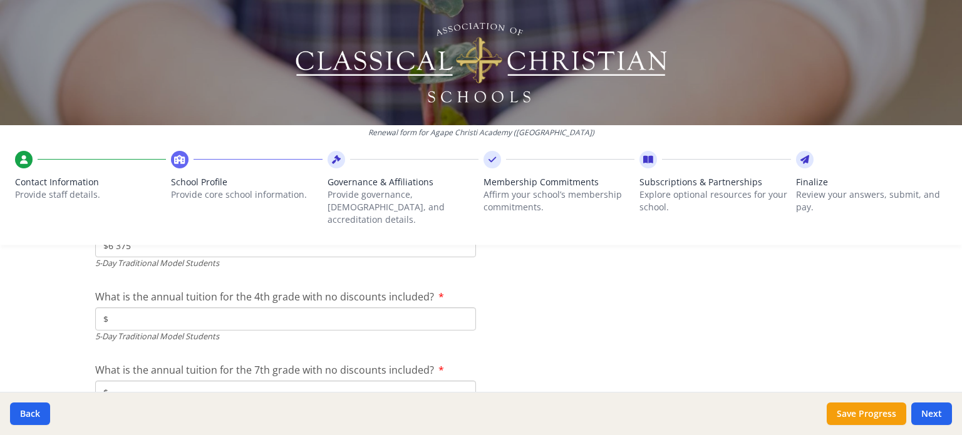
click at [136, 308] on input "$" at bounding box center [285, 319] width 381 height 23
type input "$9 495"
click at [49, 350] on div "Renewal form for Agape Christi Academy (MN) Contact Information Provide staff d…" at bounding box center [481, 217] width 962 height 435
click at [124, 381] on input "$" at bounding box center [285, 392] width 381 height 23
type input "$9 495"
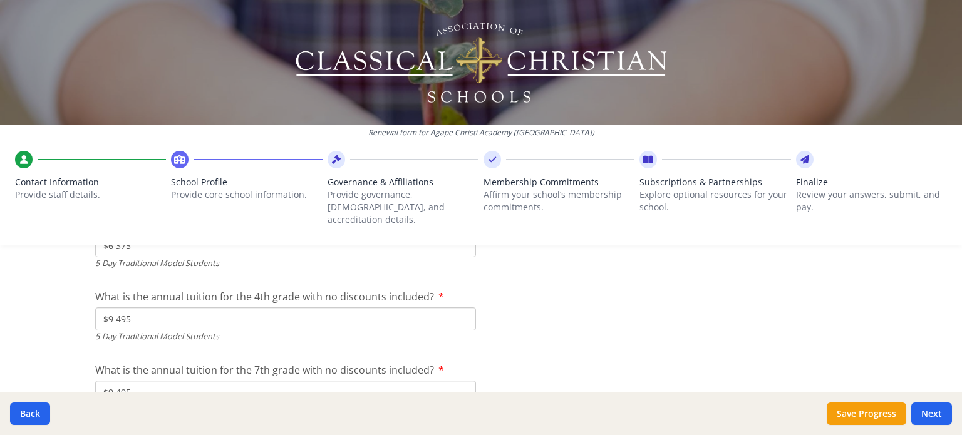
click at [38, 330] on div "Renewal form for Agape Christi Academy (MN) Contact Information Provide staff d…" at bounding box center [481, 217] width 962 height 435
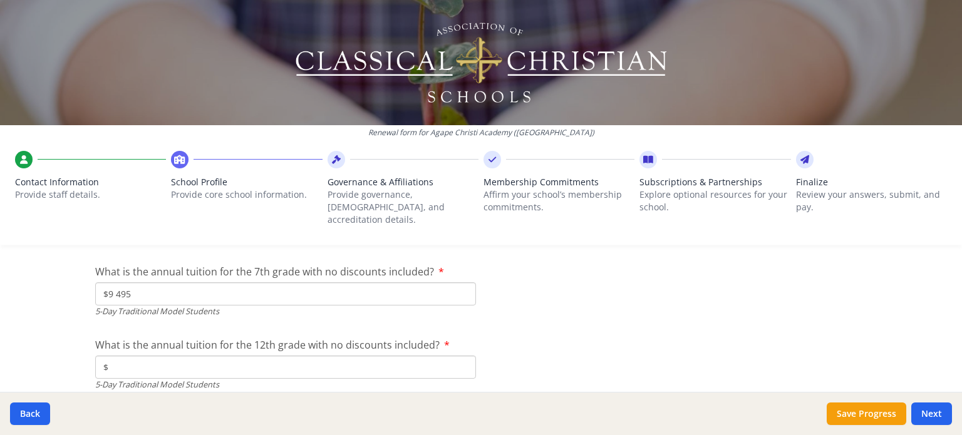
scroll to position [3571, 0]
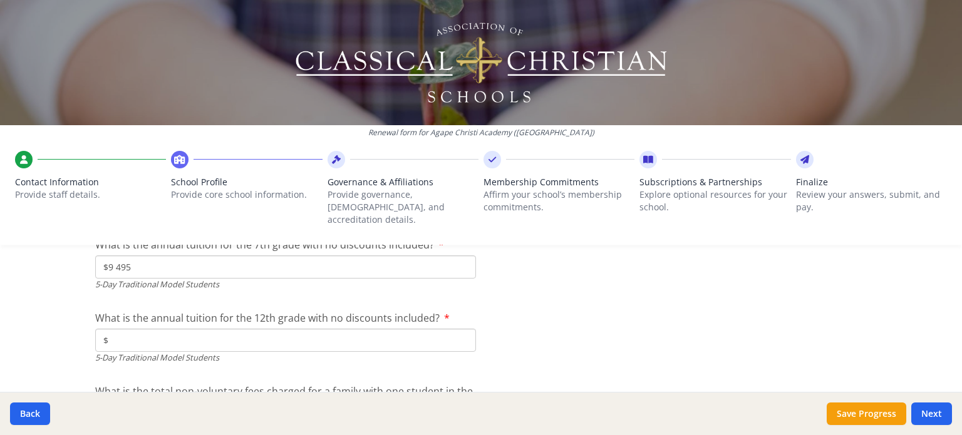
click at [182, 329] on input "$" at bounding box center [285, 340] width 381 height 23
type input "$9 495"
click at [58, 336] on div "Renewal form for Agape Christi Academy (MN) Contact Information Provide staff d…" at bounding box center [481, 217] width 962 height 435
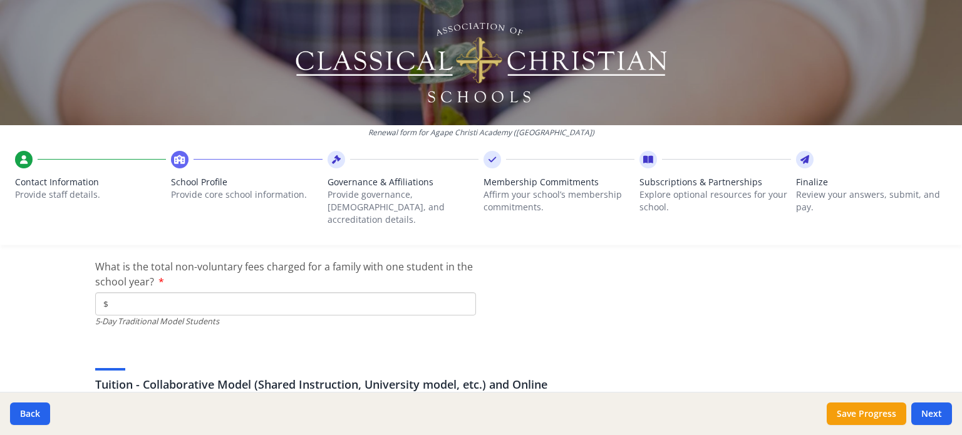
scroll to position [3696, 0]
click at [148, 294] on input "$" at bounding box center [285, 303] width 381 height 23
type input "$105"
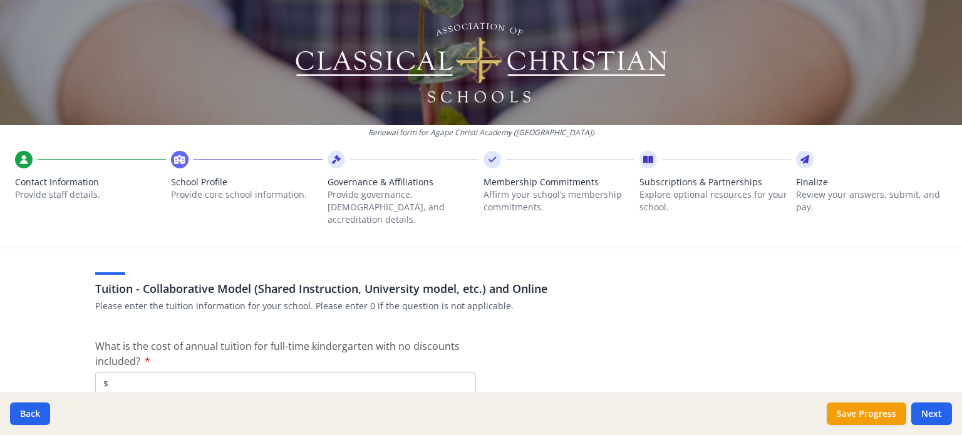
scroll to position [3822, 0]
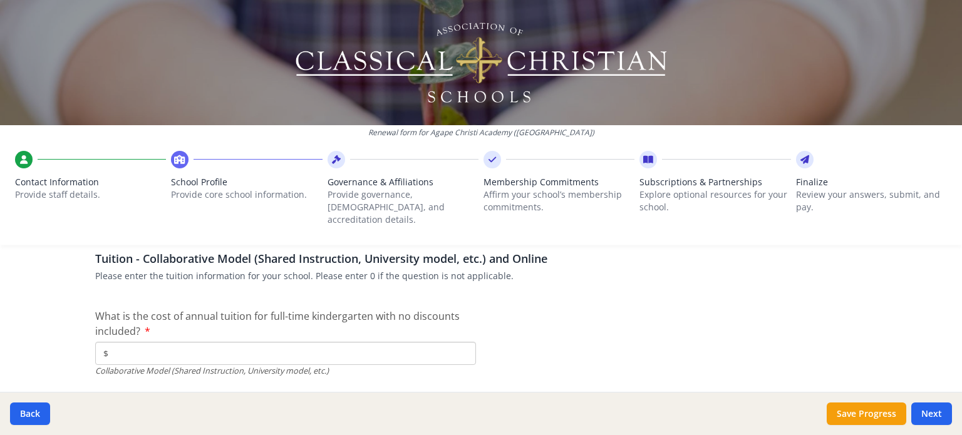
click at [141, 343] on input "$" at bounding box center [285, 353] width 381 height 23
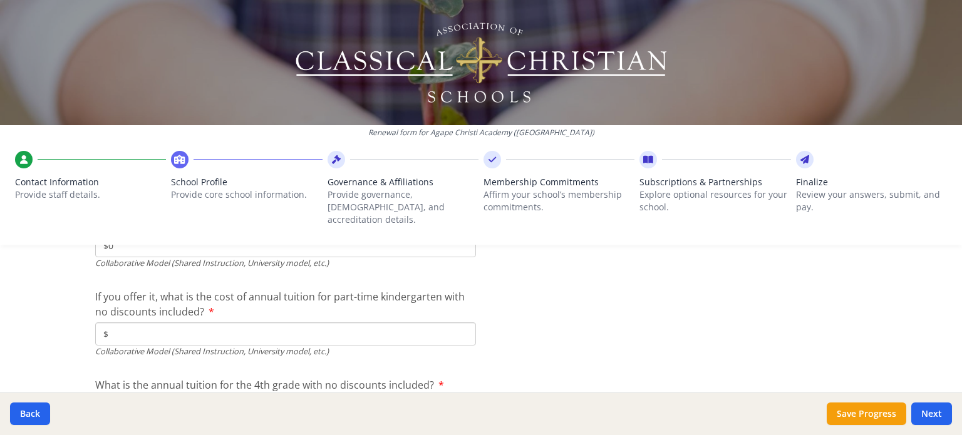
scroll to position [3947, 0]
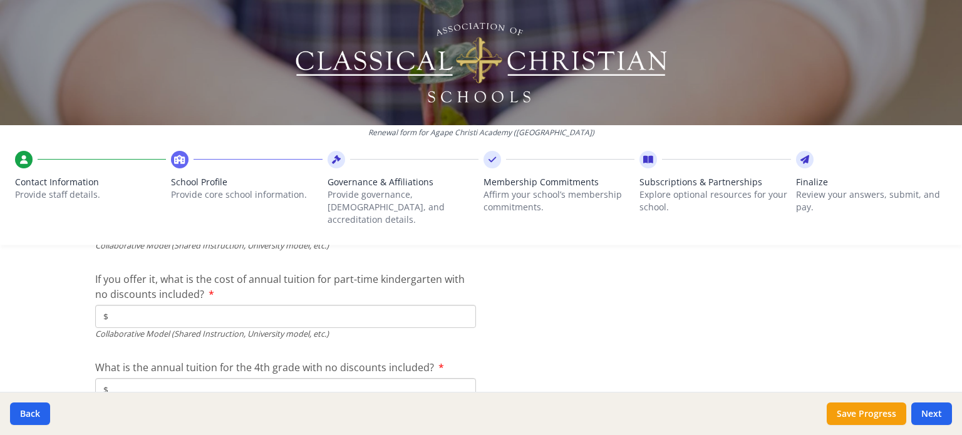
type input "$0"
click at [153, 308] on input "$" at bounding box center [285, 316] width 381 height 23
type input "$0"
click at [165, 378] on input "$" at bounding box center [285, 389] width 381 height 23
type input "$0"
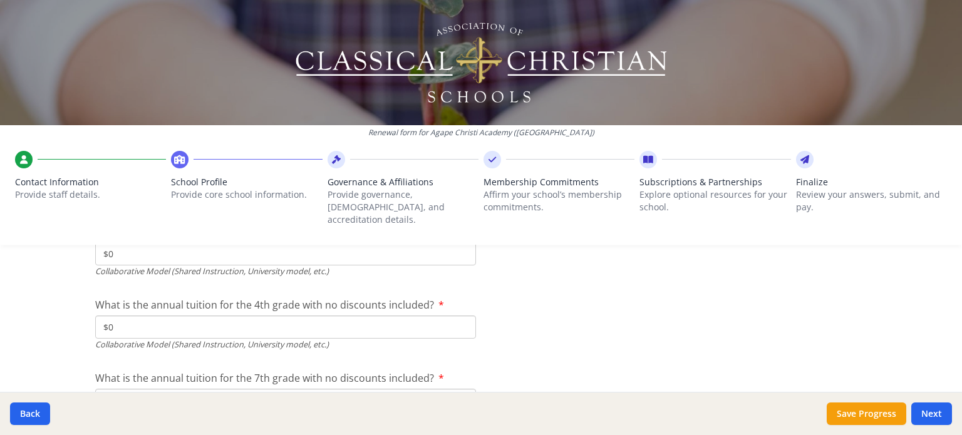
scroll to position [4072, 0]
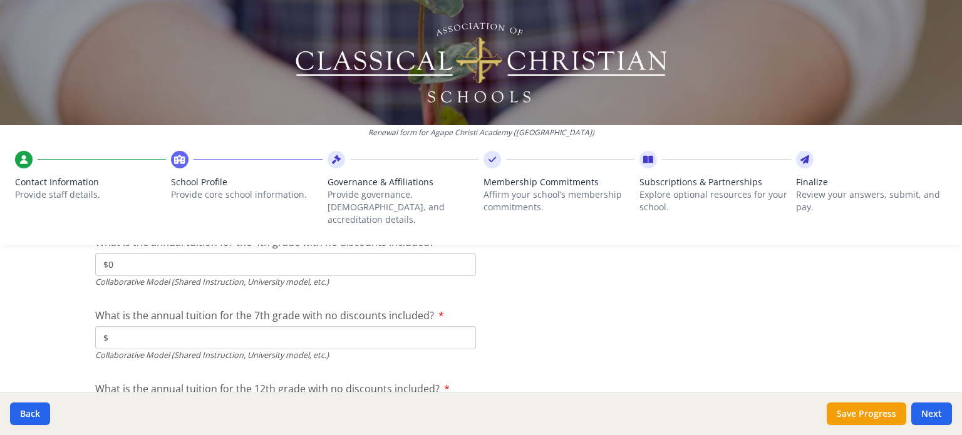
click at [204, 326] on input "$" at bounding box center [285, 337] width 381 height 23
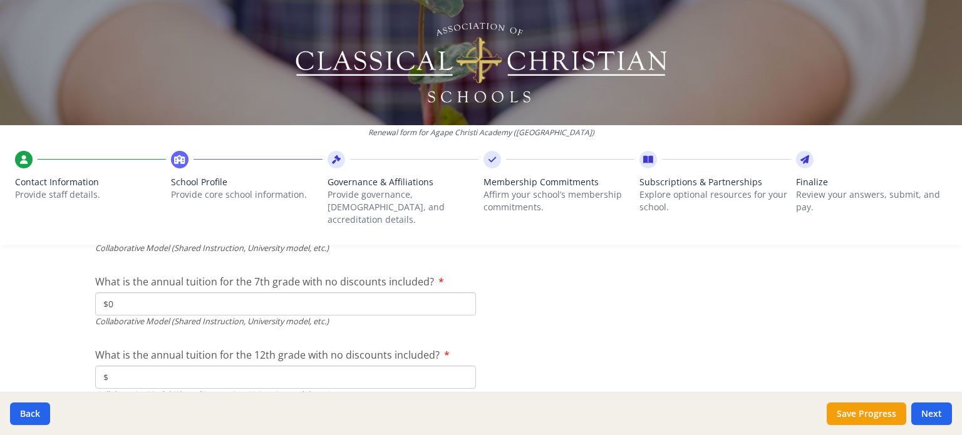
scroll to position [4135, 0]
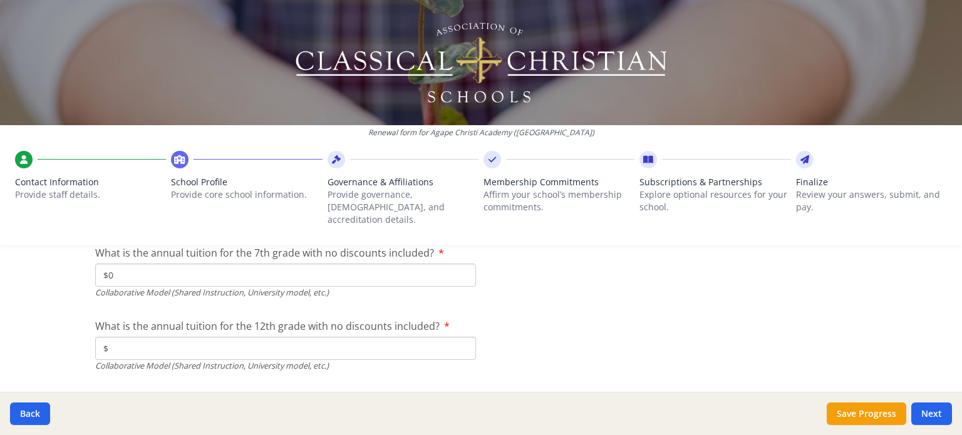
type input "$0"
click at [207, 337] on input "$" at bounding box center [285, 348] width 381 height 23
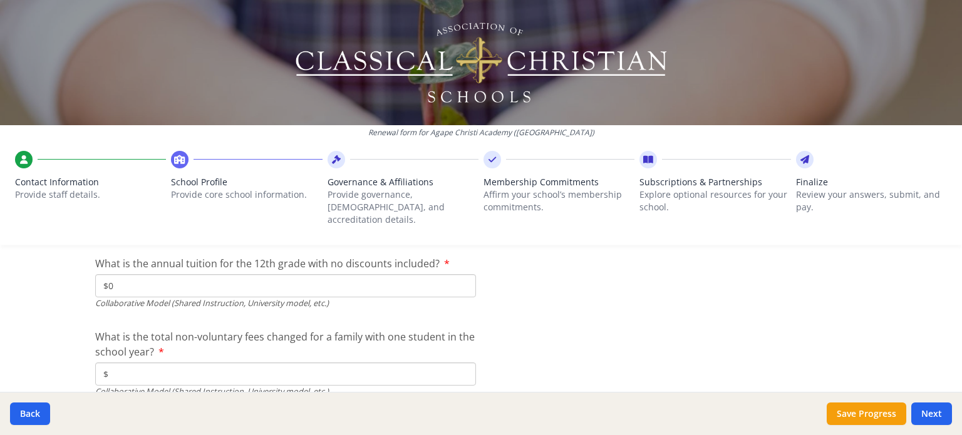
type input "$0"
click at [157, 363] on input "$" at bounding box center [285, 374] width 381 height 23
type input "$0"
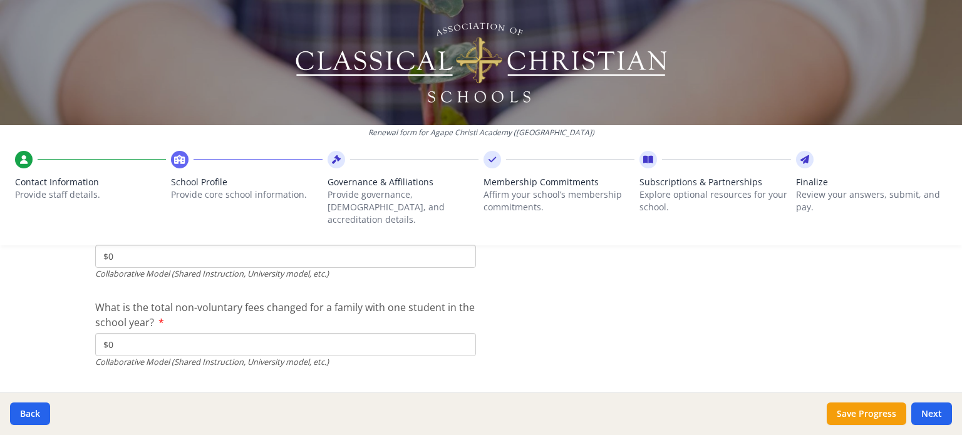
scroll to position [4243, 0]
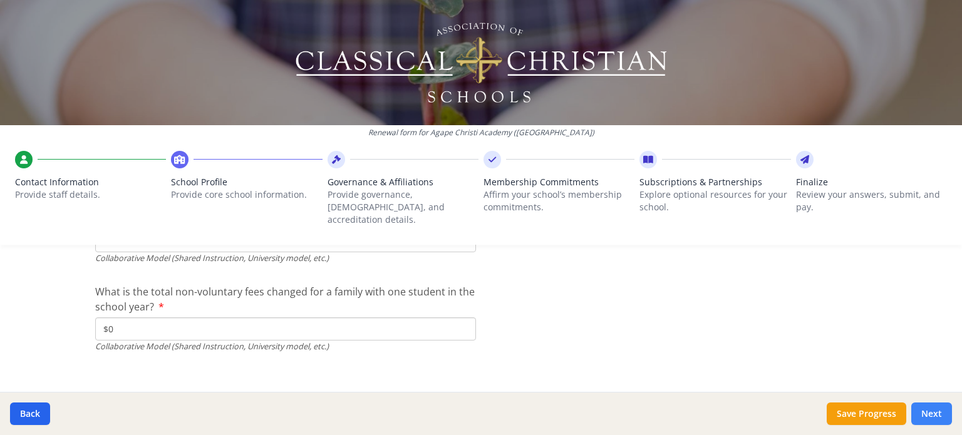
click at [932, 413] on button "Next" at bounding box center [932, 414] width 41 height 23
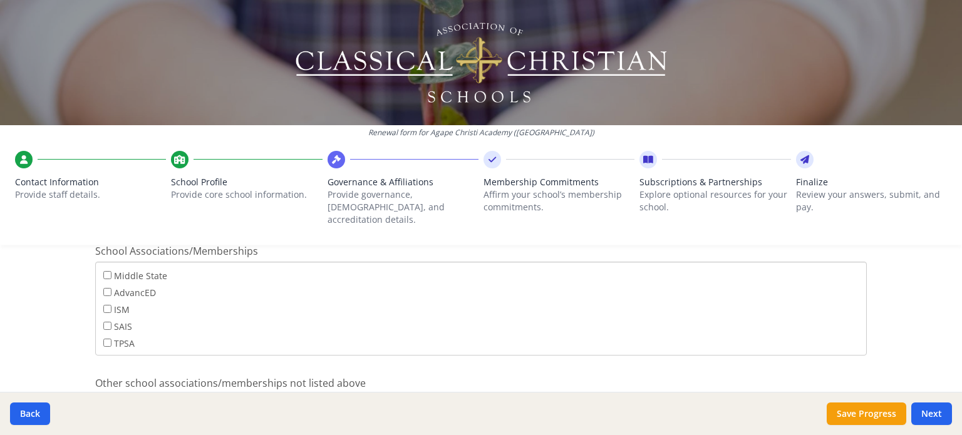
scroll to position [879, 0]
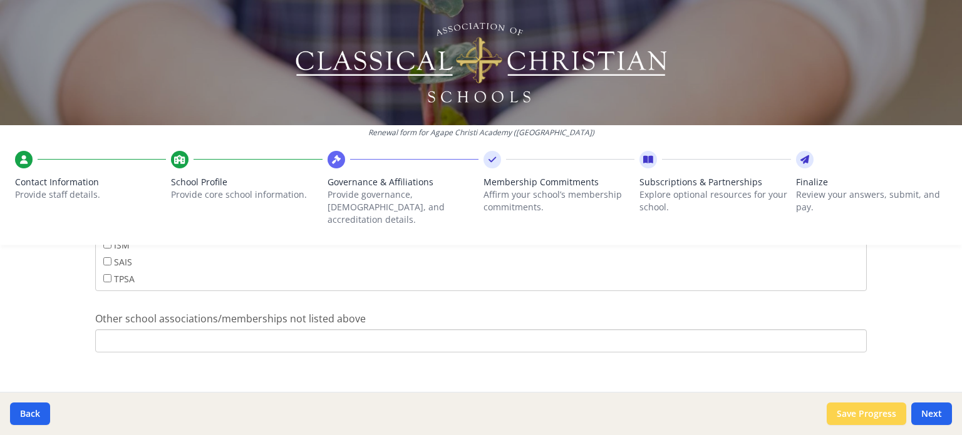
click at [895, 416] on button "Save Progress" at bounding box center [867, 414] width 80 height 23
click at [937, 412] on button "Next" at bounding box center [932, 414] width 41 height 23
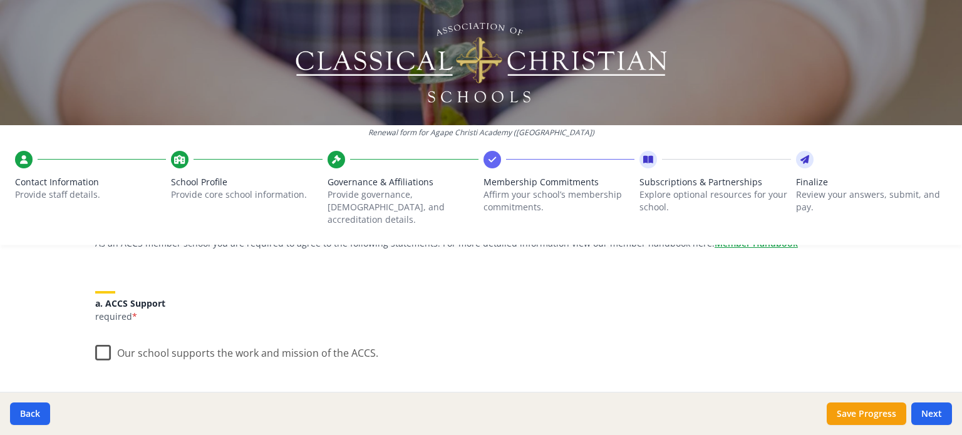
scroll to position [188, 0]
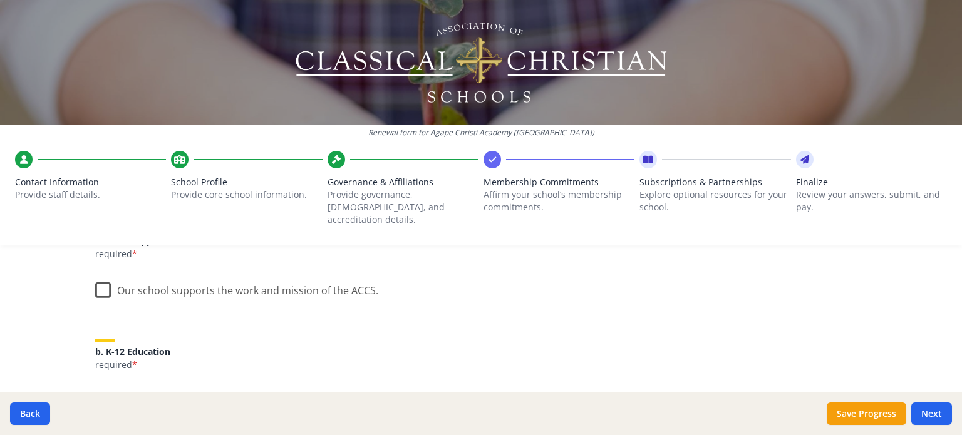
click at [96, 277] on label "Our school supports the work and mission of the ACCS." at bounding box center [236, 287] width 283 height 27
click at [0, 0] on input "Our school supports the work and mission of the ACCS." at bounding box center [0, 0] width 0 height 0
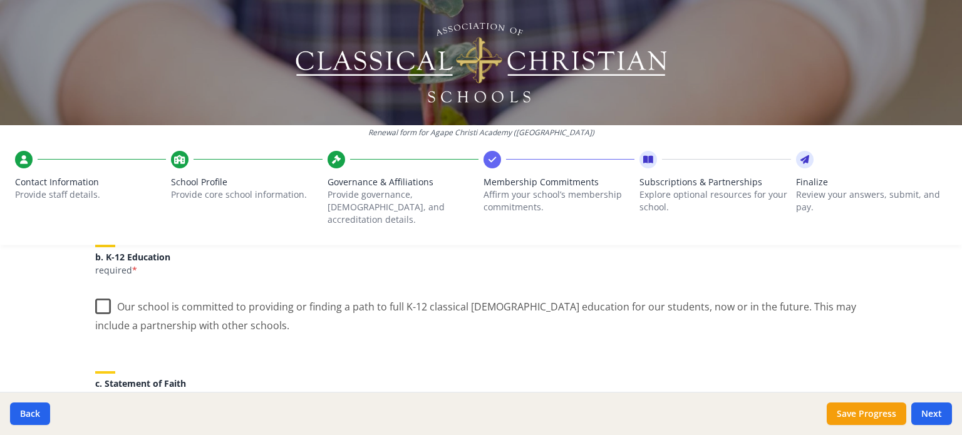
scroll to position [313, 0]
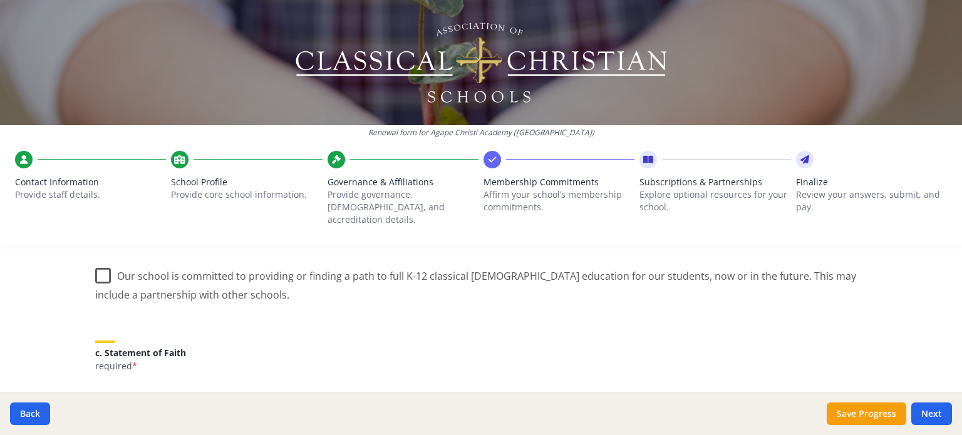
click at [95, 260] on label "Our school is committed to providing or finding a path to full K-12 classical C…" at bounding box center [481, 281] width 772 height 42
click at [0, 0] on input "Our school is committed to providing or finding a path to full K-12 classical C…" at bounding box center [0, 0] width 0 height 0
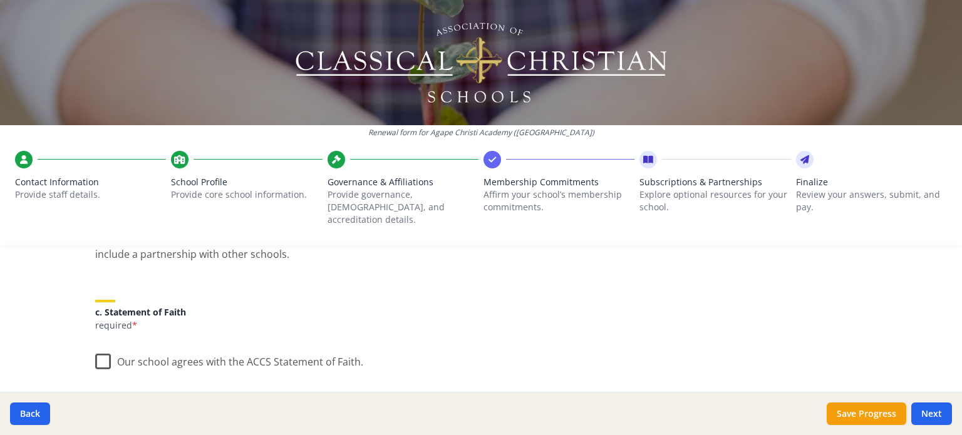
scroll to position [376, 0]
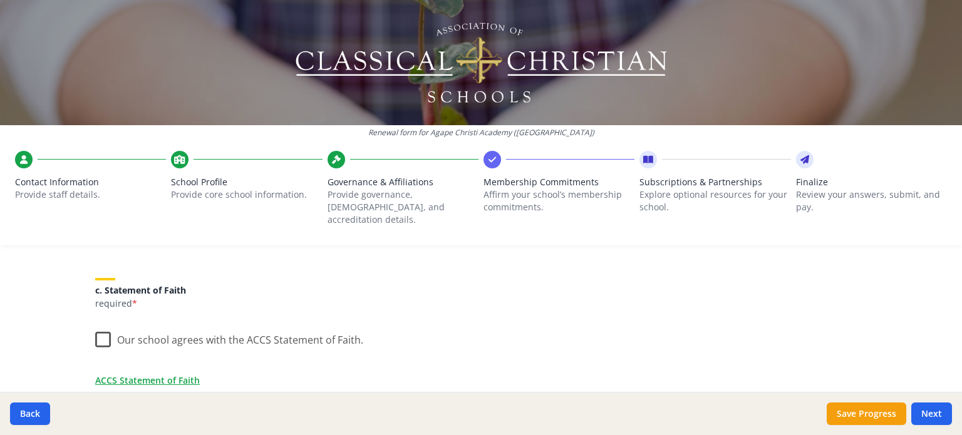
click at [98, 329] on label "Our school agrees with the ACCS Statement of Faith." at bounding box center [229, 337] width 268 height 27
click at [0, 0] on input "Our school agrees with the ACCS Statement of Faith." at bounding box center [0, 0] width 0 height 0
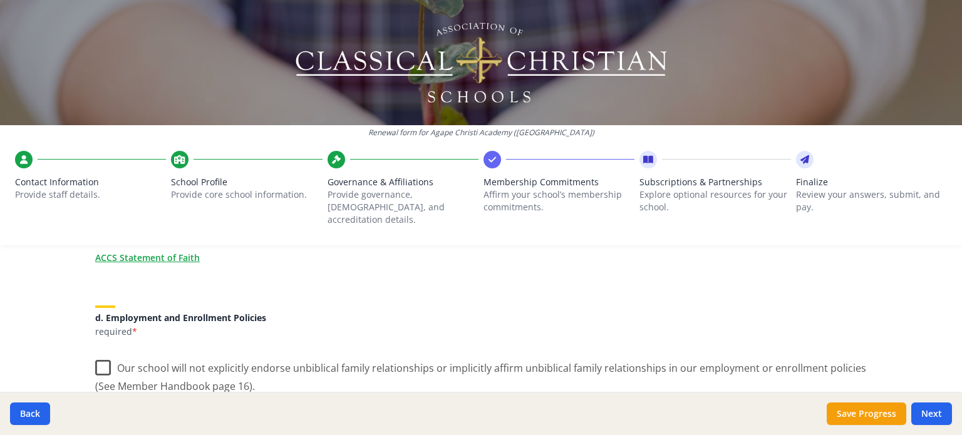
scroll to position [501, 0]
click at [99, 356] on label "Our school will not explicitly endorse unbiblical family relationships or impli…" at bounding box center [481, 371] width 772 height 42
click at [0, 0] on input "Our school will not explicitly endorse unbiblical family relationships or impli…" at bounding box center [0, 0] width 0 height 0
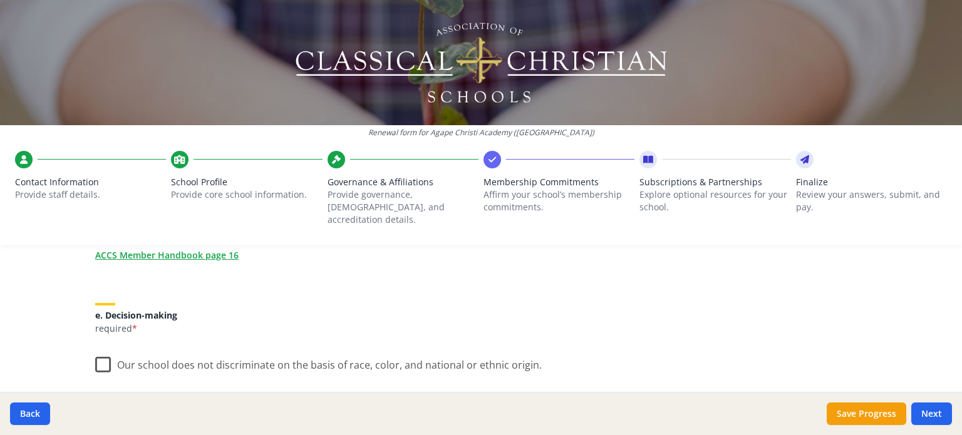
scroll to position [689, 0]
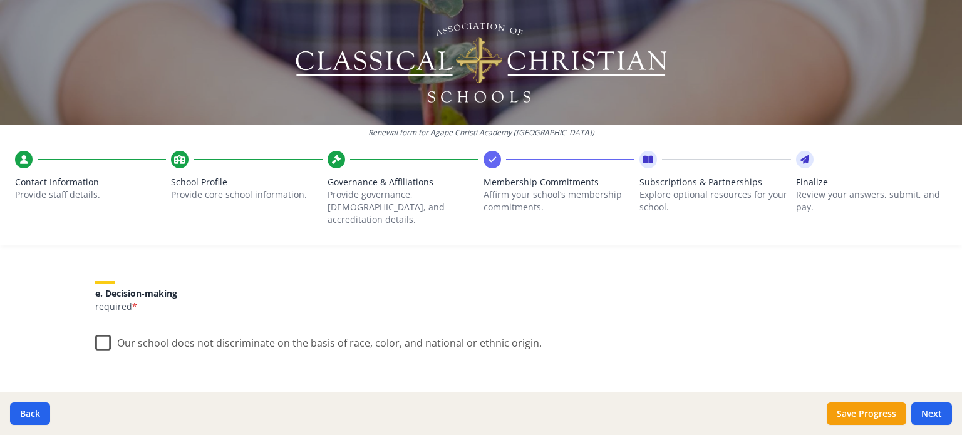
click at [95, 330] on label "Our school does not discriminate on the basis of race, color, and national or e…" at bounding box center [318, 340] width 447 height 27
click at [0, 0] on input "Our school does not discriminate on the basis of race, color, and national or e…" at bounding box center [0, 0] width 0 height 0
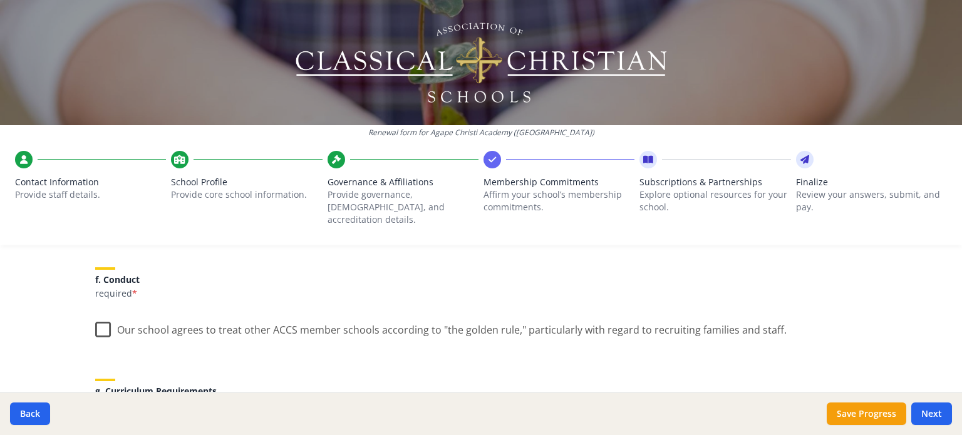
scroll to position [814, 0]
click at [101, 313] on label "Our school agrees to treat other ACCS member schools according to "the golden r…" at bounding box center [441, 326] width 692 height 27
click at [0, 0] on input "Our school agrees to treat other ACCS member schools according to "the golden r…" at bounding box center [0, 0] width 0 height 0
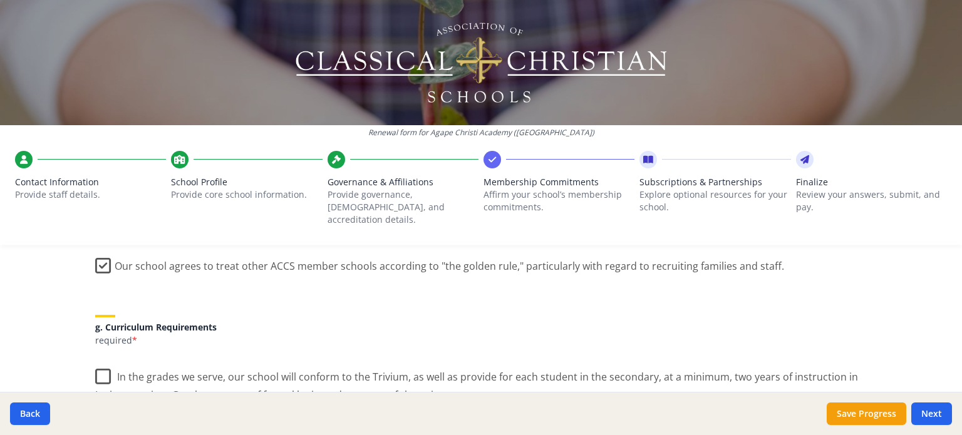
scroll to position [940, 0]
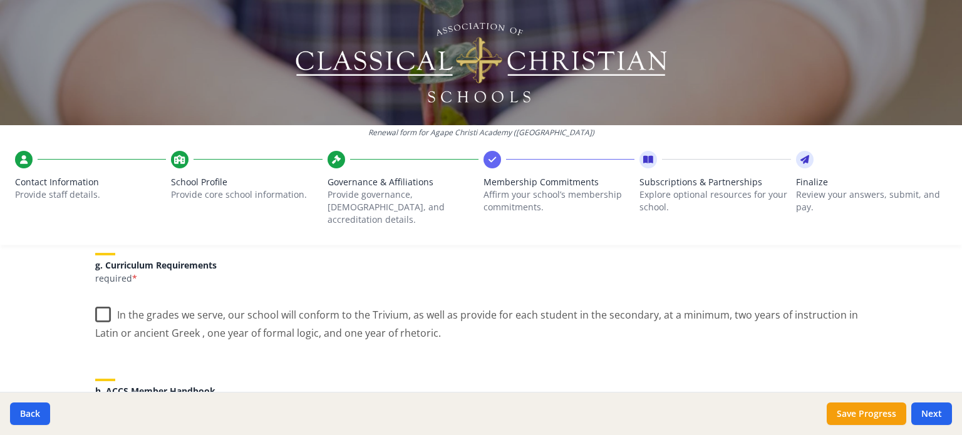
click at [95, 303] on label "In the grades we serve, our school will conform to the Trivium, as well as prov…" at bounding box center [481, 320] width 772 height 42
click at [0, 0] on input "In the grades we serve, our school will conform to the Trivium, as well as prov…" at bounding box center [0, 0] width 0 height 0
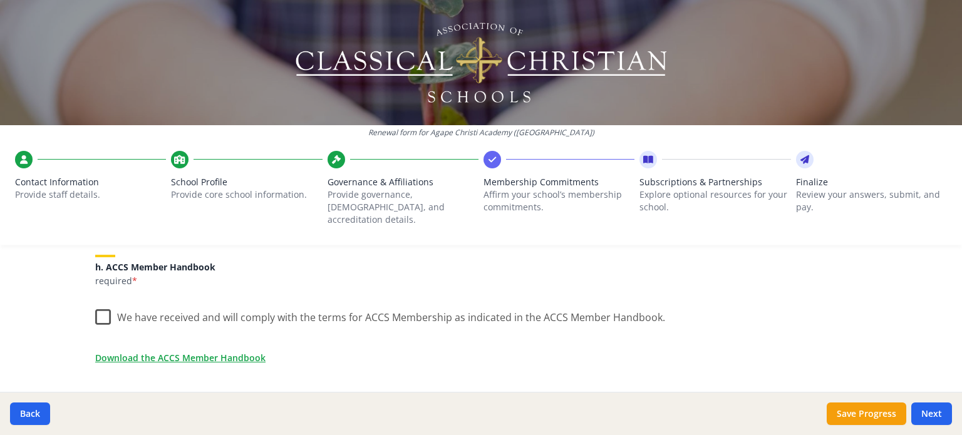
scroll to position [1065, 0]
click at [100, 301] on label "We have received and will comply with the terms for ACCS Membership as indicate…" at bounding box center [380, 313] width 570 height 27
click at [0, 0] on input "We have received and will comply with the terms for ACCS Membership as indicate…" at bounding box center [0, 0] width 0 height 0
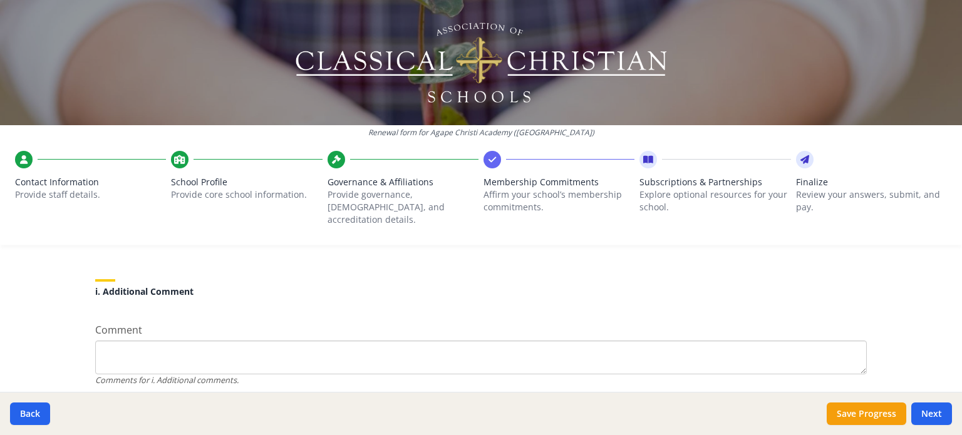
scroll to position [1225, 0]
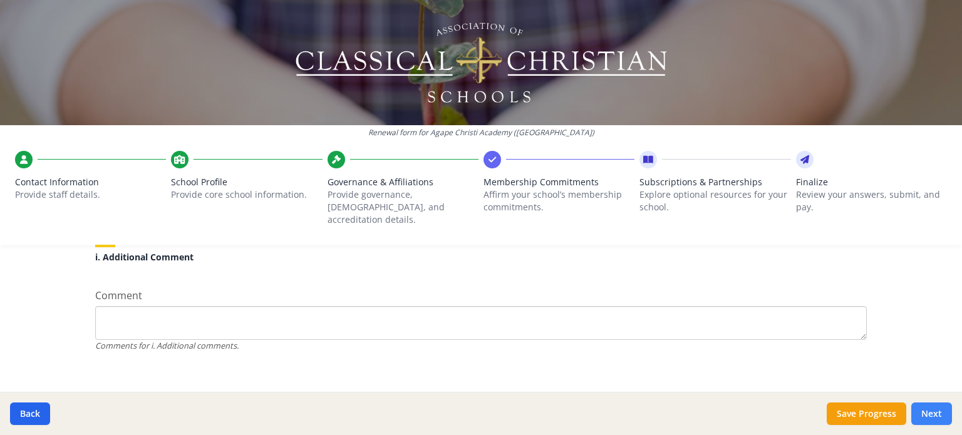
click at [935, 415] on button "Next" at bounding box center [932, 414] width 41 height 23
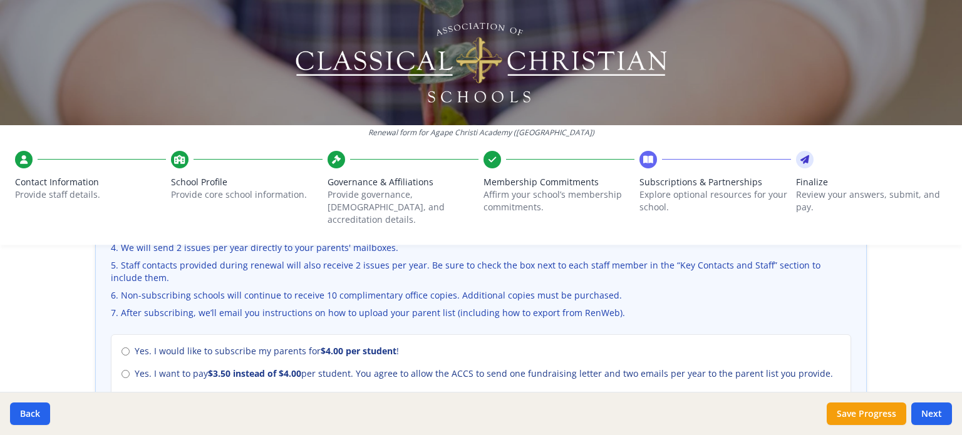
scroll to position [564, 0]
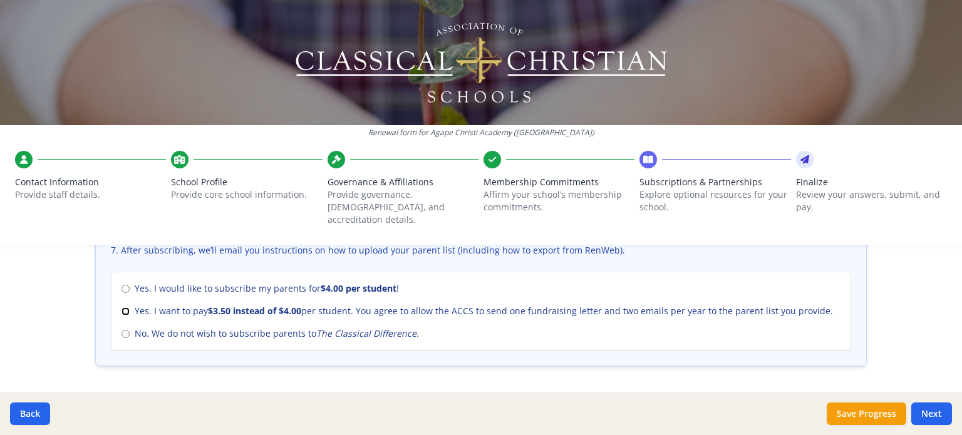
click at [122, 308] on input "Yes. I want to pay $3.50 instead of $4.00 per student. You agree to allow the A…" at bounding box center [126, 312] width 8 height 8
radio input "true"
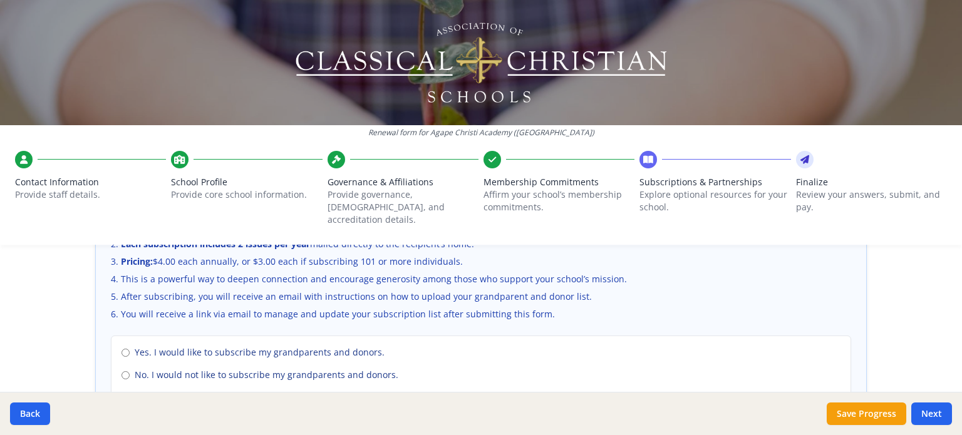
scroll to position [940, 0]
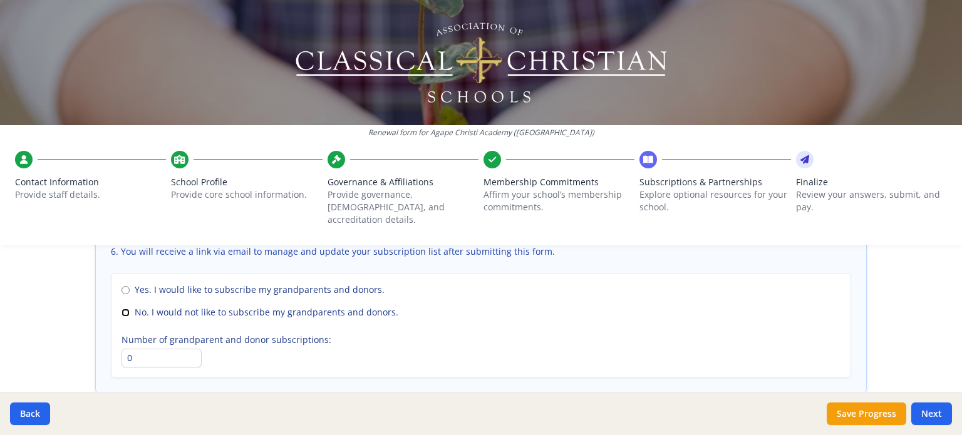
click at [122, 309] on input "No. I would not like to subscribe my grandparents and donors." at bounding box center [126, 313] width 8 height 8
radio input "true"
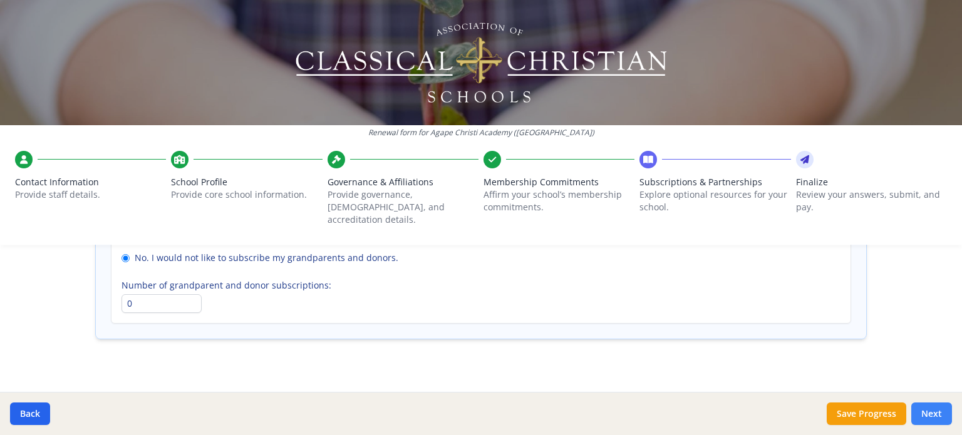
click at [937, 413] on button "Next" at bounding box center [932, 414] width 41 height 23
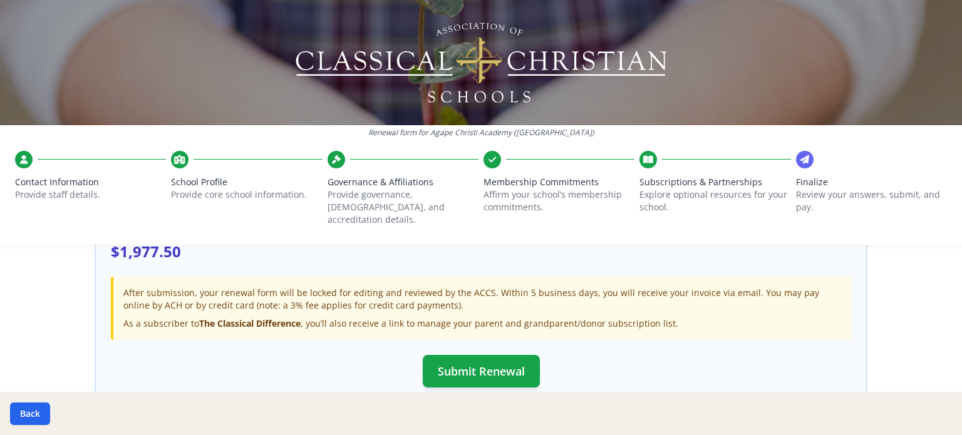
scroll to position [435, 0]
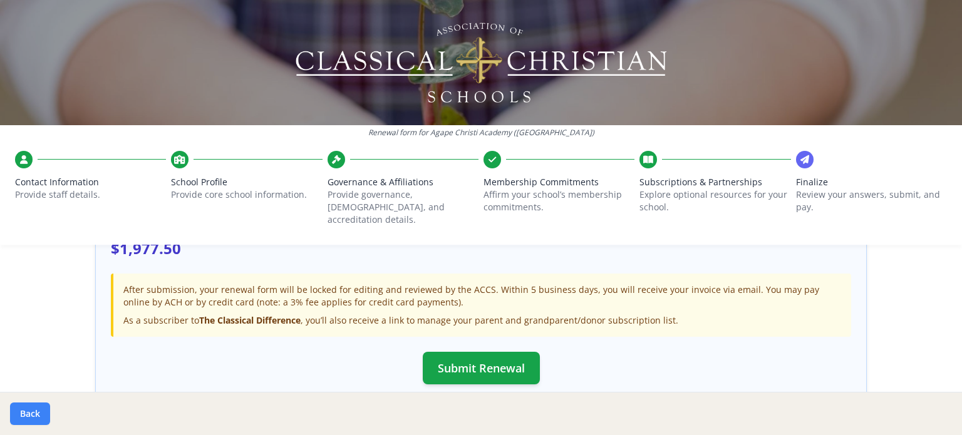
click at [28, 410] on button "Back" at bounding box center [30, 414] width 40 height 23
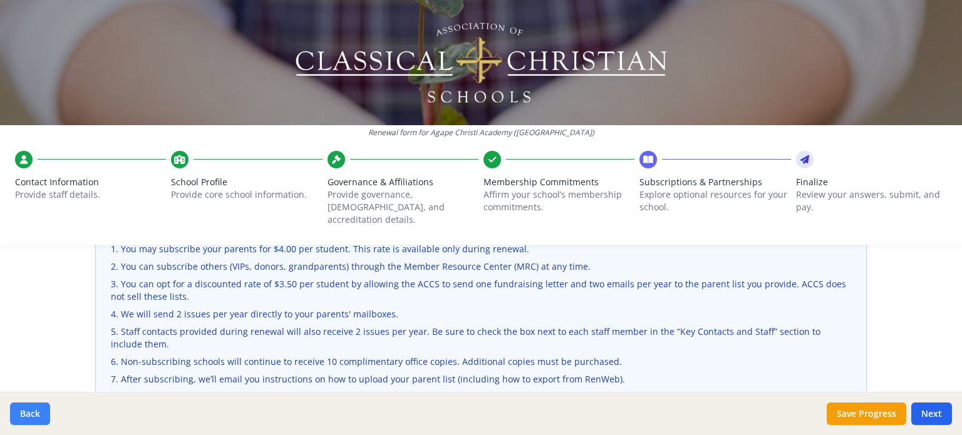
click at [28, 410] on button "Back" at bounding box center [30, 414] width 40 height 23
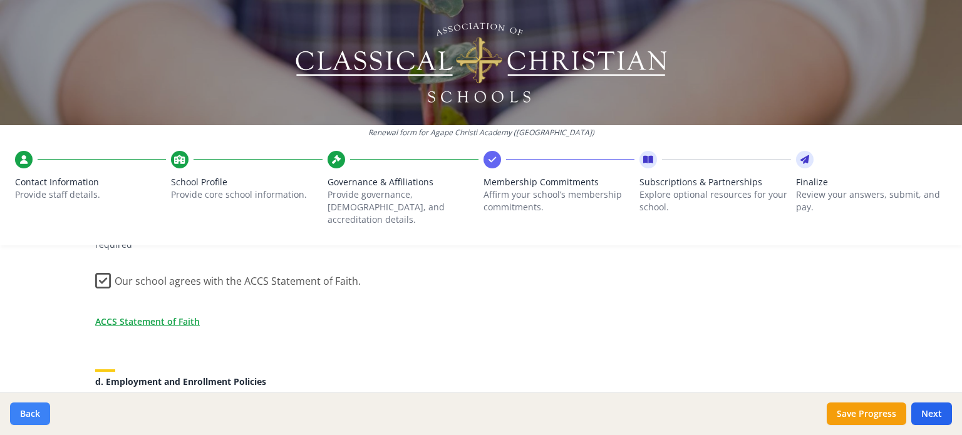
click at [28, 410] on button "Back" at bounding box center [30, 414] width 40 height 23
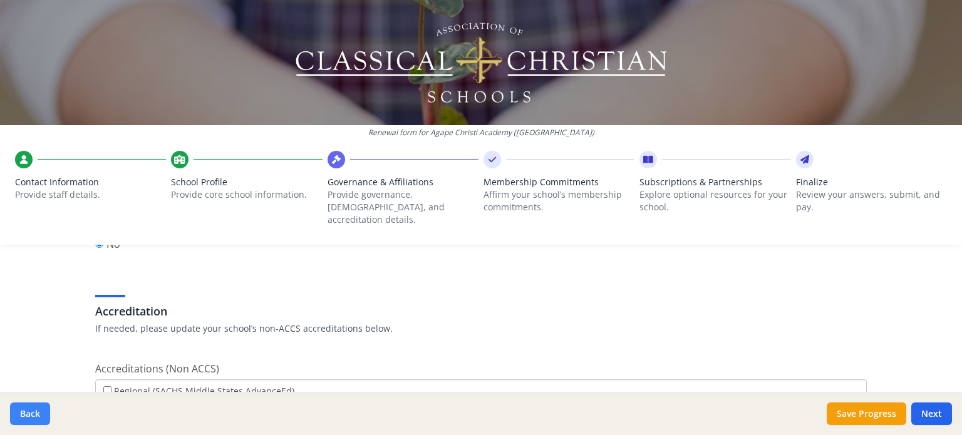
click at [28, 410] on button "Back" at bounding box center [30, 414] width 40 height 23
type input "(952) 856-0103"
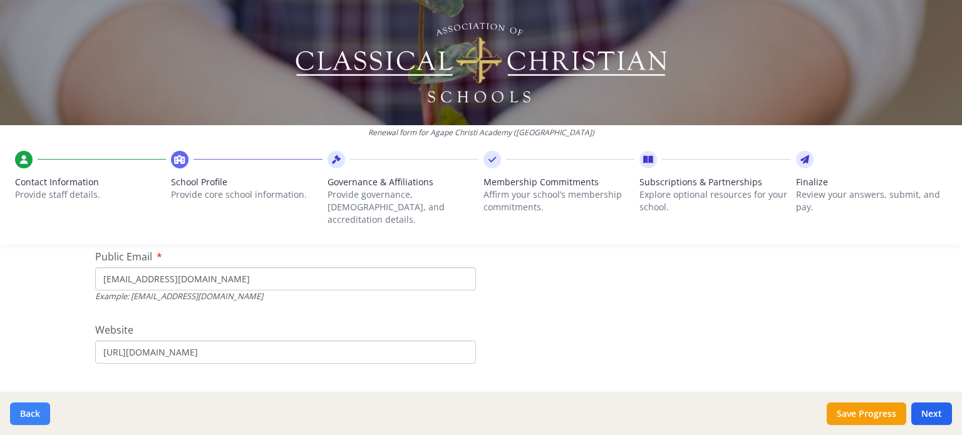
click at [28, 410] on button "Back" at bounding box center [30, 414] width 40 height 23
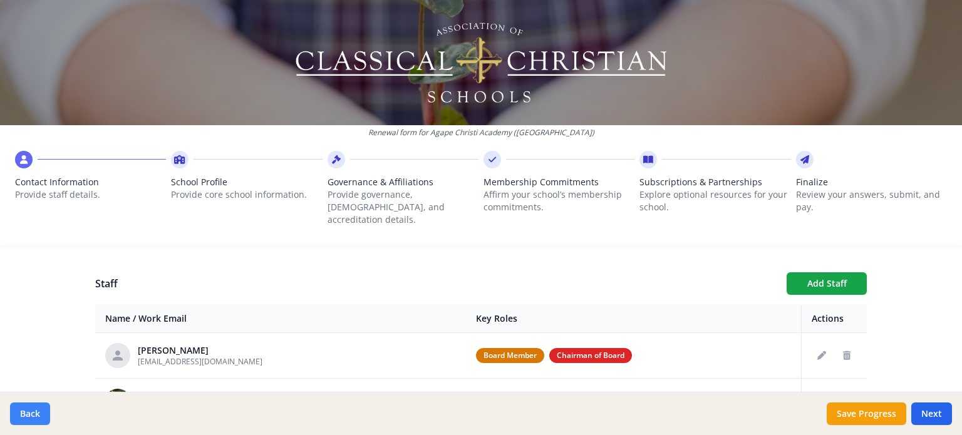
click at [28, 410] on button "Back" at bounding box center [30, 414] width 40 height 23
click at [818, 351] on icon "Edit staff" at bounding box center [822, 355] width 9 height 9
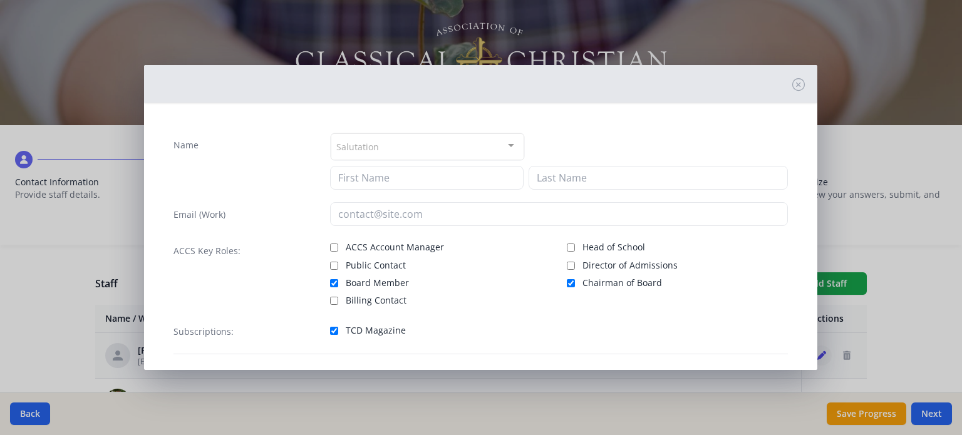
type input "Justin"
type input "Abens"
type input "justinabens@agapechristi.com"
checkbox input "true"
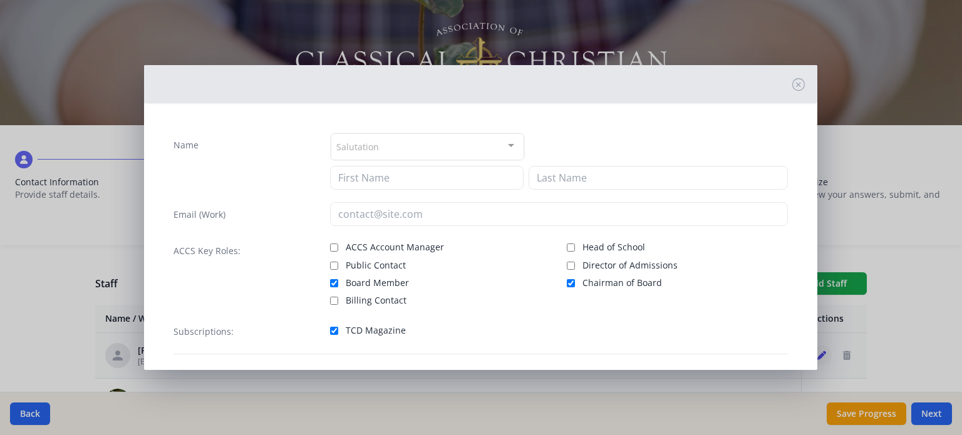
checkbox input "true"
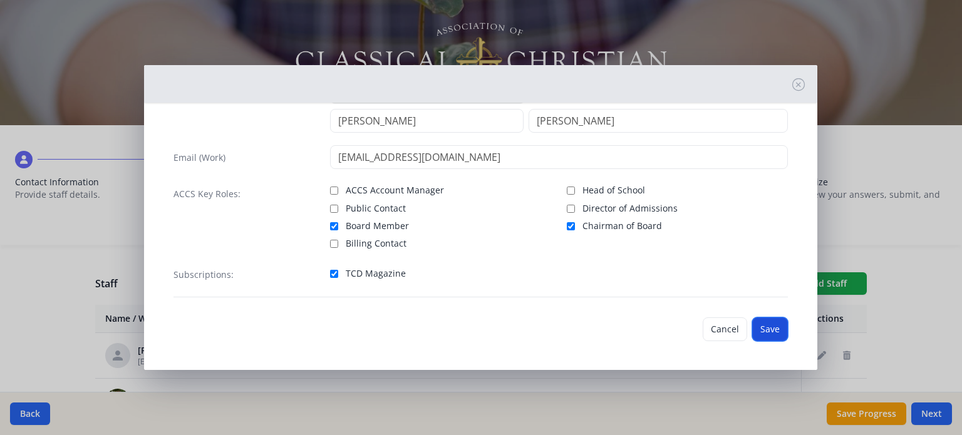
click at [759, 331] on button "Save" at bounding box center [770, 330] width 36 height 24
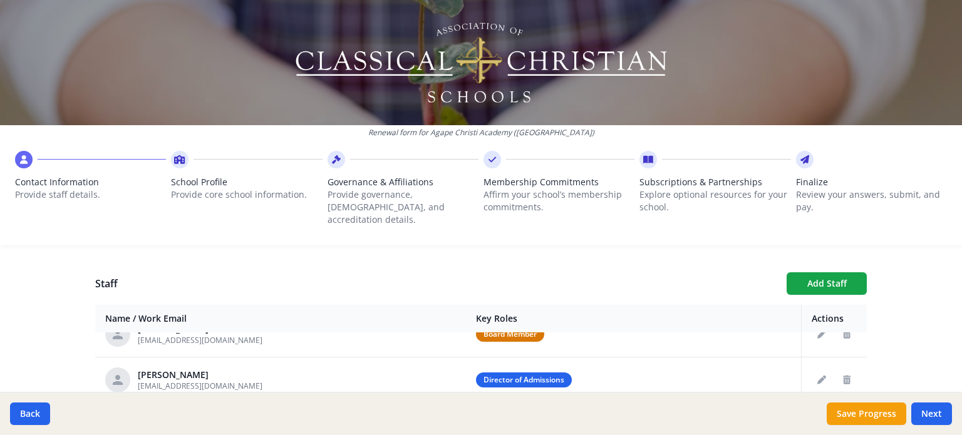
scroll to position [188, 0]
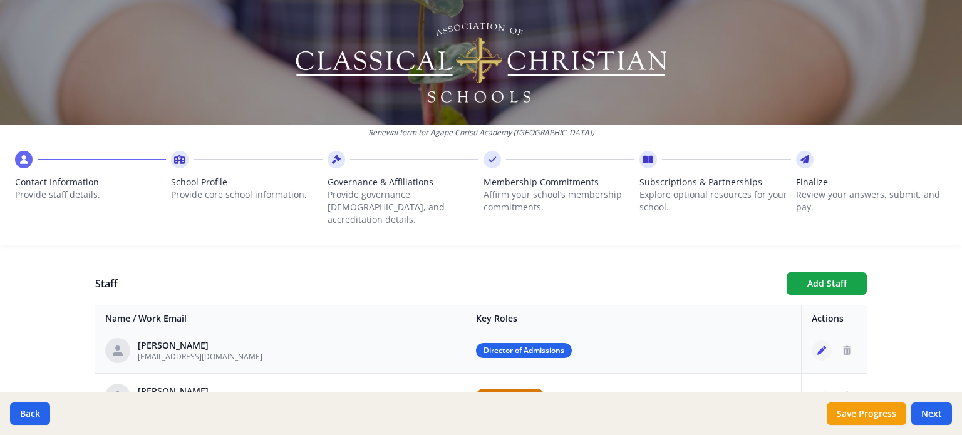
click at [818, 346] on icon "Edit staff" at bounding box center [822, 350] width 9 height 9
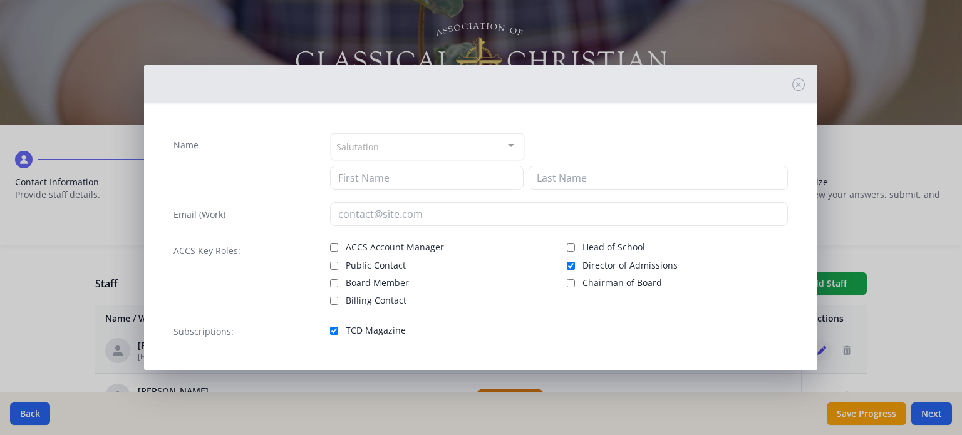
type input "Sally"
type input "Miller"
type input "smiller@agapechristi.com"
checkbox input "true"
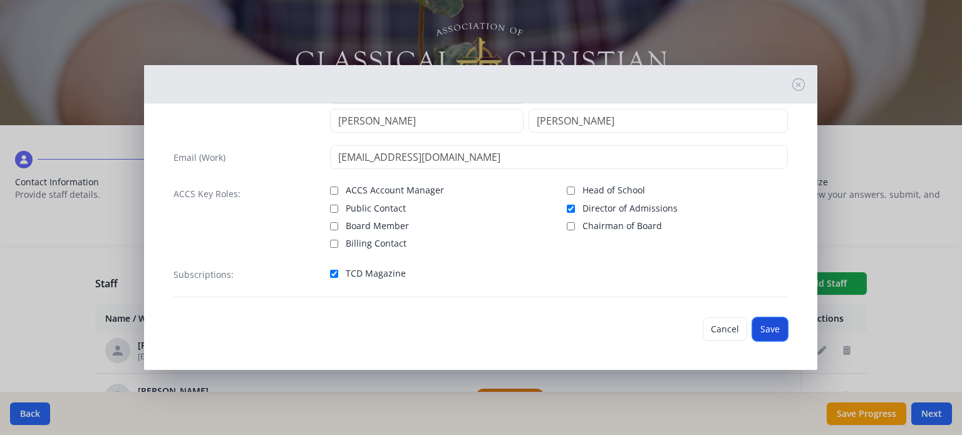
click at [766, 328] on button "Save" at bounding box center [770, 330] width 36 height 24
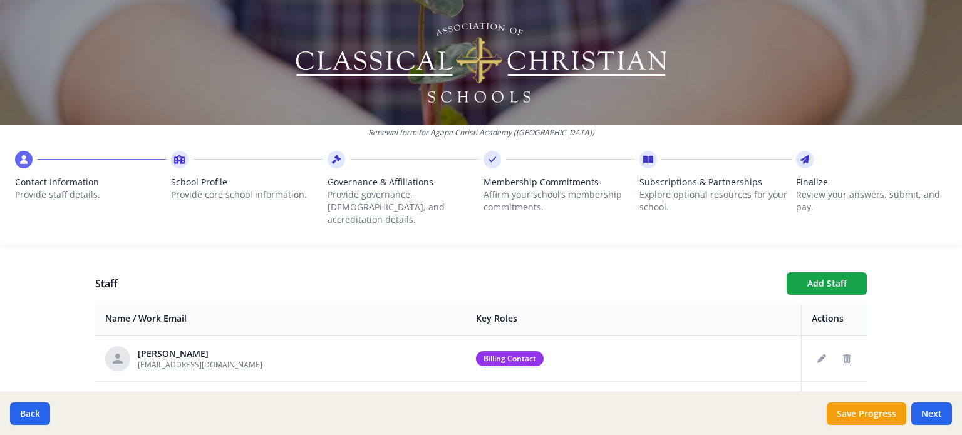
scroll to position [251, 0]
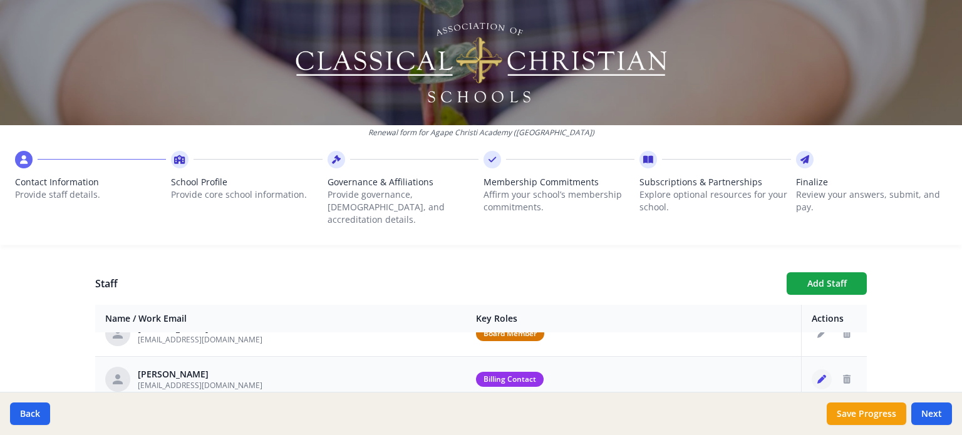
click at [818, 375] on icon "Edit staff" at bounding box center [822, 379] width 9 height 9
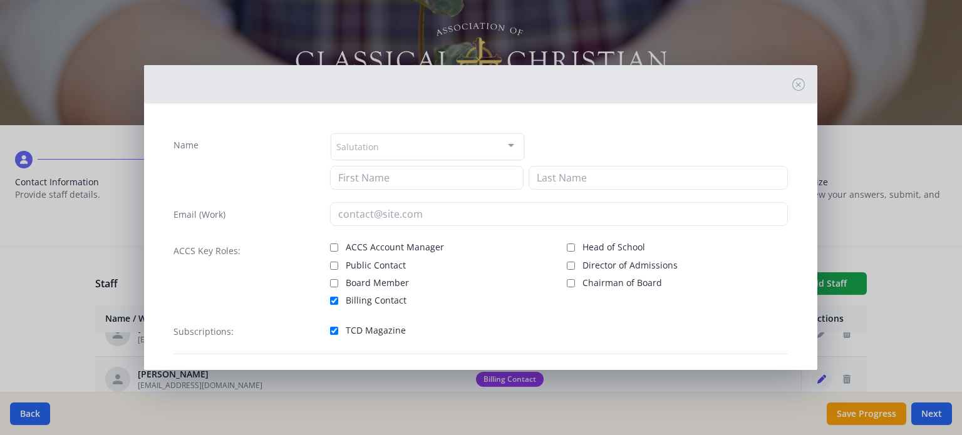
type input "Rosie"
type input "Pike"
type input "rosiepike@agapechristi.com"
checkbox input "true"
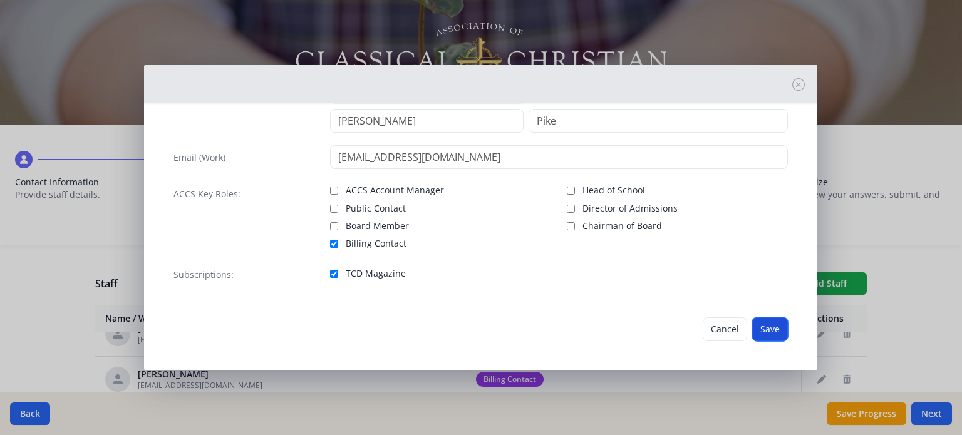
click at [762, 325] on button "Save" at bounding box center [770, 330] width 36 height 24
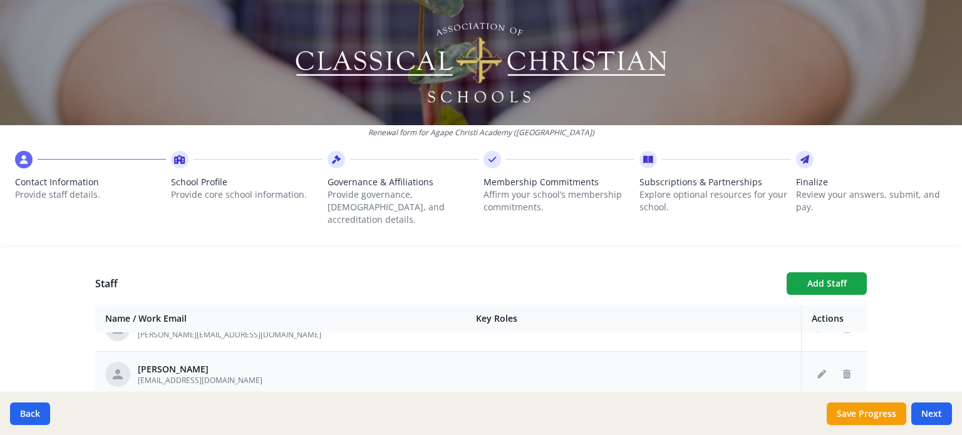
scroll to position [376, 0]
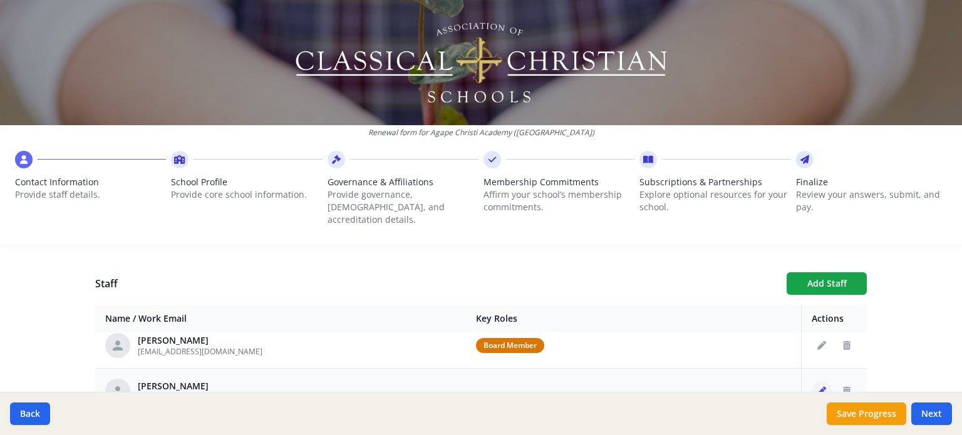
click at [812, 382] on button "Edit staff" at bounding box center [822, 392] width 20 height 20
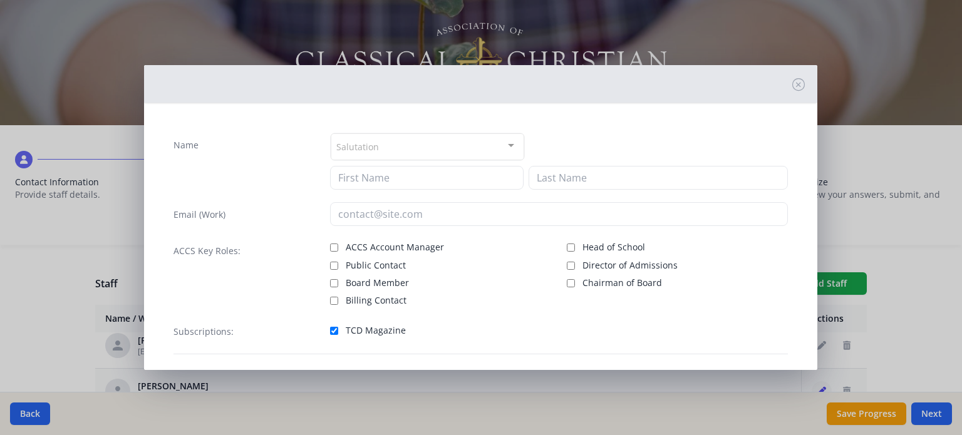
type input "Ben"
type input "Allen"
type input "benjaminallen@agapechristi.com"
checkbox input "true"
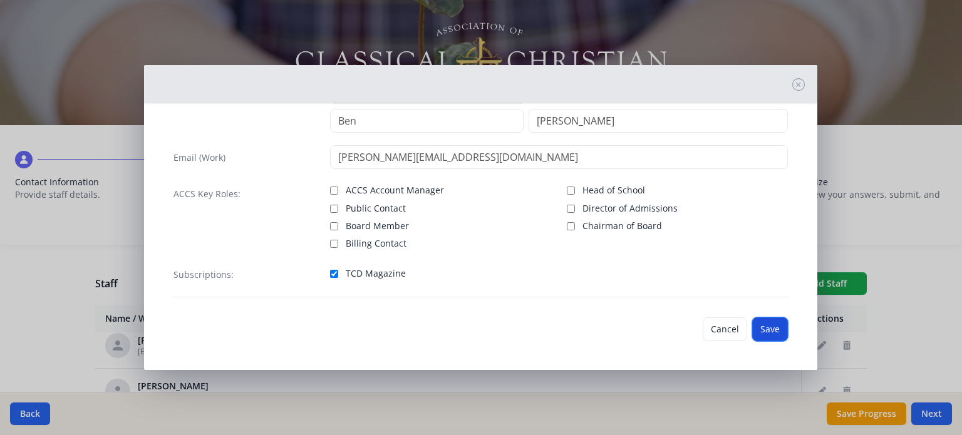
click at [759, 332] on button "Save" at bounding box center [770, 330] width 36 height 24
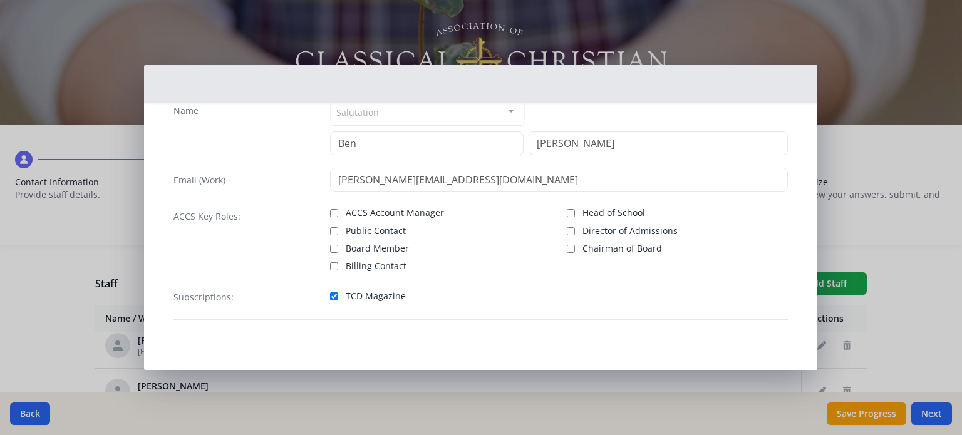
scroll to position [33, 0]
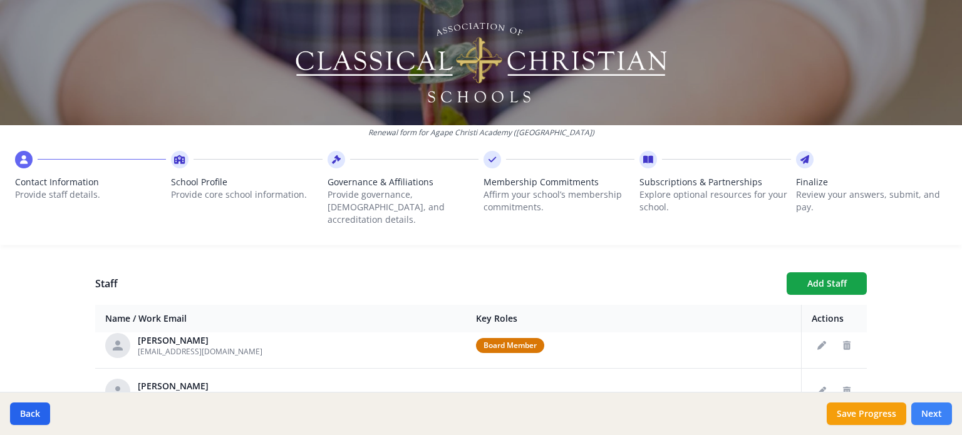
click at [928, 414] on button "Next" at bounding box center [932, 414] width 41 height 23
type input "(952) 856-0103"
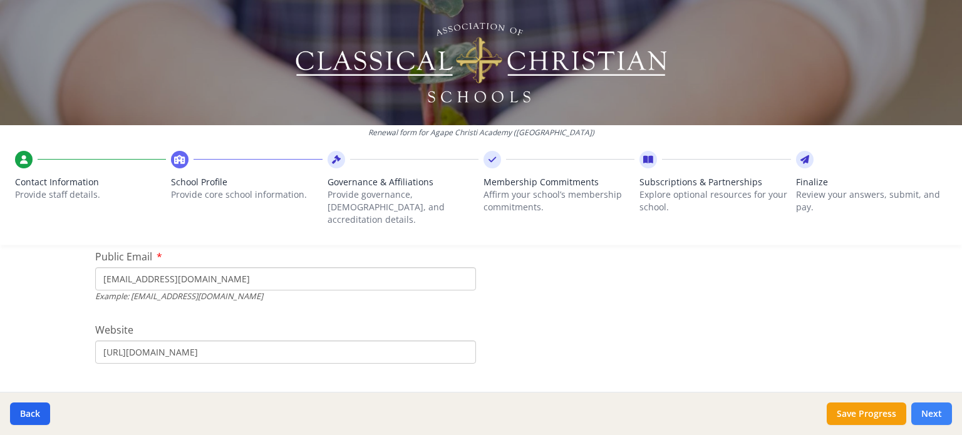
click at [928, 414] on button "Next" at bounding box center [932, 414] width 41 height 23
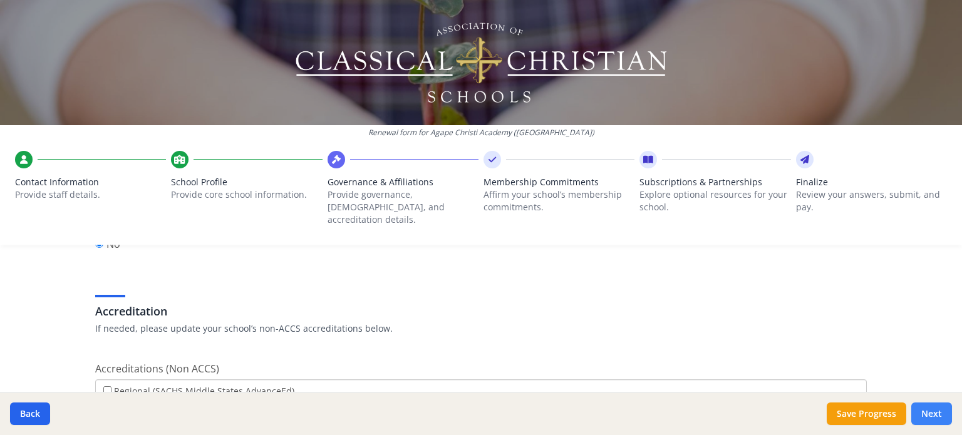
click at [928, 414] on button "Next" at bounding box center [932, 414] width 41 height 23
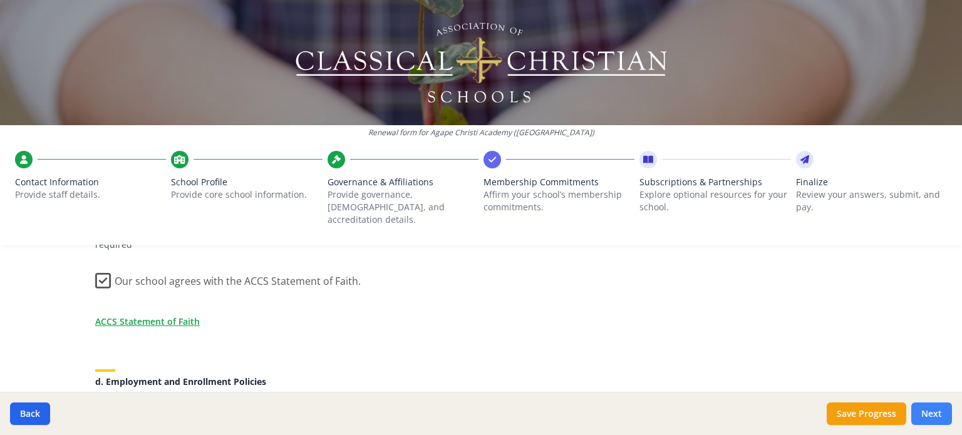
click at [928, 414] on button "Next" at bounding box center [932, 414] width 41 height 23
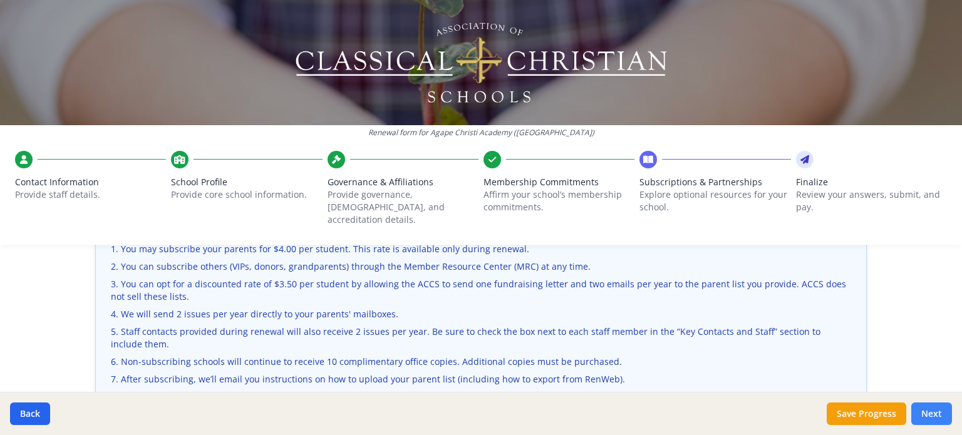
click at [928, 414] on button "Next" at bounding box center [932, 414] width 41 height 23
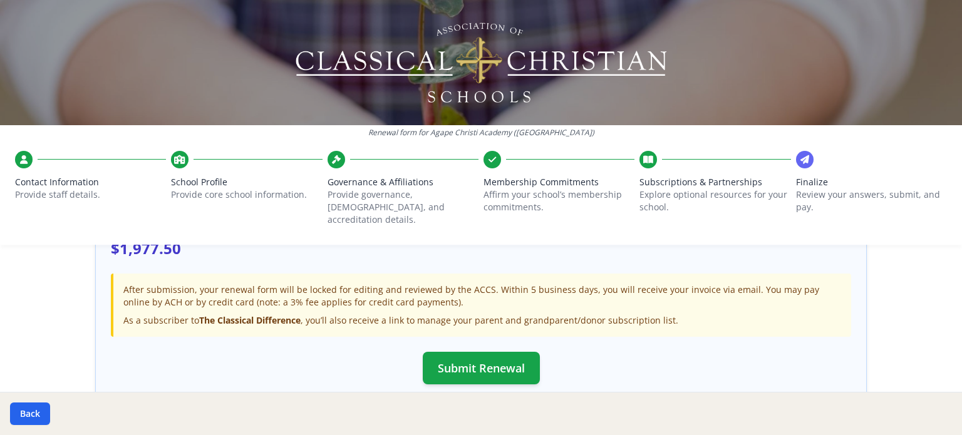
click at [928, 414] on div "Back" at bounding box center [481, 413] width 962 height 43
click at [439, 352] on button "Submit Renewal" at bounding box center [481, 368] width 117 height 33
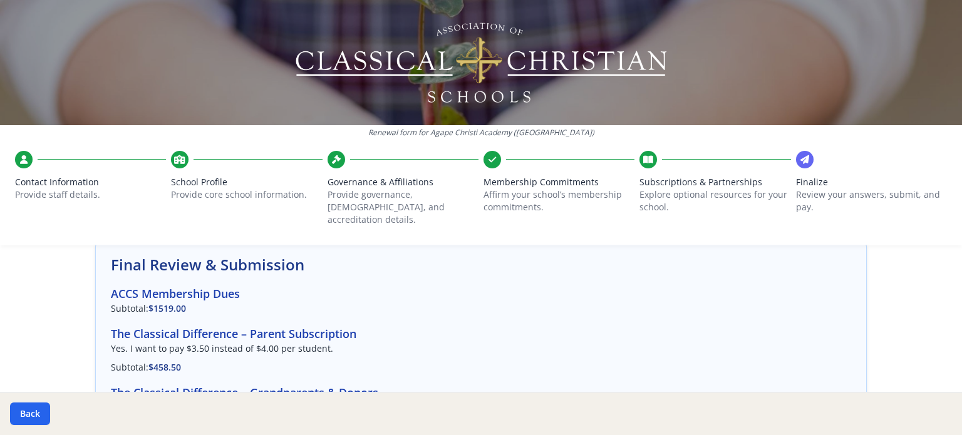
scroll to position [0, 0]
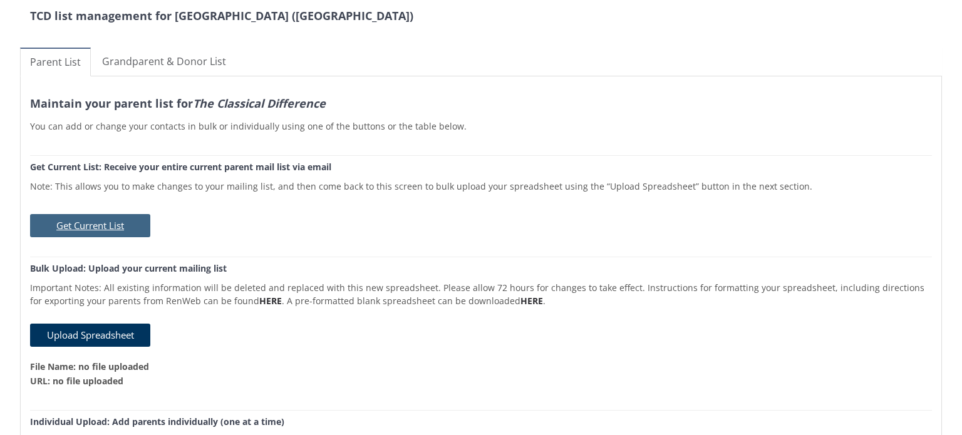
click at [117, 222] on button "Get Current List" at bounding box center [90, 225] width 120 height 23
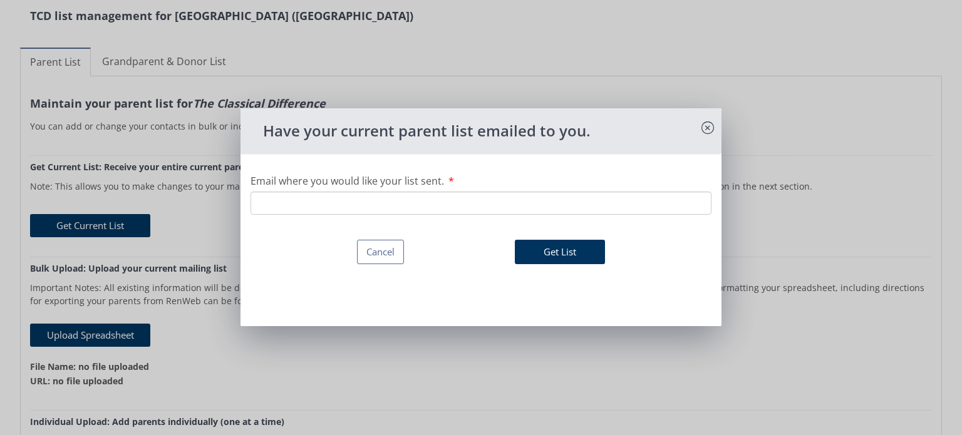
click at [401, 205] on input "Email where you would like your list sent." at bounding box center [481, 203] width 461 height 23
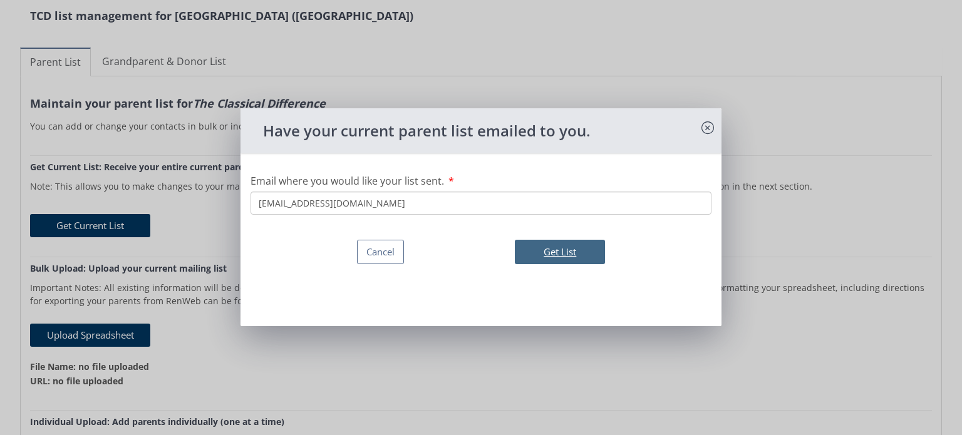
type input "rosiepike@agapechristi.com"
click at [556, 249] on button "Get List" at bounding box center [560, 252] width 90 height 24
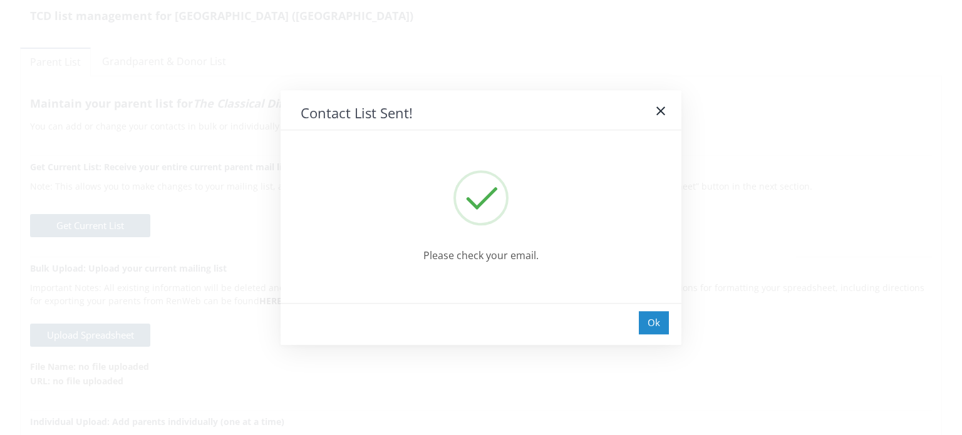
click at [661, 313] on div "Ok" at bounding box center [654, 322] width 30 height 23
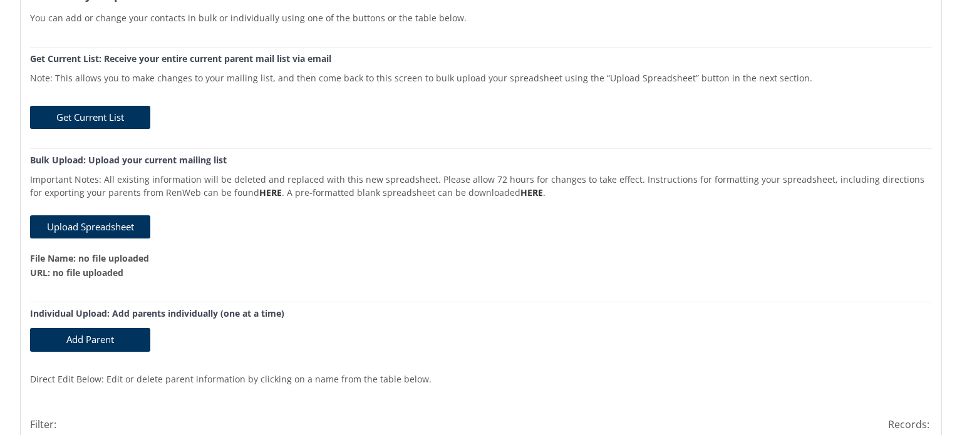
scroll to position [188, 0]
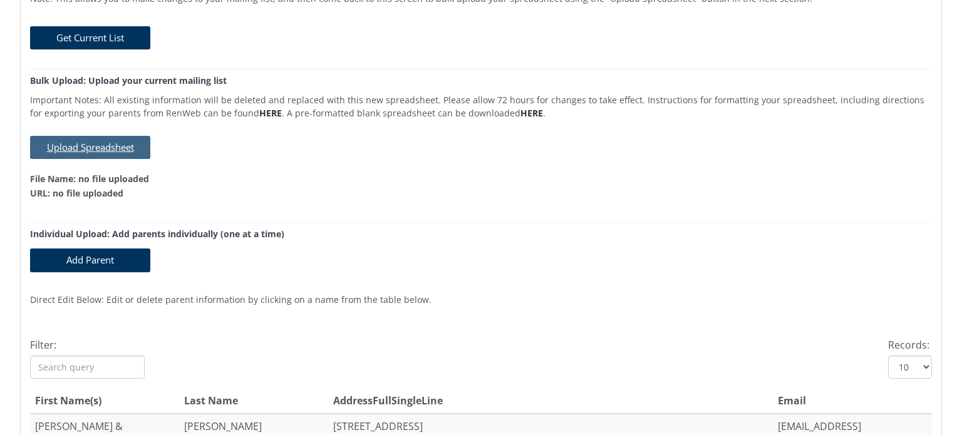
click at [105, 145] on button "Upload Spreadsheet" at bounding box center [90, 147] width 120 height 23
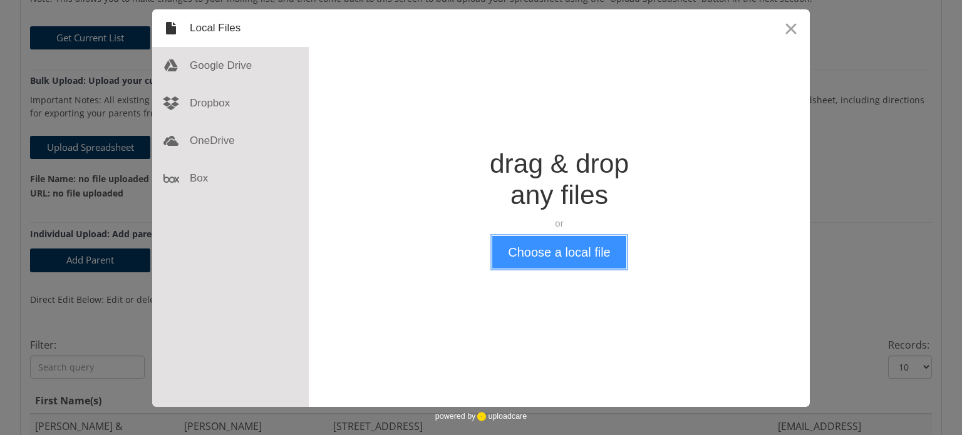
click at [574, 253] on button "Choose a local file" at bounding box center [558, 252] width 133 height 33
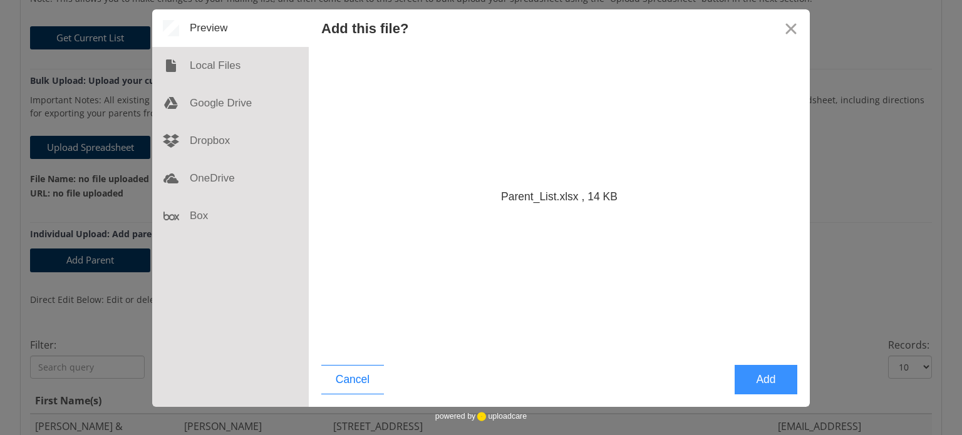
click at [776, 381] on button "Add" at bounding box center [766, 379] width 63 height 29
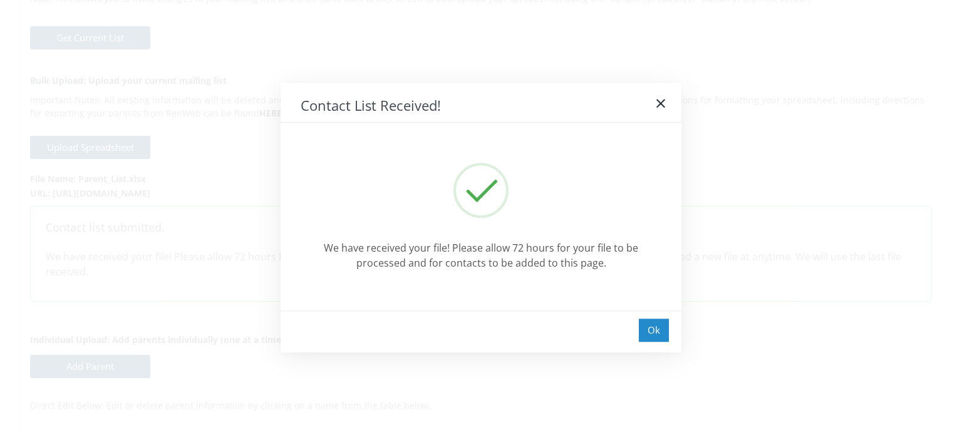
click at [653, 329] on div "Ok" at bounding box center [654, 330] width 30 height 23
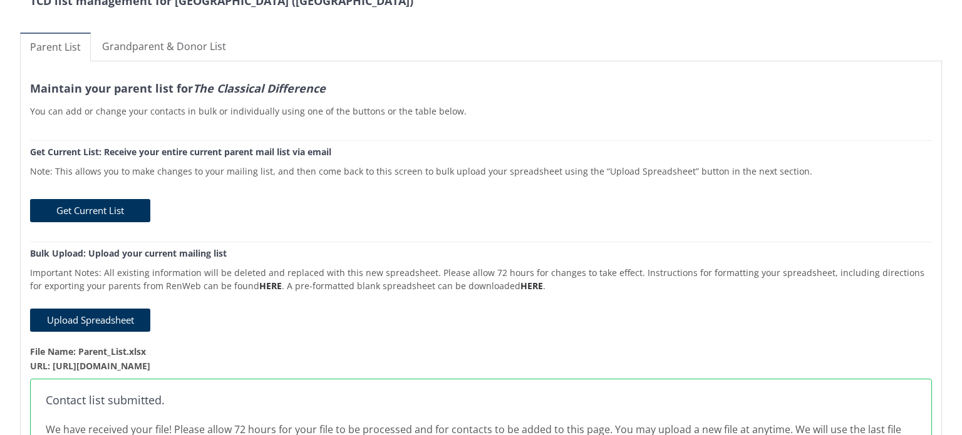
scroll to position [0, 0]
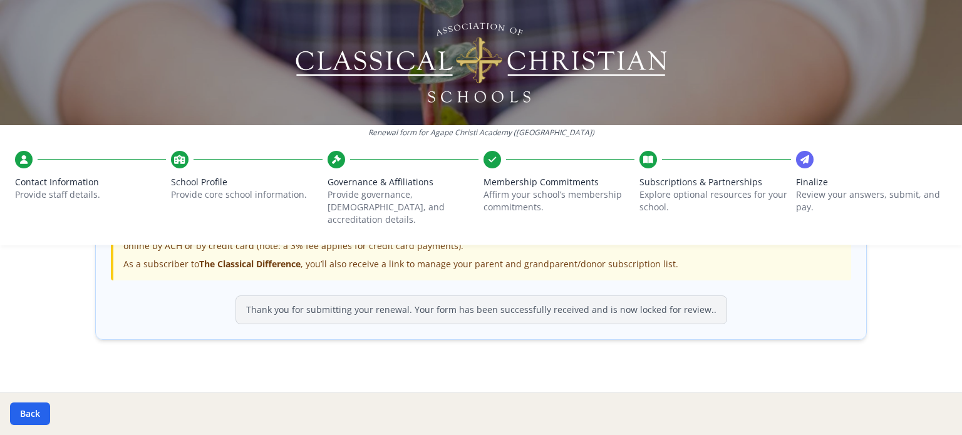
scroll to position [494, 0]
